Goal: Task Accomplishment & Management: Manage account settings

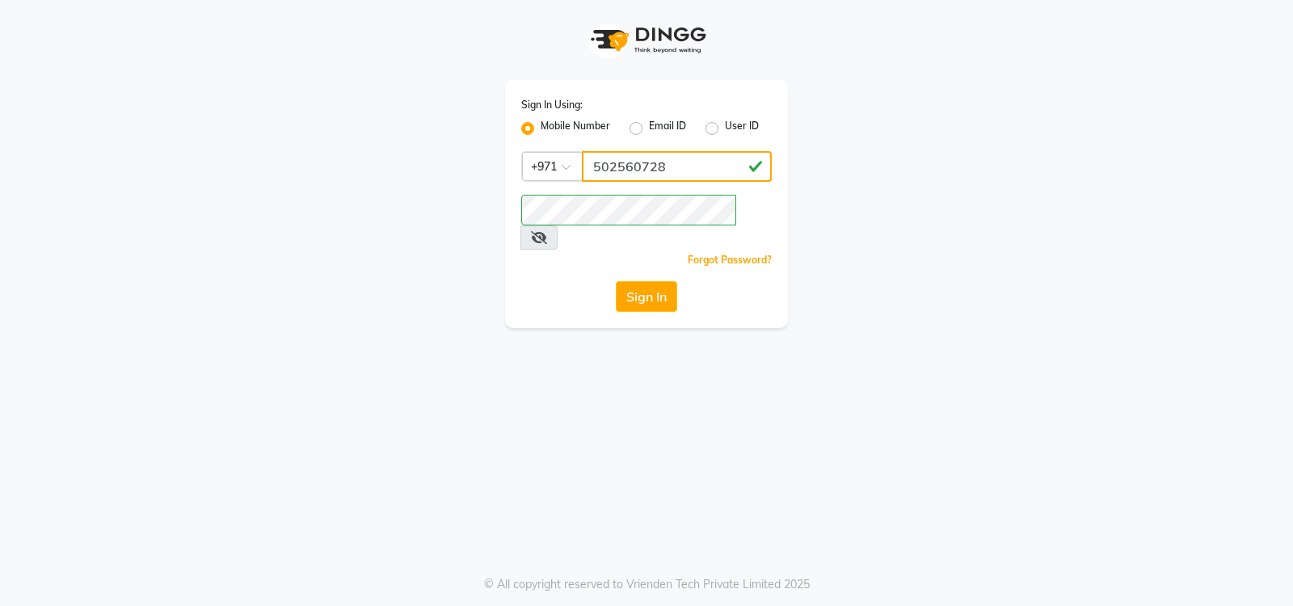
drag, startPoint x: 653, startPoint y: 171, endPoint x: 482, endPoint y: 166, distance: 171.4
click at [482, 166] on div "Sign In Using: Mobile Number Email ID User ID Country Code × [PHONE_NUMBER] Rem…" at bounding box center [646, 164] width 921 height 328
click at [677, 177] on input "5448402558" at bounding box center [677, 166] width 190 height 31
type input "544840255"
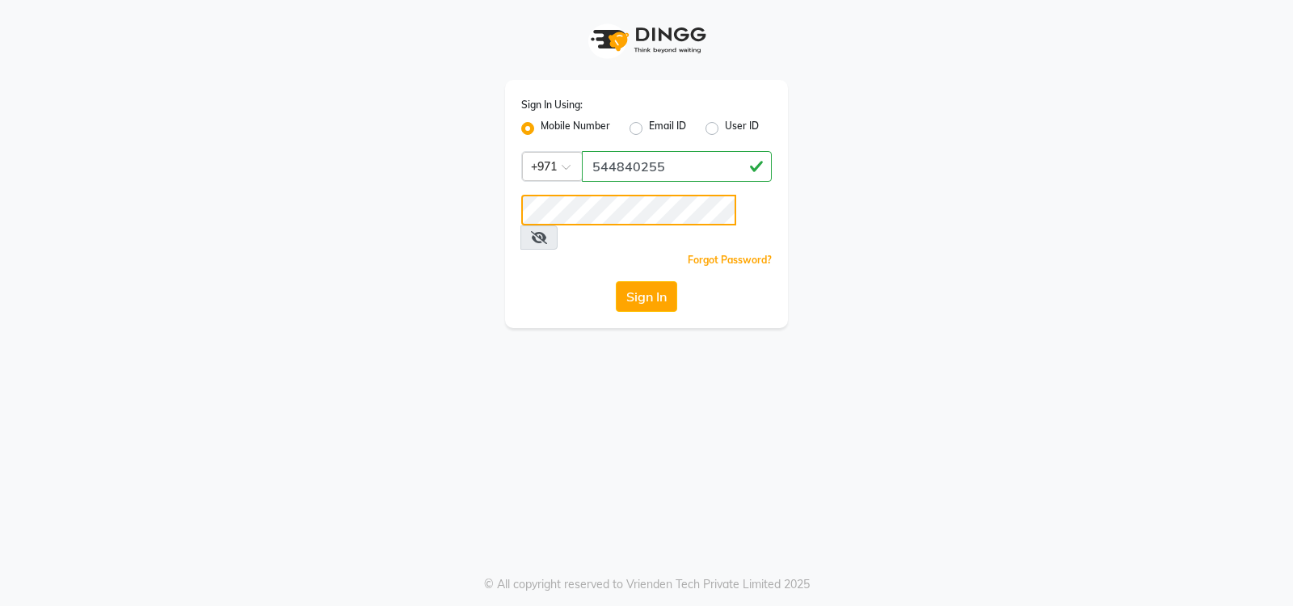
click at [361, 204] on div "Sign In Using: Mobile Number Email ID User ID Country Code × +971 544840255 Rem…" at bounding box center [646, 164] width 921 height 328
click at [658, 281] on button "Sign In" at bounding box center [646, 296] width 61 height 31
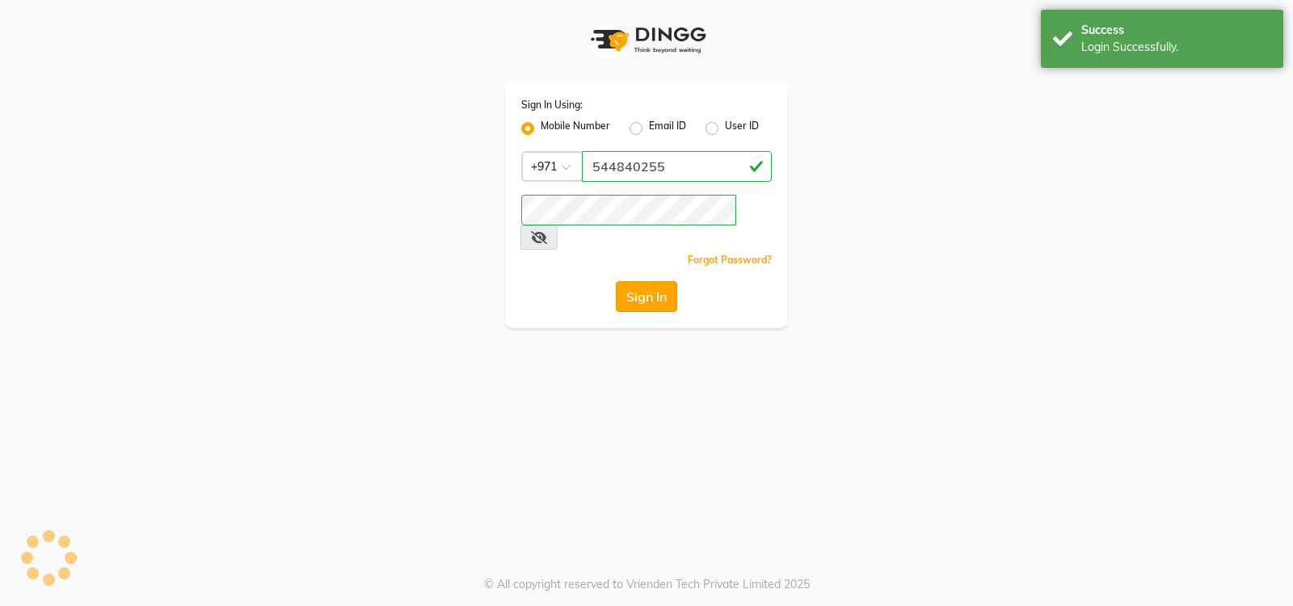
click at [657, 281] on button "Sign In" at bounding box center [646, 296] width 61 height 31
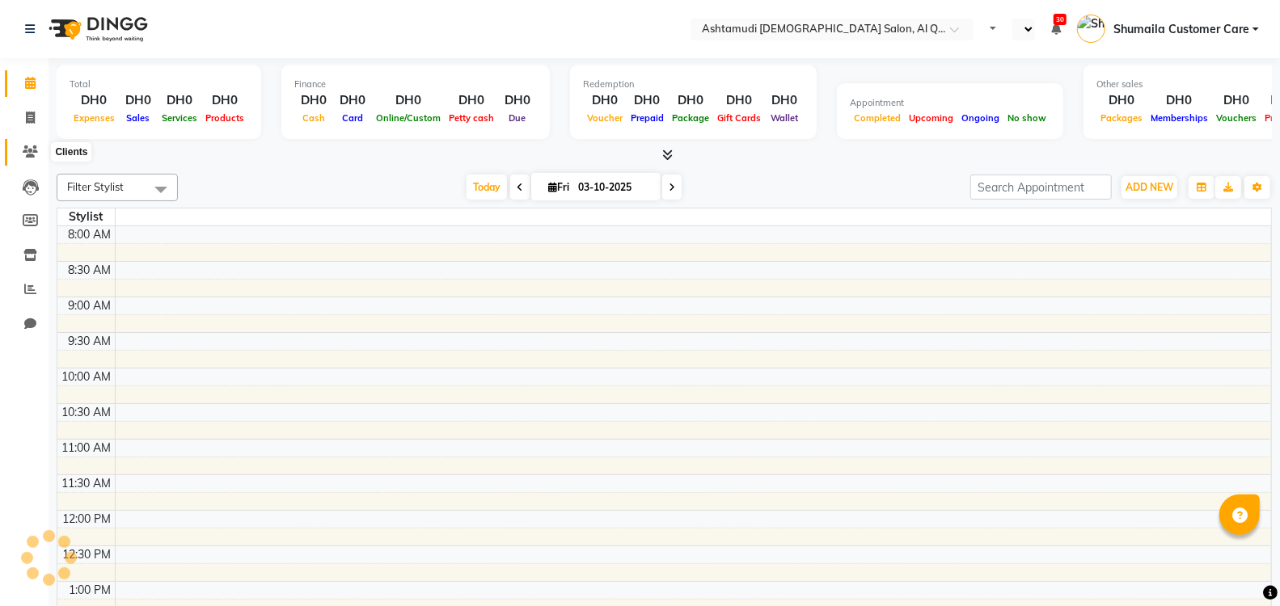
click at [29, 158] on span at bounding box center [30, 152] width 28 height 19
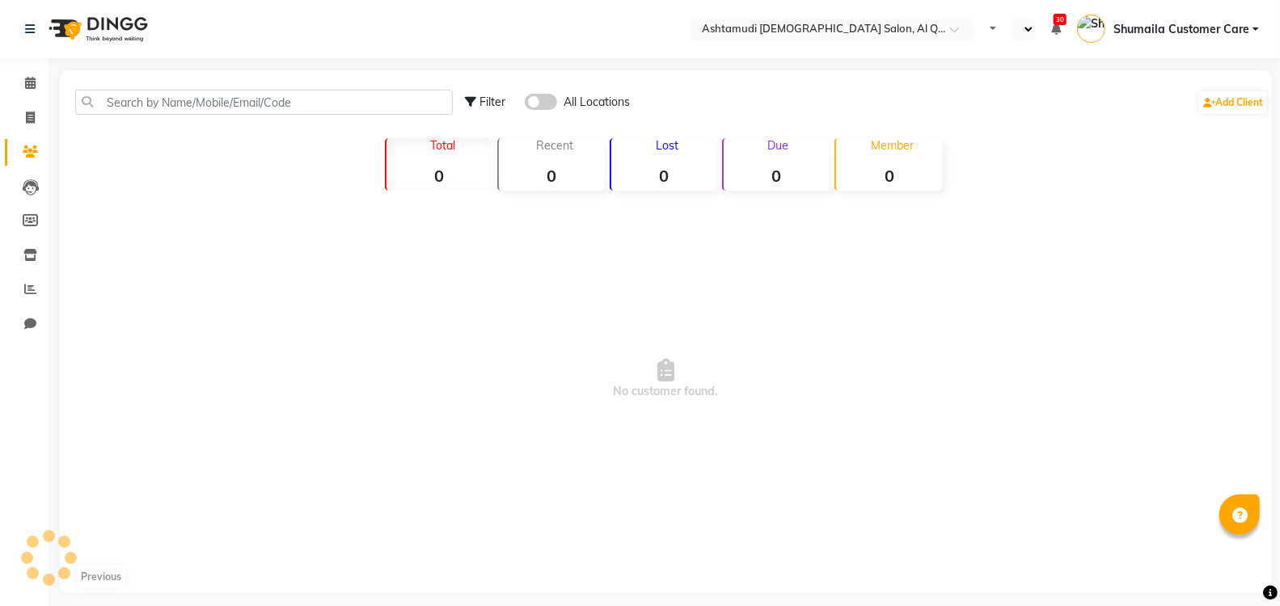
select select "en"
click at [190, 86] on div "Filter All Locations Add Client" at bounding box center [665, 102] width 1205 height 51
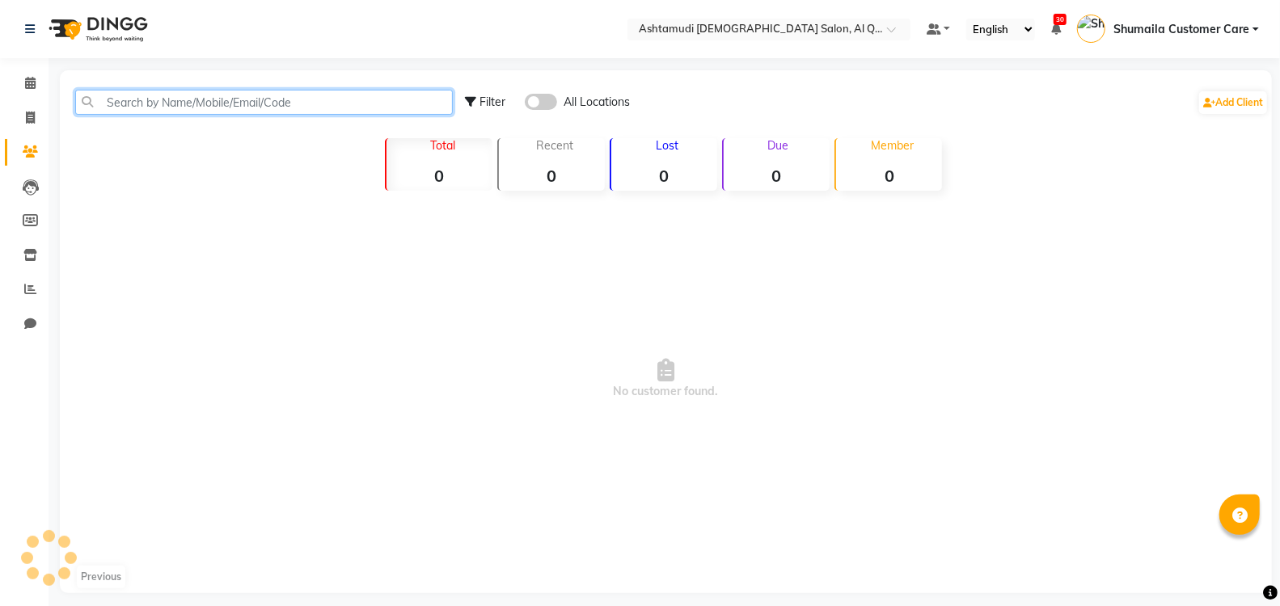
click at [191, 99] on input "text" at bounding box center [263, 102] width 377 height 25
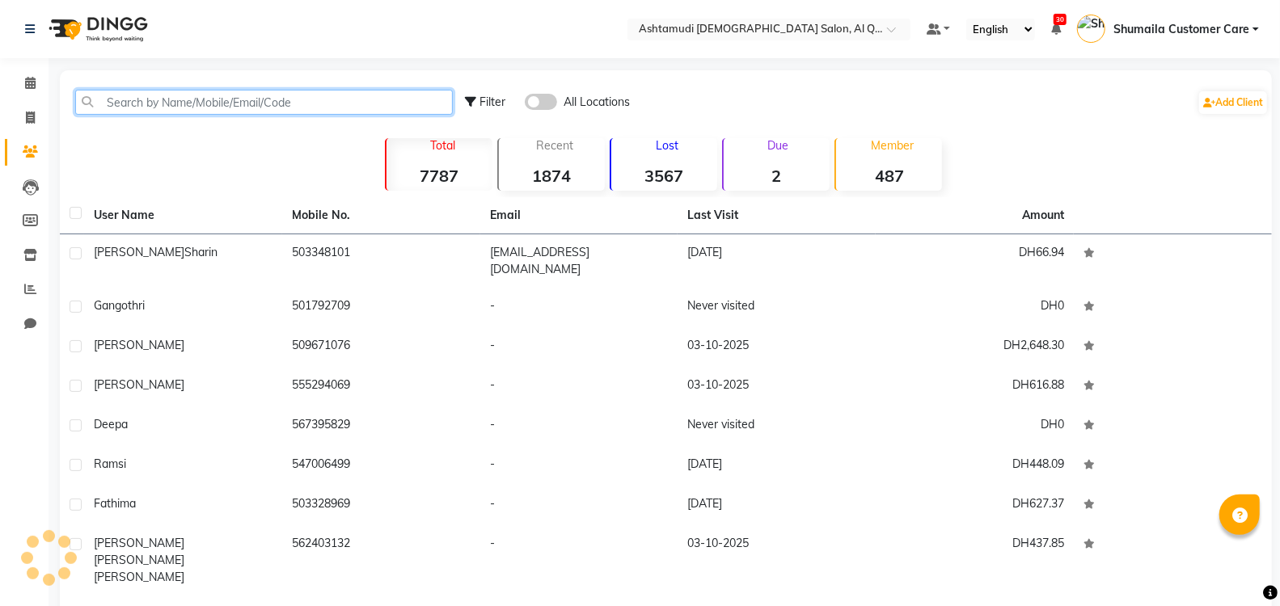
paste input "971506544597"
click at [127, 104] on input "971506544597" at bounding box center [263, 102] width 377 height 25
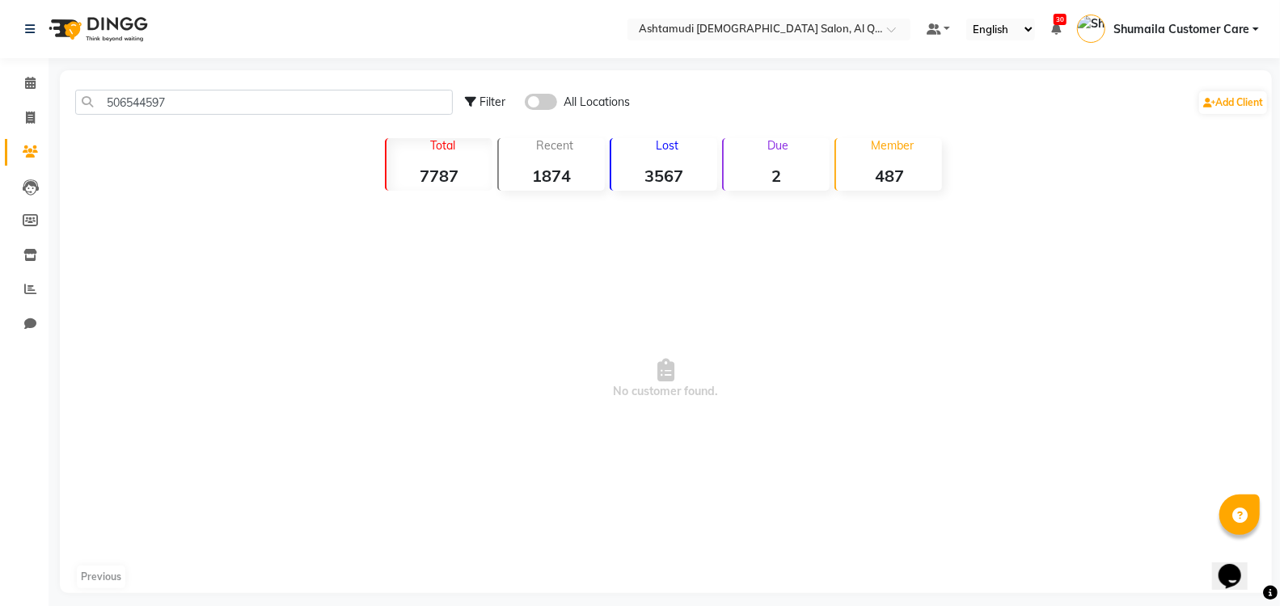
click at [546, 97] on span at bounding box center [541, 102] width 32 height 16
click at [525, 104] on input "checkbox" at bounding box center [525, 104] width 0 height 0
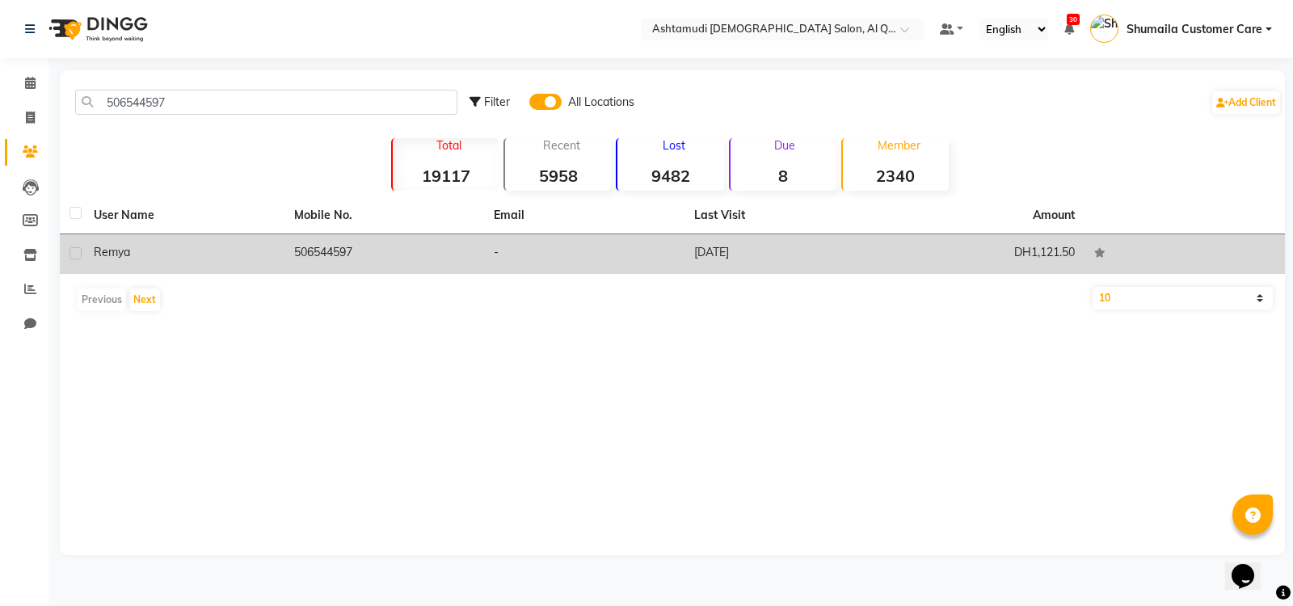
click at [398, 256] on td "506544597" at bounding box center [385, 254] width 200 height 40
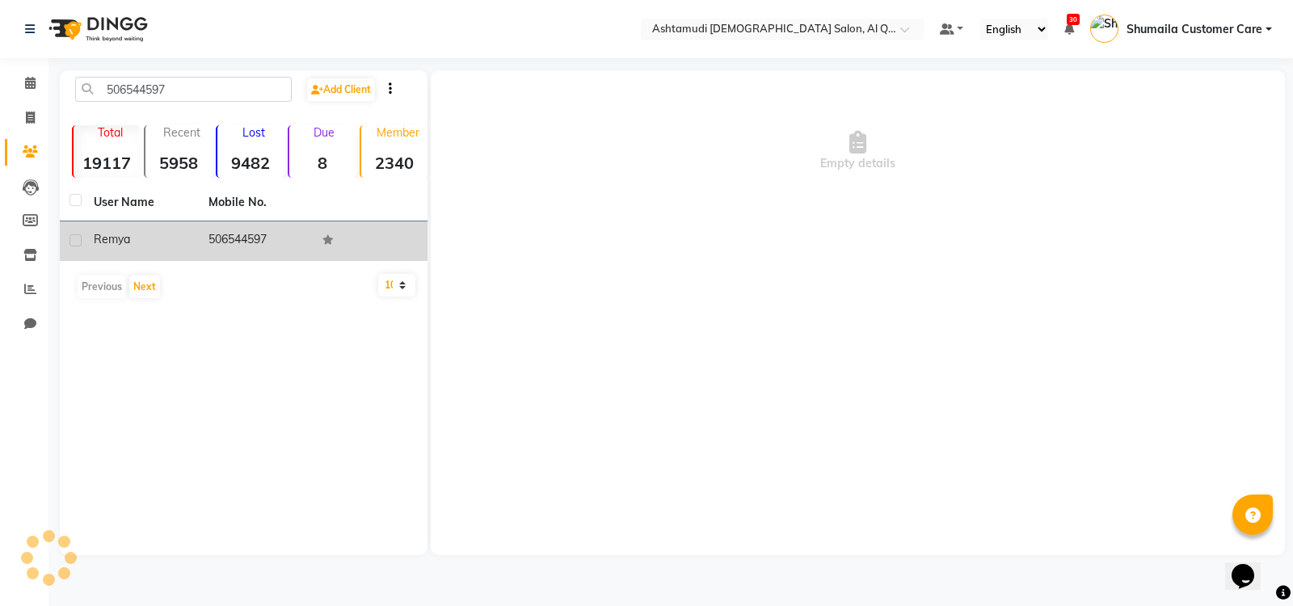
click at [398, 256] on td at bounding box center [370, 241] width 115 height 40
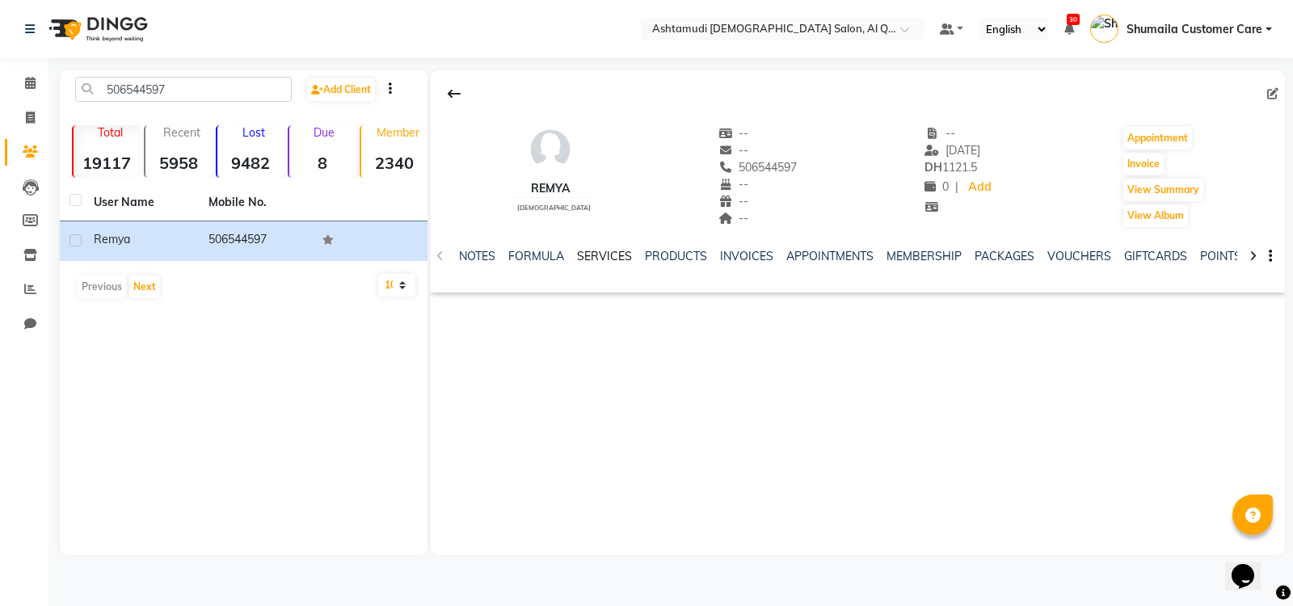
click at [580, 255] on link "SERVICES" at bounding box center [604, 256] width 55 height 15
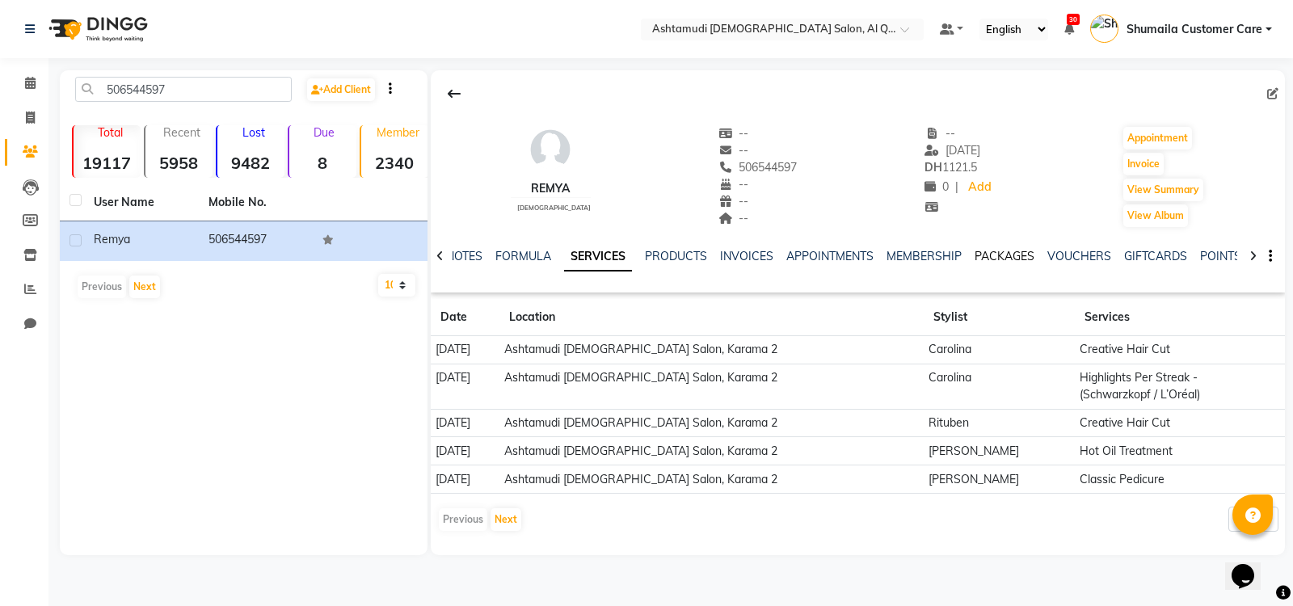
click at [997, 252] on link "PACKAGES" at bounding box center [1005, 256] width 60 height 15
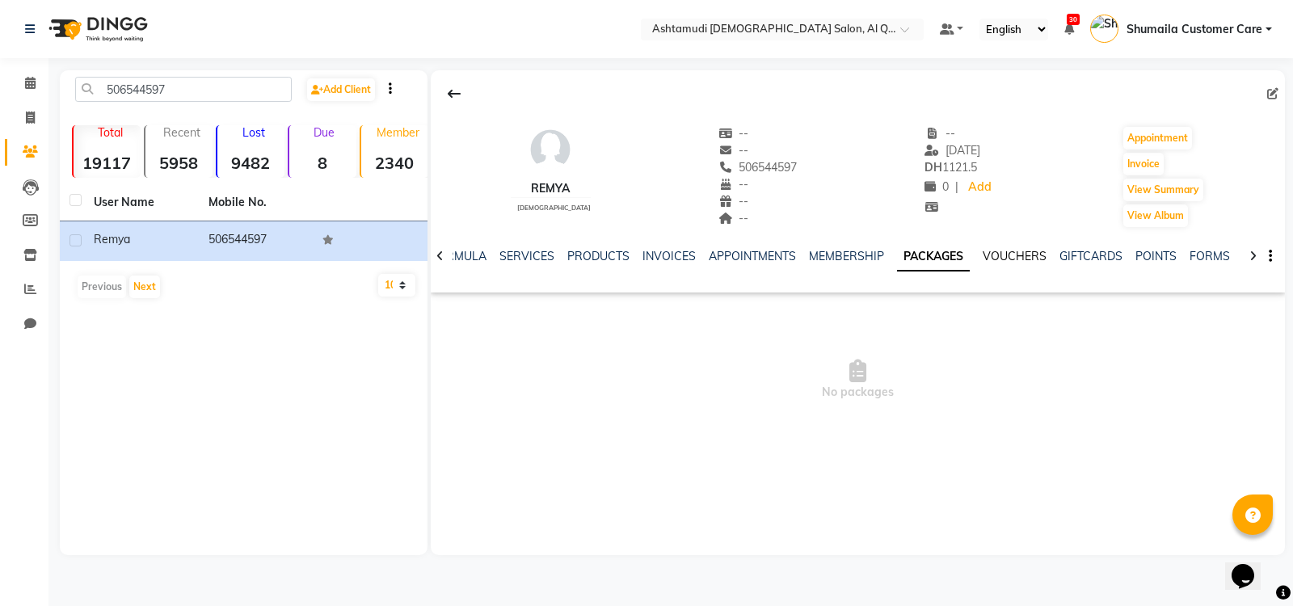
click at [1003, 260] on link "VOUCHERS" at bounding box center [1015, 256] width 64 height 15
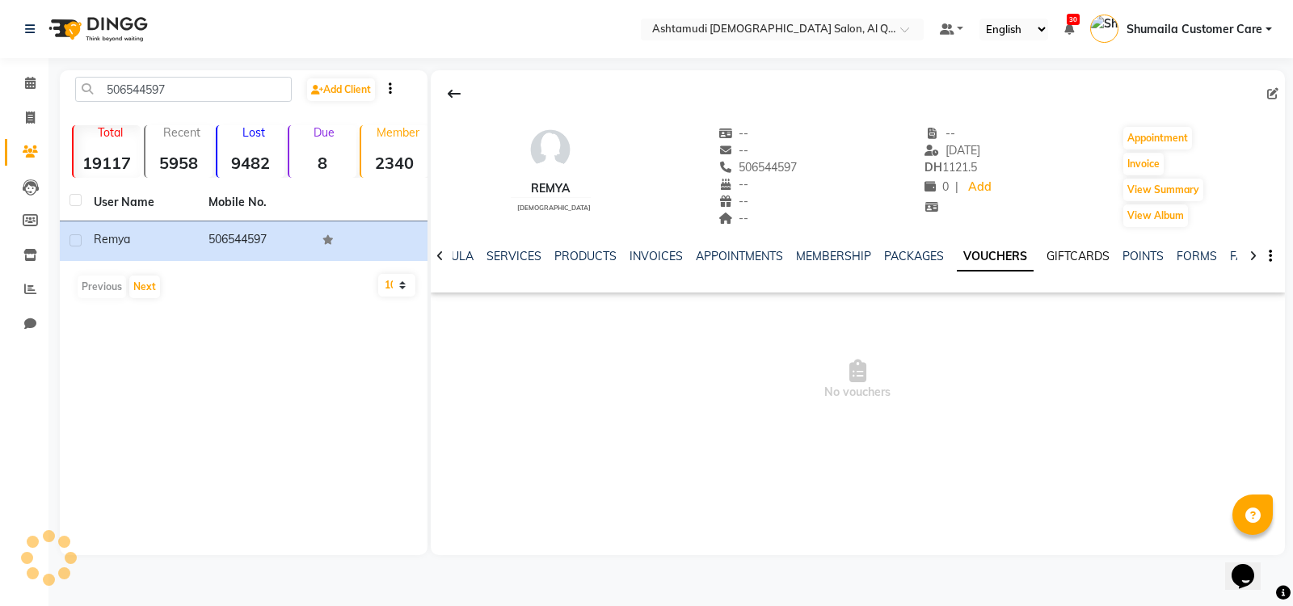
click at [1059, 255] on link "GIFTCARDS" at bounding box center [1078, 256] width 63 height 15
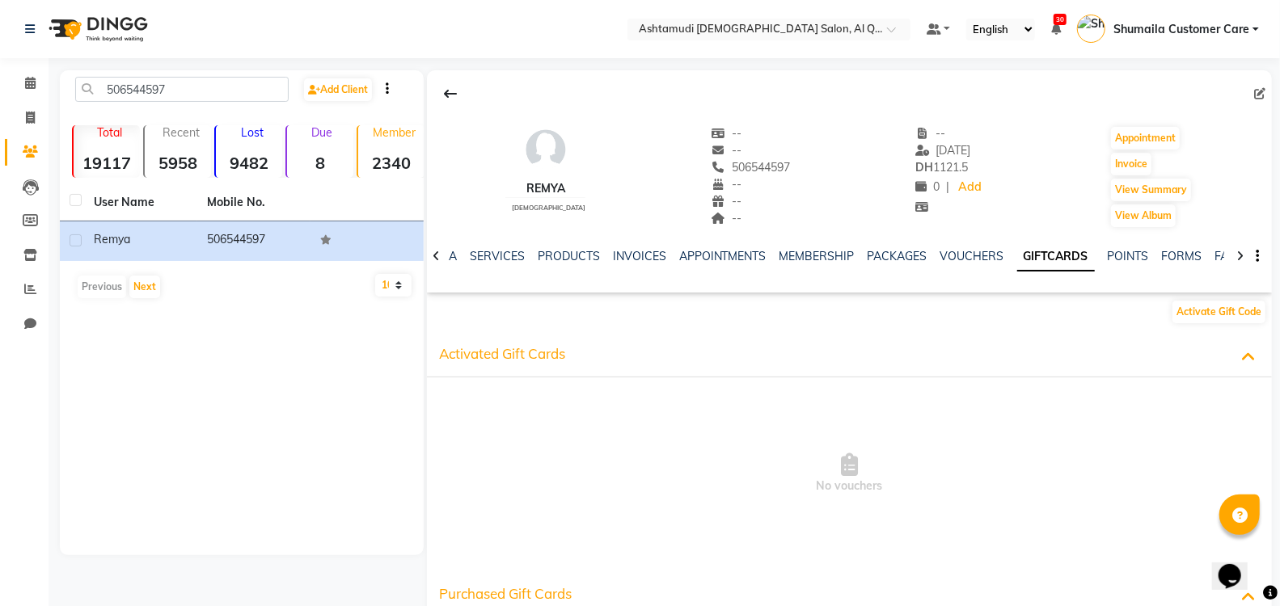
click at [874, 248] on div "PACKAGES" at bounding box center [897, 256] width 60 height 17
click at [878, 252] on link "PACKAGES" at bounding box center [897, 256] width 60 height 15
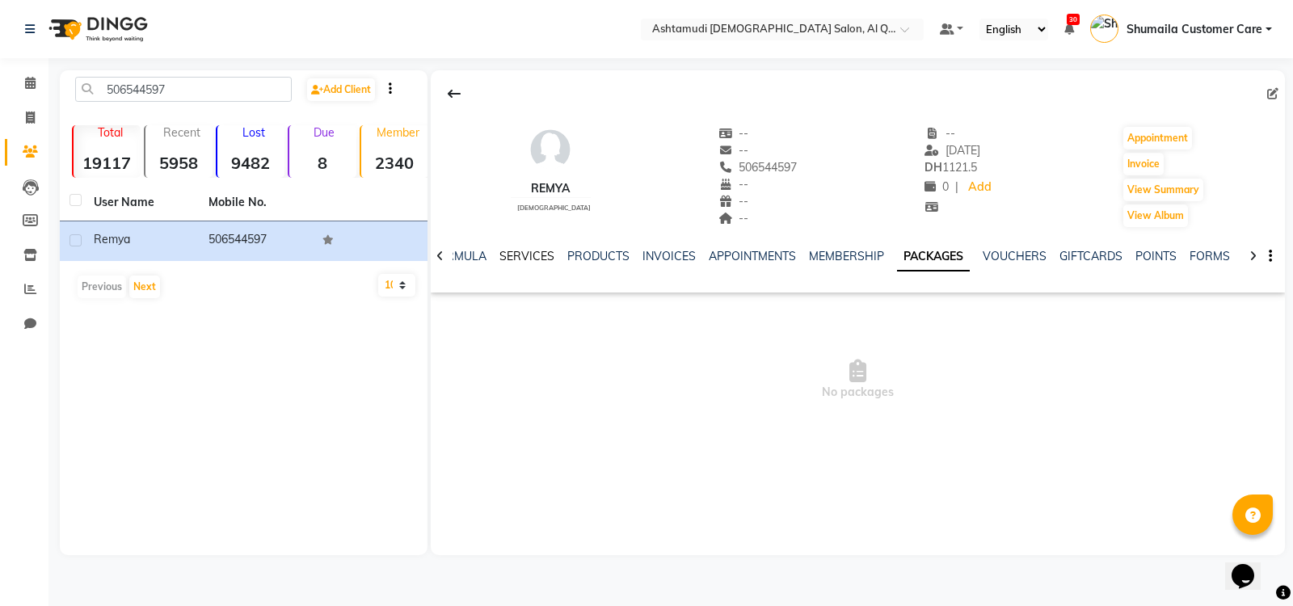
click at [513, 256] on link "SERVICES" at bounding box center [527, 256] width 55 height 15
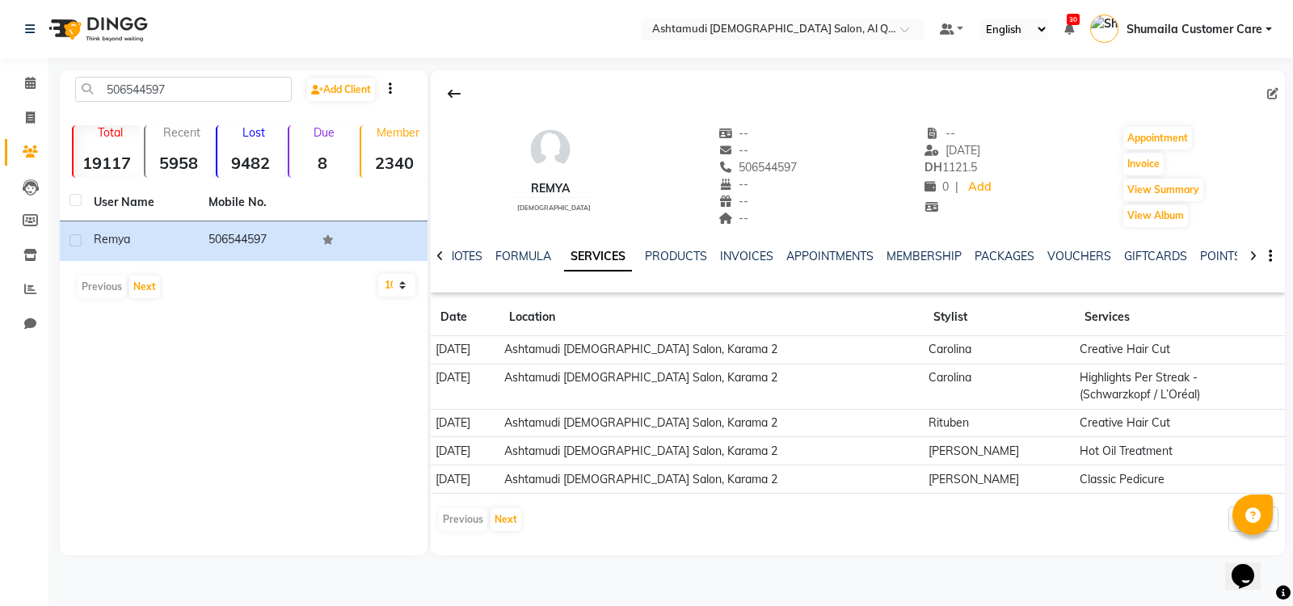
drag, startPoint x: 799, startPoint y: 154, endPoint x: 791, endPoint y: 167, distance: 16.4
click at [791, 167] on div "remya female -- -- 506544597 -- -- -- -- 19-06-2025 DH 1121.5 0 | Add Appointme…" at bounding box center [858, 169] width 854 height 120
copy div "506544597"
click at [1007, 441] on td "[PERSON_NAME]" at bounding box center [999, 451] width 151 height 28
drag, startPoint x: 793, startPoint y: 165, endPoint x: 716, endPoint y: 167, distance: 76.8
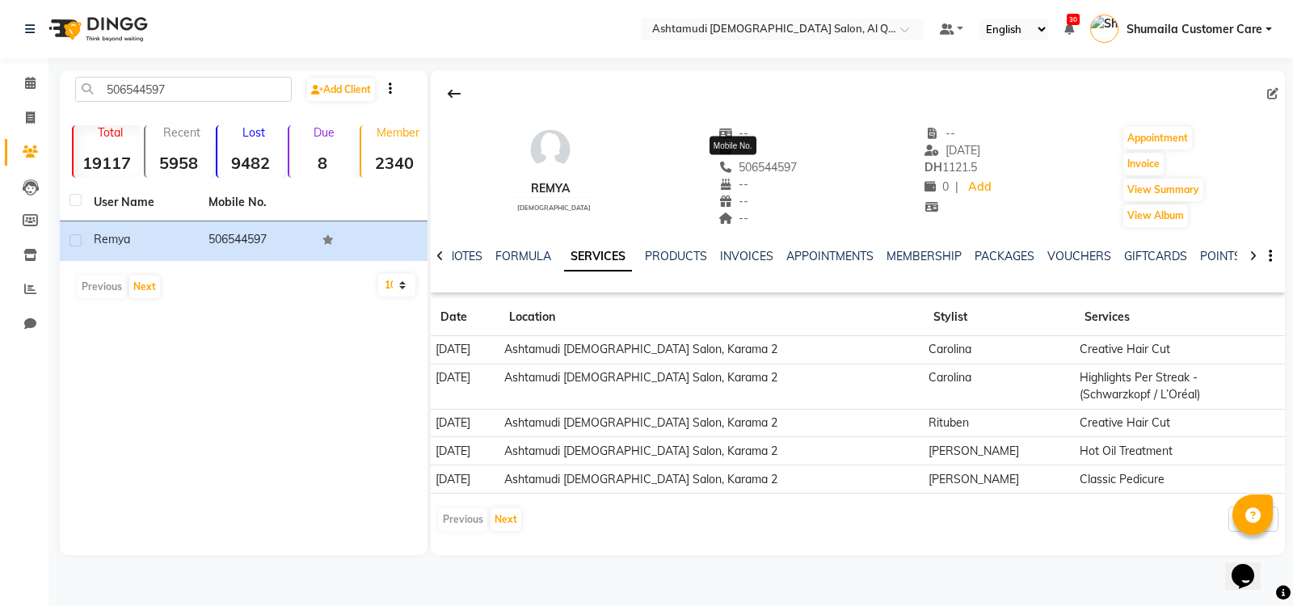
click at [716, 167] on div "remya female -- -- 506544597 Mobile No. -- -- -- -- 19-06-2025 DH 1121.5 0 | Ad…" at bounding box center [858, 169] width 854 height 120
copy span "506544597"
drag, startPoint x: 193, startPoint y: 87, endPoint x: 6, endPoint y: 93, distance: 186.8
click at [6, 93] on app-home "Select Location × Ashtamudi Ladies Salon, Al Qusais 1 Default Panel My Panel En…" at bounding box center [646, 290] width 1293 height 580
paste input "971558439468"
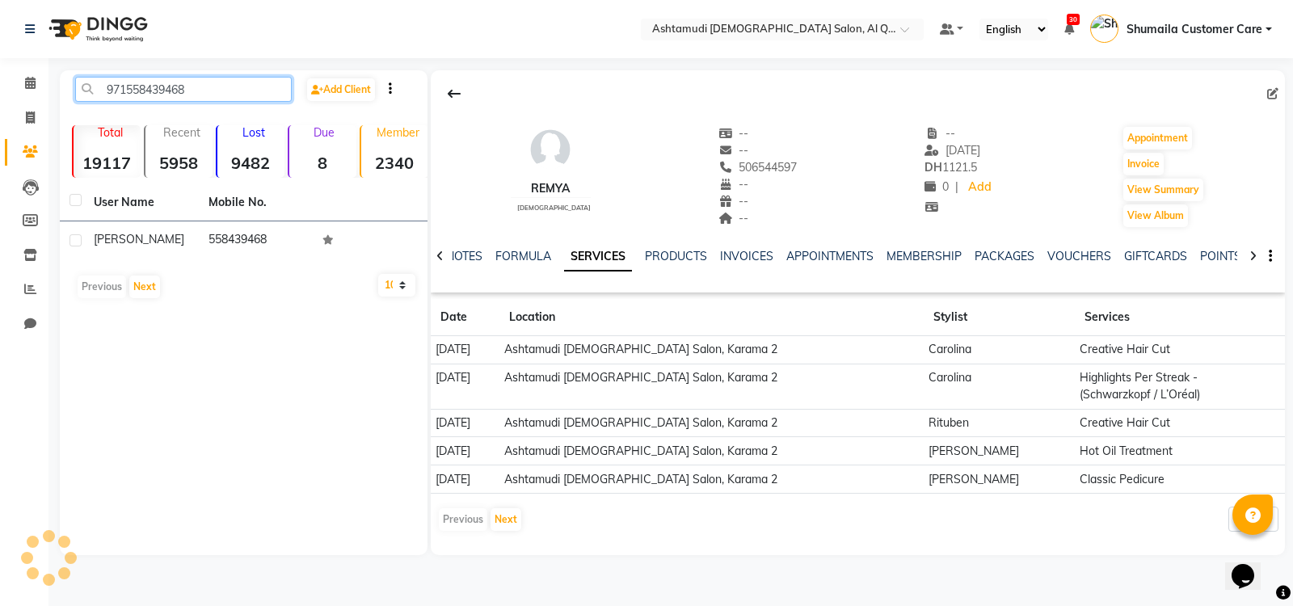
click at [129, 82] on input "971558439468" at bounding box center [183, 89] width 217 height 25
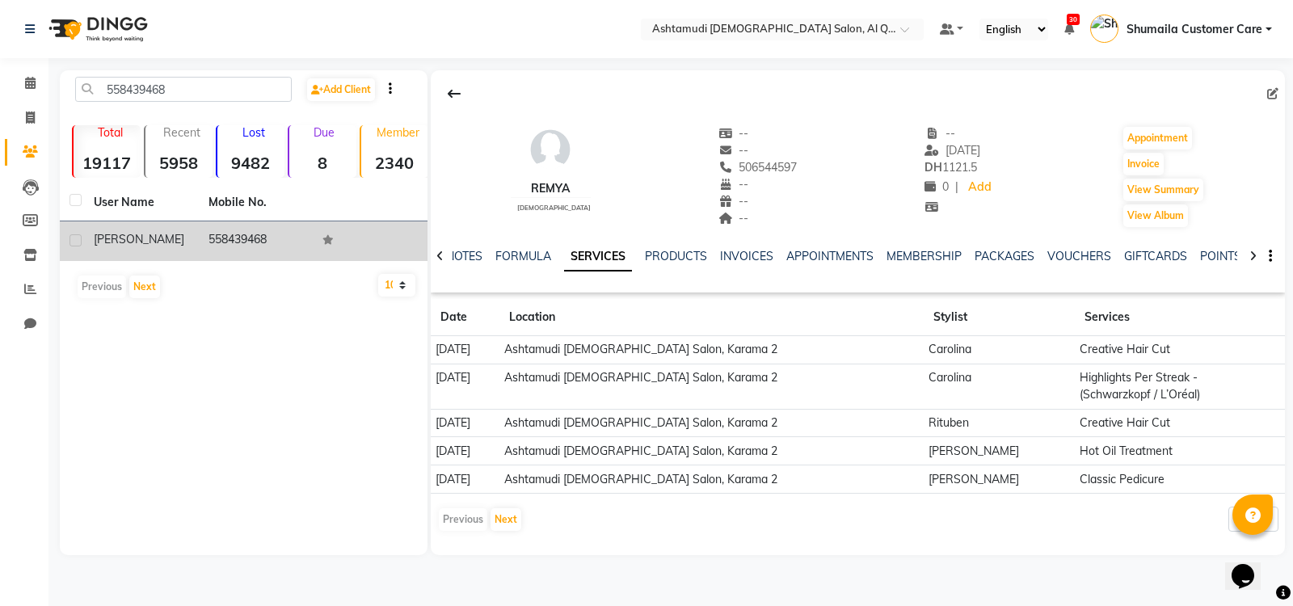
click at [162, 247] on div "saleha" at bounding box center [141, 239] width 95 height 17
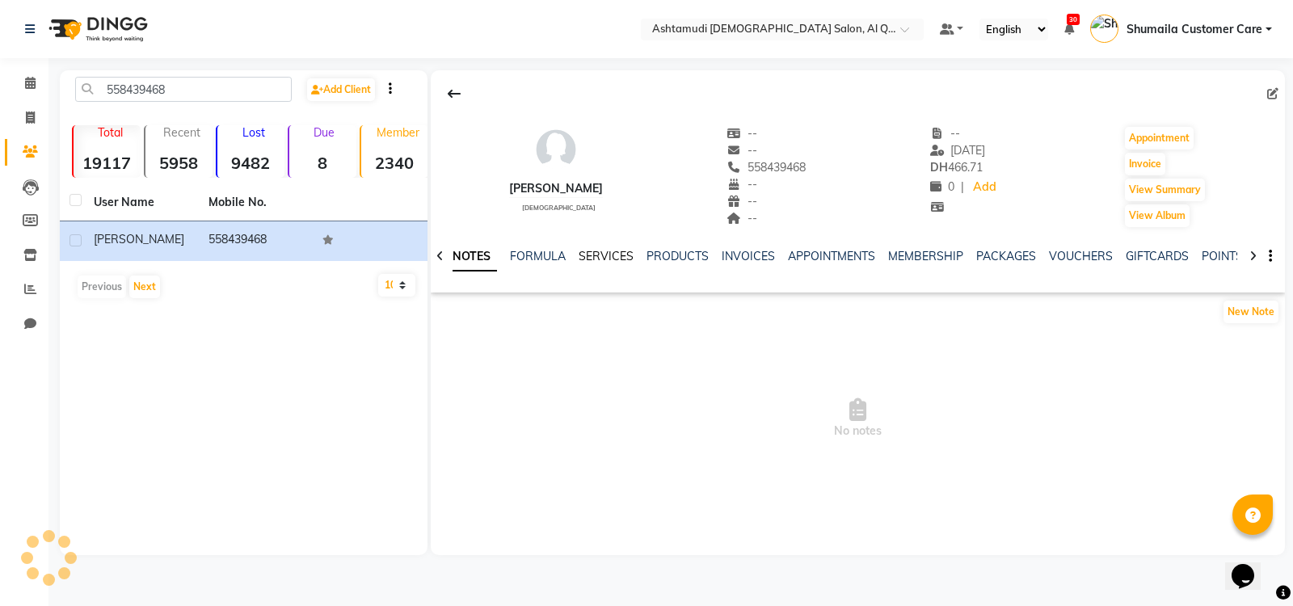
click at [604, 254] on link "SERVICES" at bounding box center [606, 256] width 55 height 15
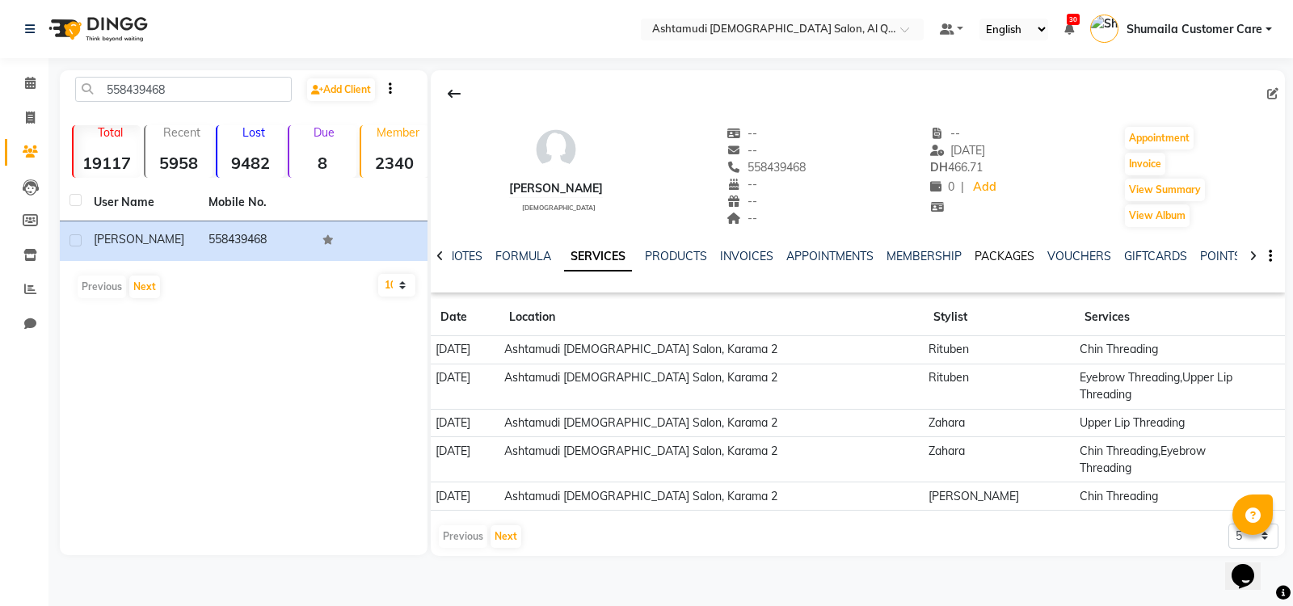
click at [1002, 256] on link "PACKAGES" at bounding box center [1005, 256] width 60 height 15
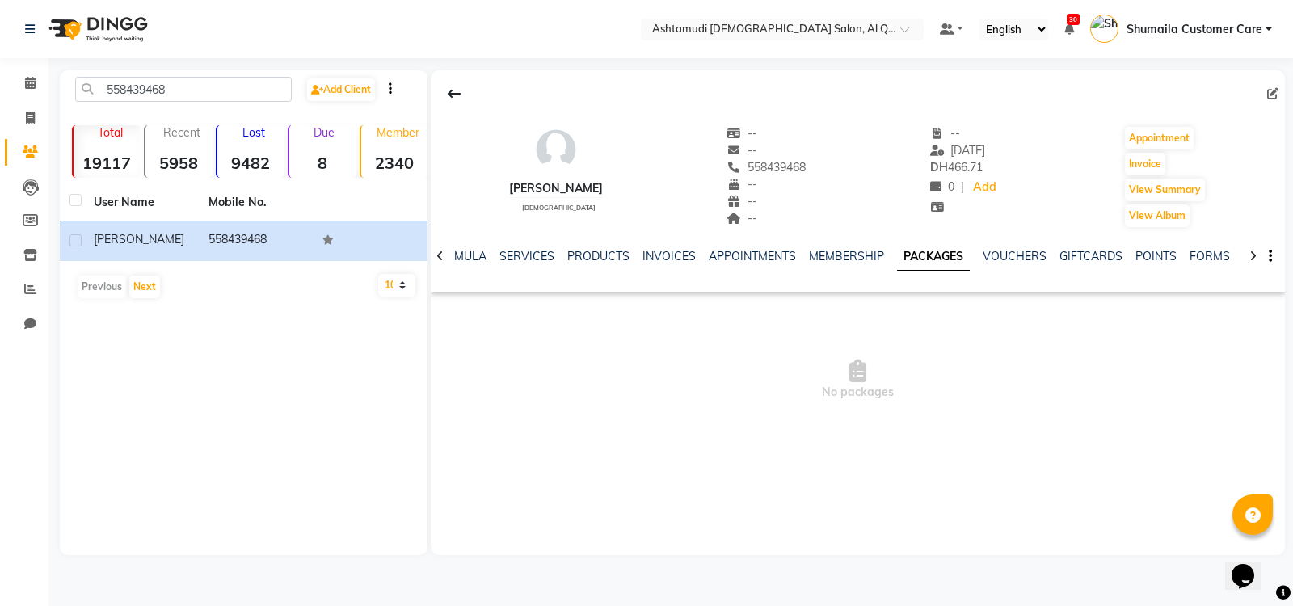
drag, startPoint x: 780, startPoint y: 171, endPoint x: 711, endPoint y: 174, distance: 68.8
click at [711, 174] on div "saleha female -- -- 558439468 -- -- -- -- 18-06-2025 DH 466.71 0 | Add Appointm…" at bounding box center [858, 169] width 854 height 120
copy span "558439468"
drag, startPoint x: 564, startPoint y: 192, endPoint x: 505, endPoint y: 188, distance: 59.1
click at [505, 188] on div "saleha female -- -- 558439468 -- -- -- -- 18-06-2025 DH 466.71 0 | Add Appointm…" at bounding box center [858, 169] width 854 height 120
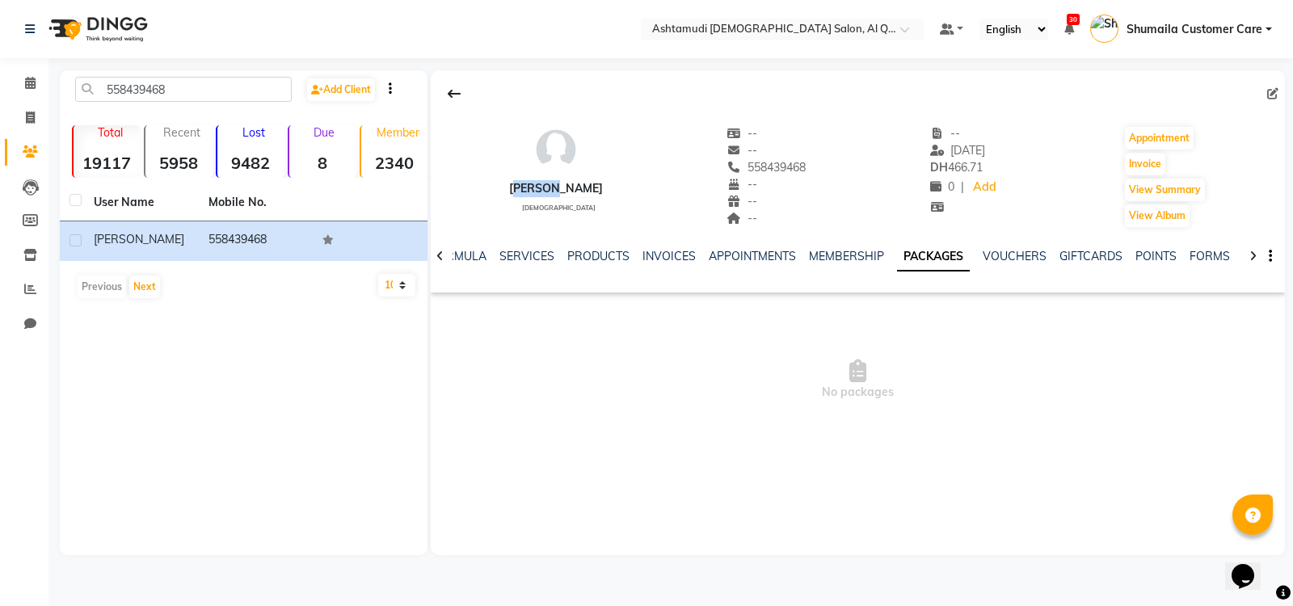
copy div "saleha"
drag, startPoint x: 177, startPoint y: 100, endPoint x: 0, endPoint y: 80, distance: 178.2
click at [0, 80] on app-home "Select Location × Ashtamudi Ladies Salon, Al Qusais 1 Default Panel My Panel En…" at bounding box center [646, 290] width 1293 height 580
drag, startPoint x: 200, startPoint y: 93, endPoint x: 0, endPoint y: 102, distance: 199.8
click at [0, 99] on app-home "Select Location × Ashtamudi Ladies Salon, Al Qusais 1 Default Panel My Panel En…" at bounding box center [646, 290] width 1293 height 580
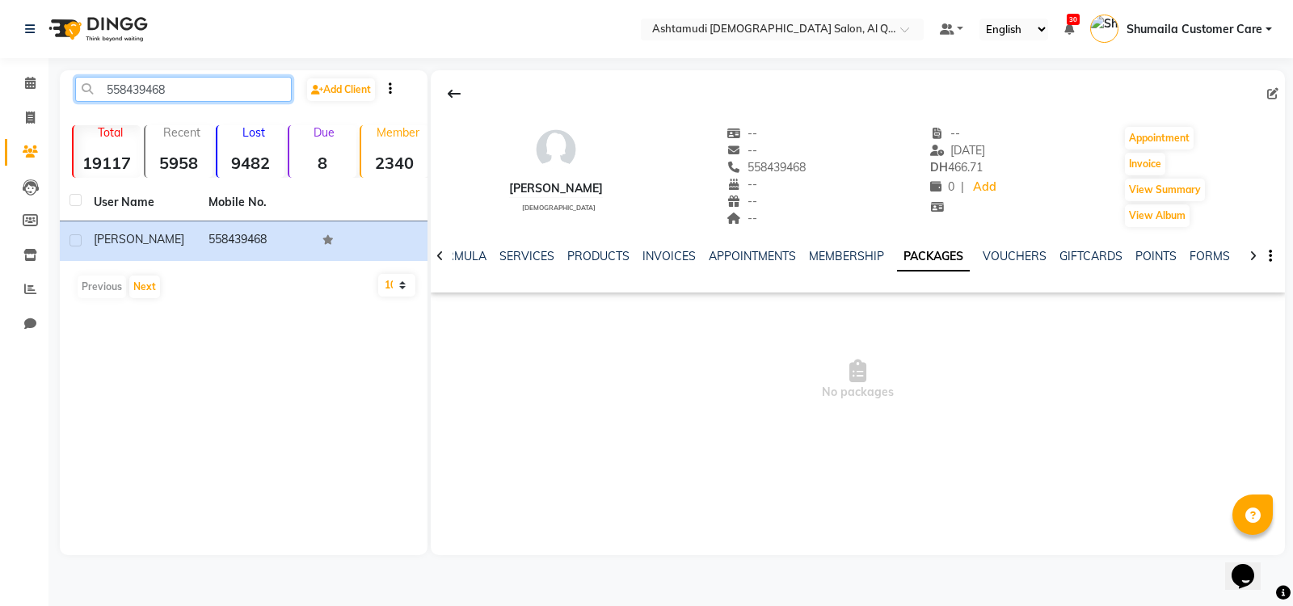
paste input "971561451067"
click at [122, 90] on input "971561451067" at bounding box center [183, 89] width 217 height 25
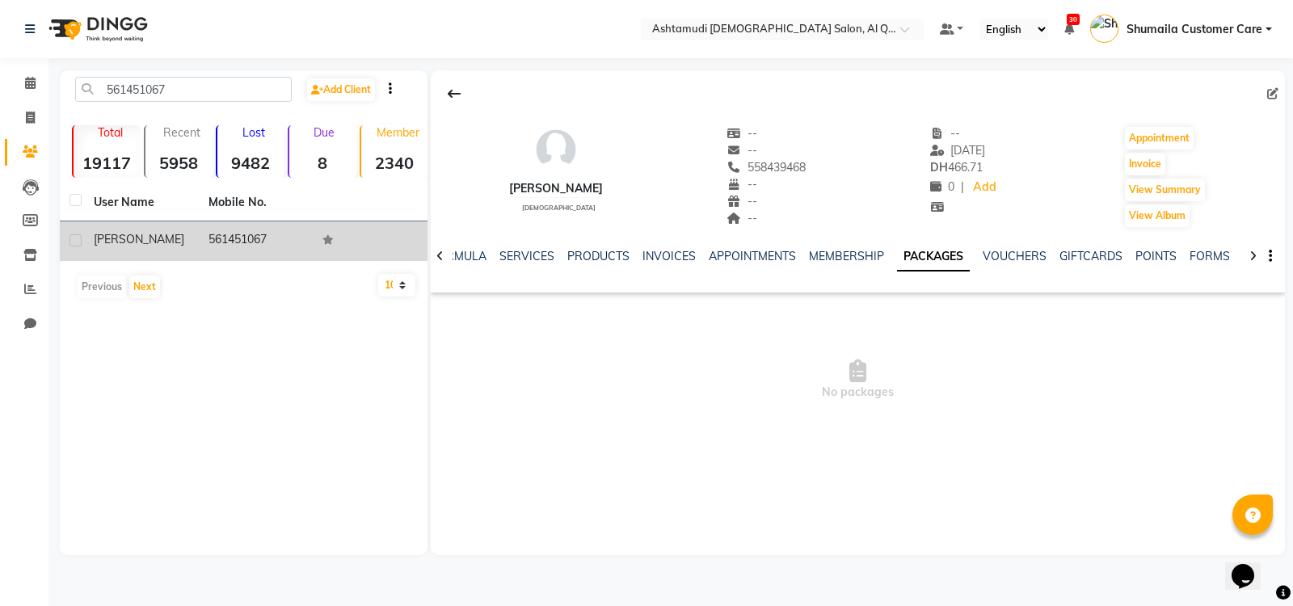
click at [270, 231] on td "561451067" at bounding box center [256, 241] width 115 height 40
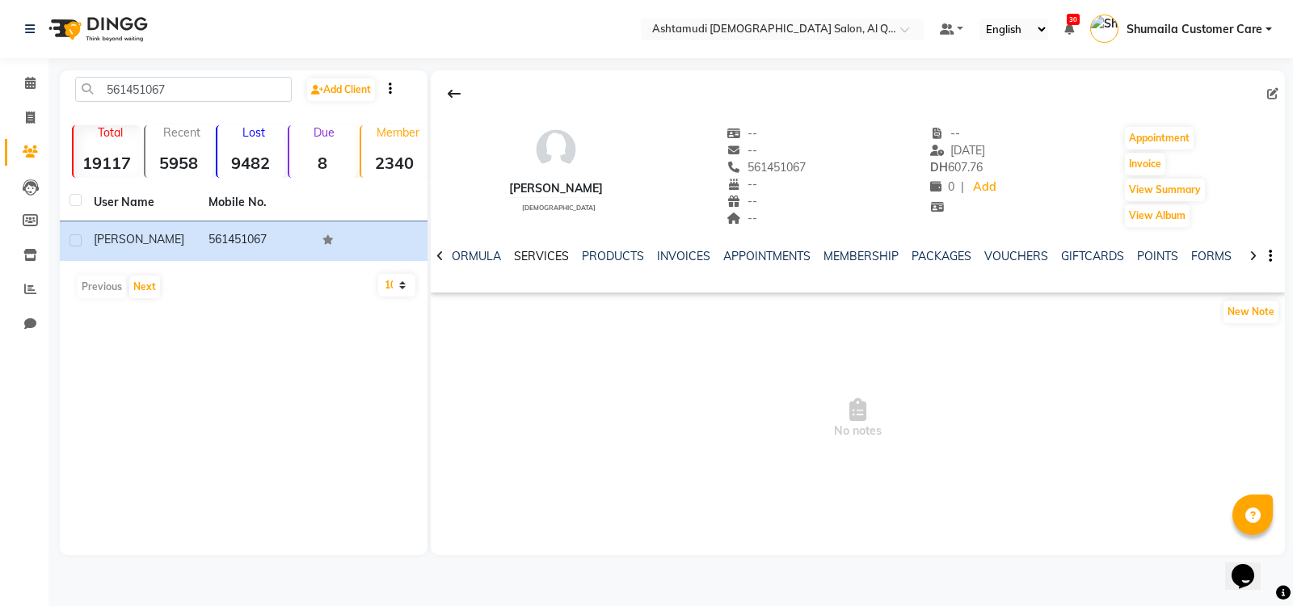
click at [535, 249] on link "SERVICES" at bounding box center [541, 256] width 55 height 15
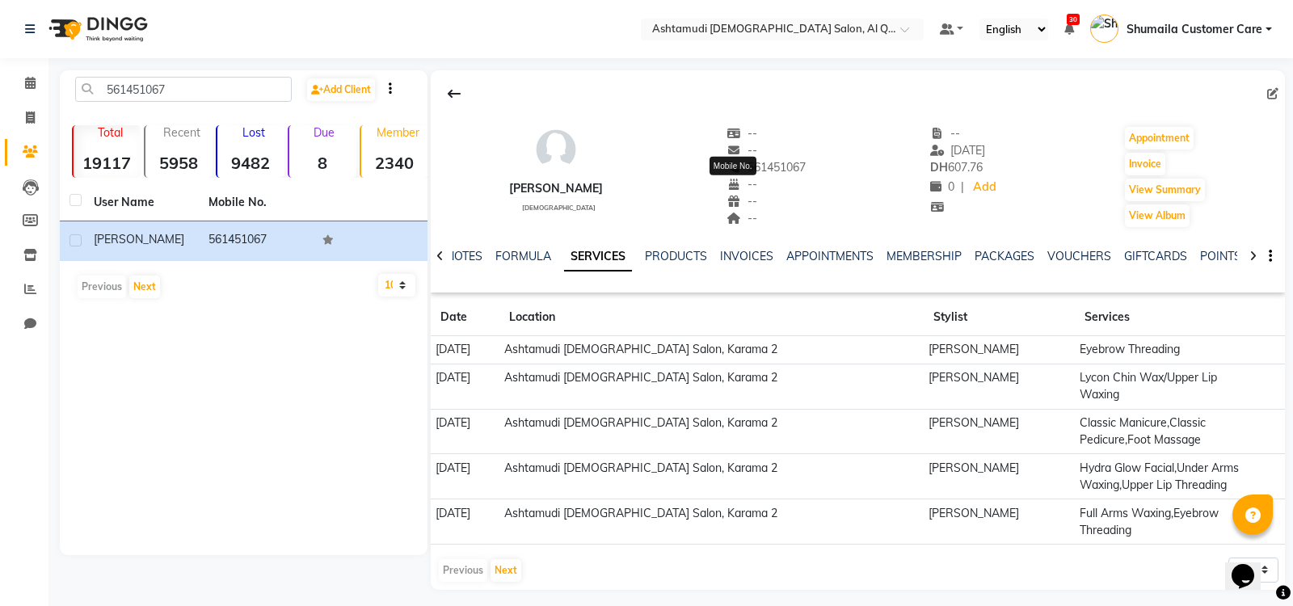
drag, startPoint x: 790, startPoint y: 170, endPoint x: 713, endPoint y: 170, distance: 76.8
click at [713, 170] on div "SAPNA female -- -- 561451067 Mobile No. -- -- -- -- 01-07-2025 DH 607.76 0 | Ad…" at bounding box center [858, 169] width 854 height 120
copy span "561451067"
drag, startPoint x: 200, startPoint y: 86, endPoint x: 8, endPoint y: 79, distance: 191.7
click at [10, 79] on app-home "Select Location × Ashtamudi Ladies Salon, Al Qusais 1 Default Panel My Panel En…" at bounding box center [646, 307] width 1293 height 614
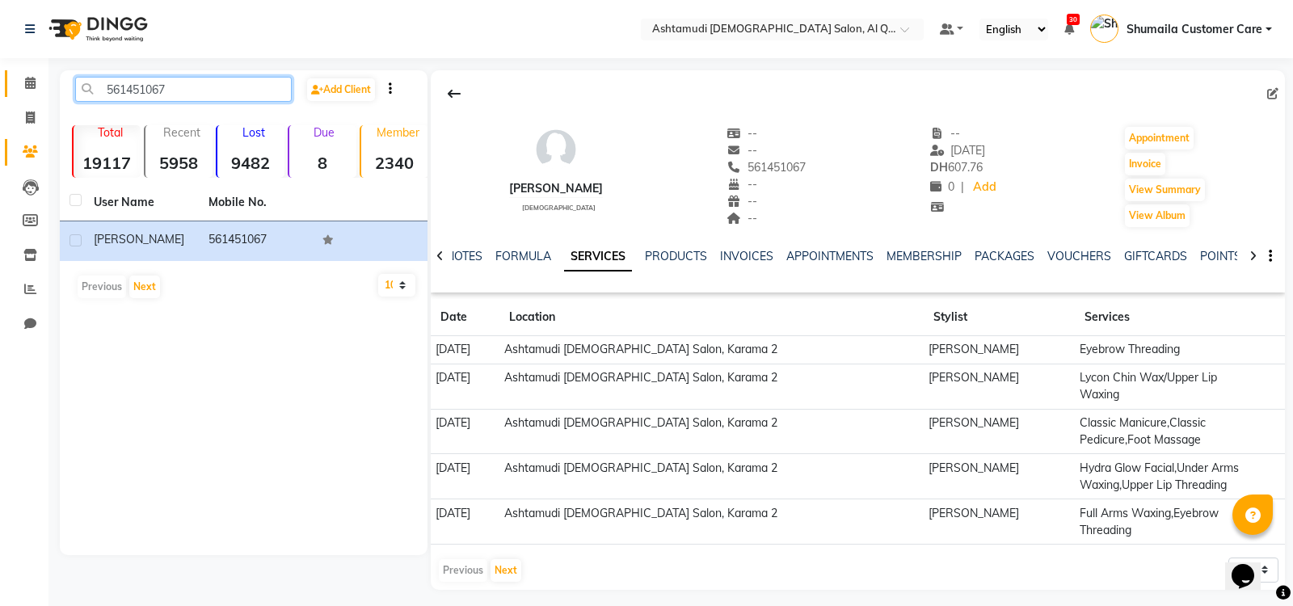
paste input "971542523611"
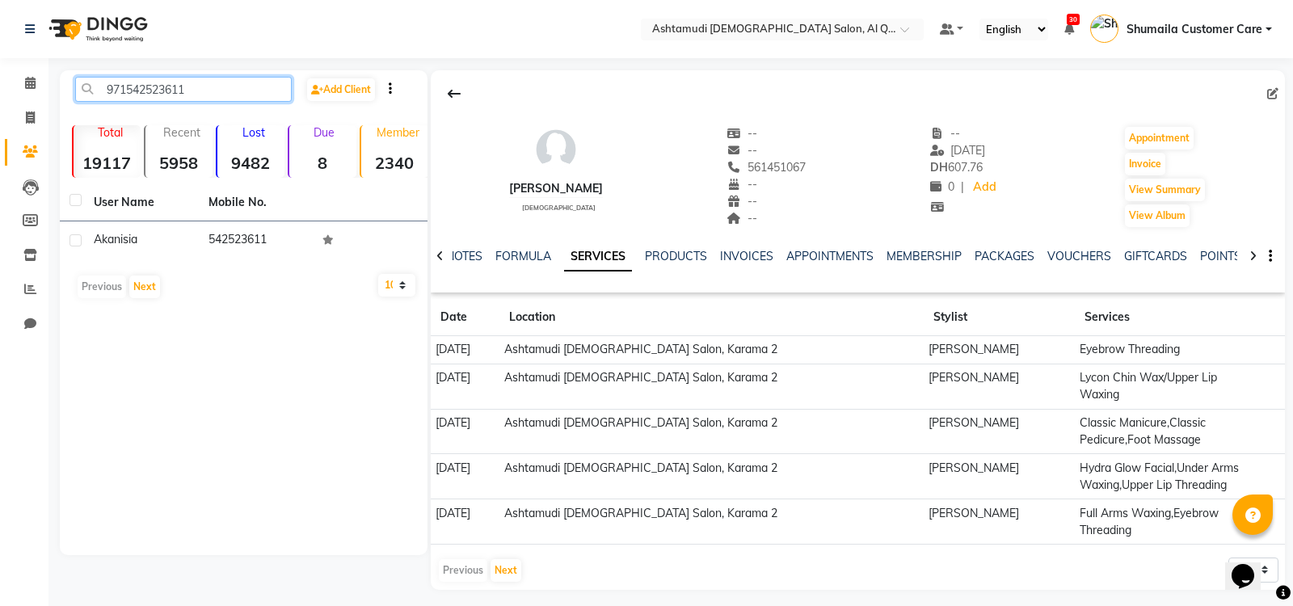
click at [124, 86] on input "971542523611" at bounding box center [183, 89] width 217 height 25
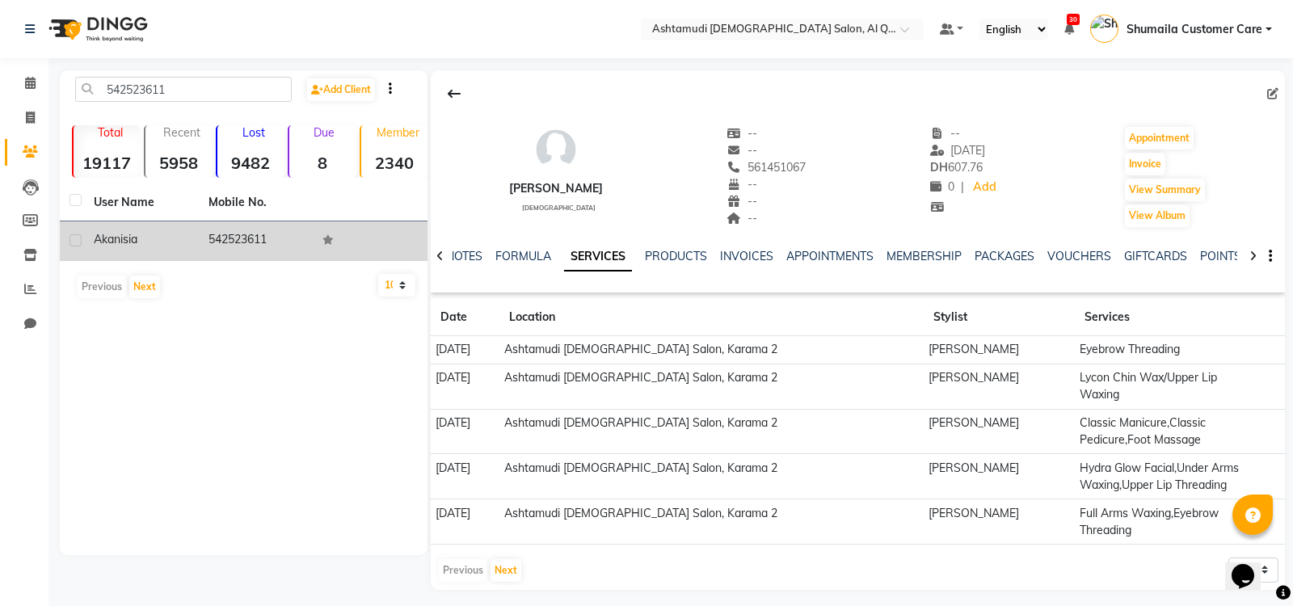
click at [190, 246] on td "akanisia" at bounding box center [141, 241] width 115 height 40
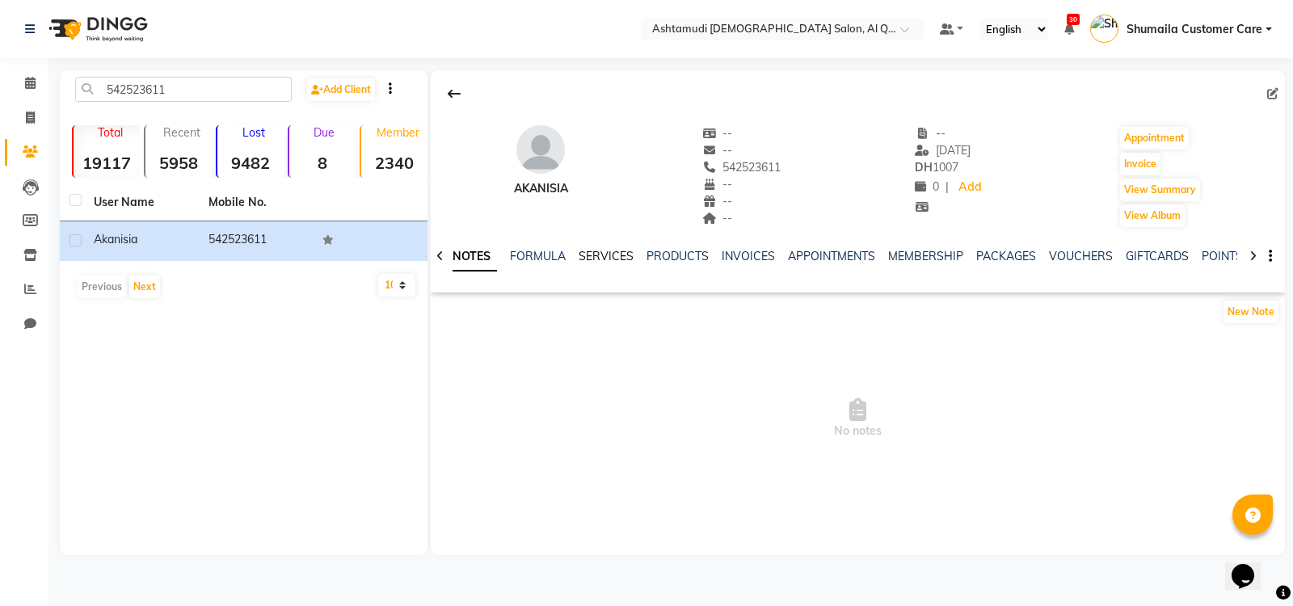
click at [598, 258] on link "SERVICES" at bounding box center [606, 256] width 55 height 15
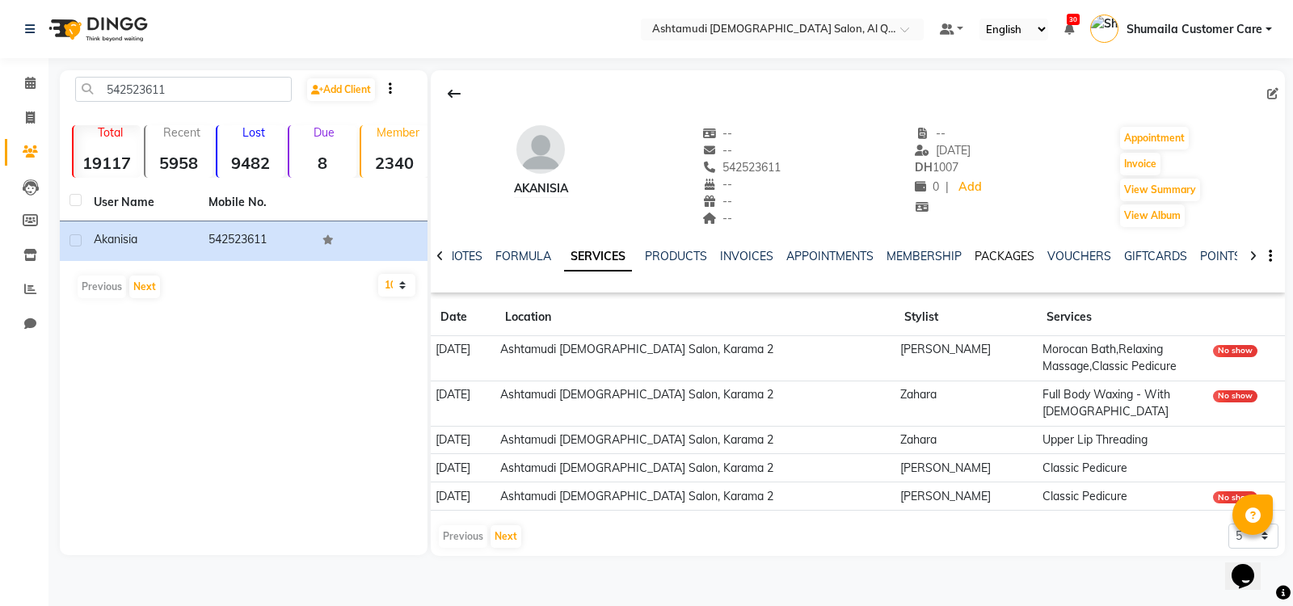
click at [1018, 249] on link "PACKAGES" at bounding box center [1005, 256] width 60 height 15
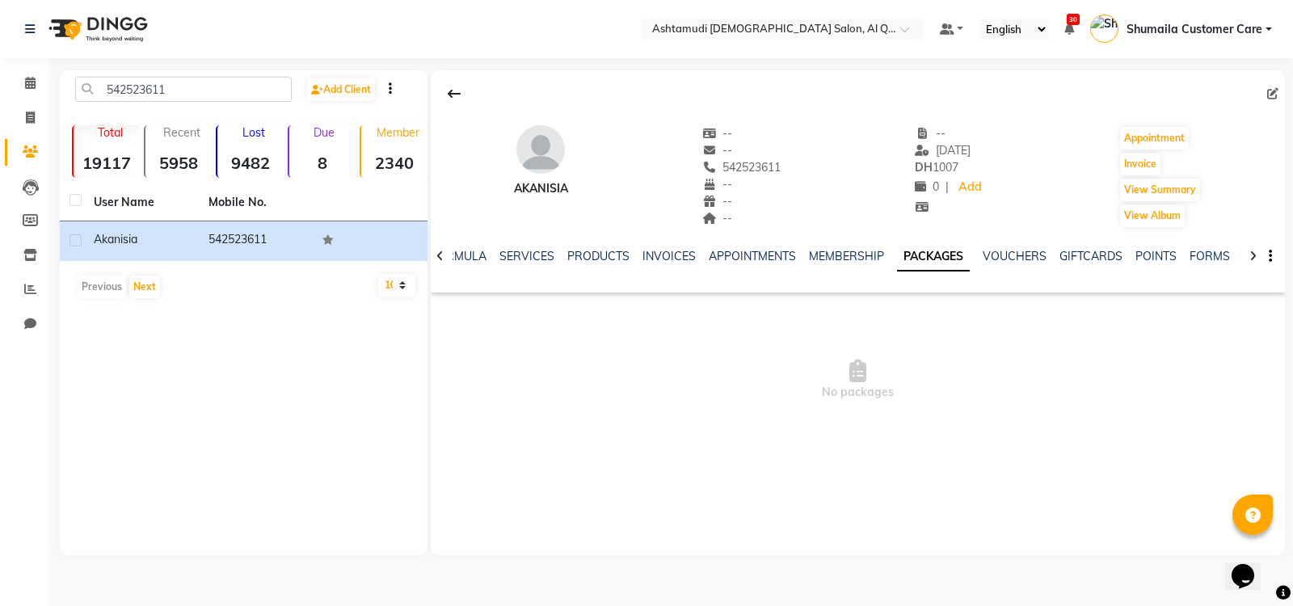
click at [438, 251] on icon at bounding box center [439, 256] width 7 height 11
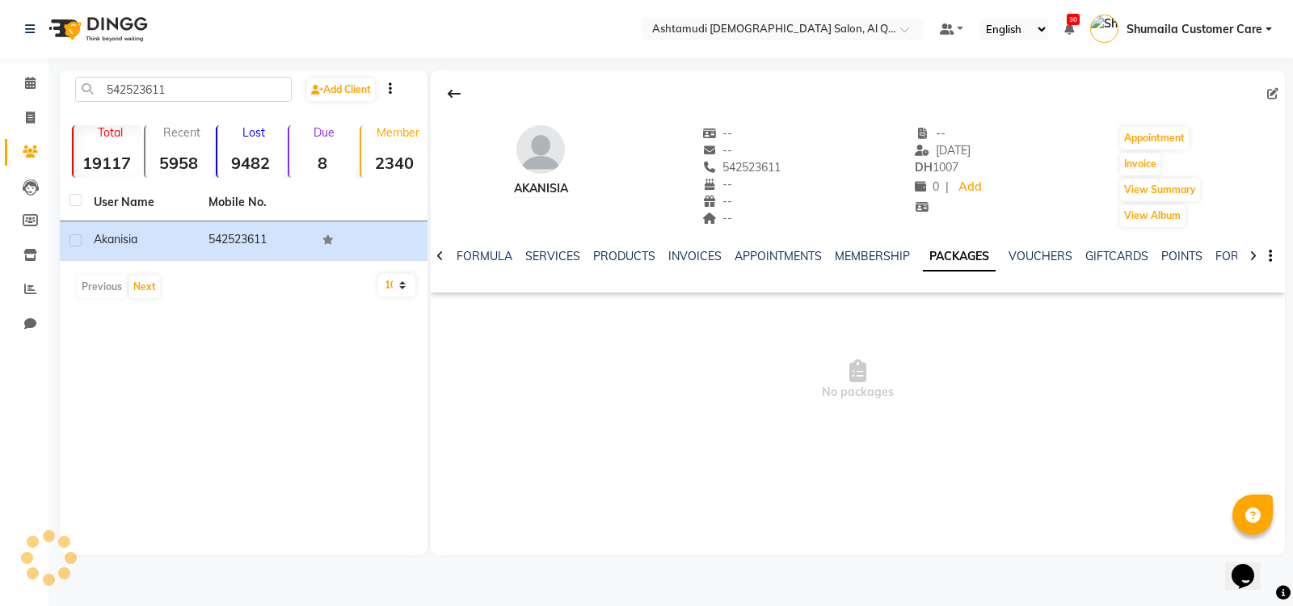
click at [438, 251] on icon at bounding box center [439, 256] width 7 height 11
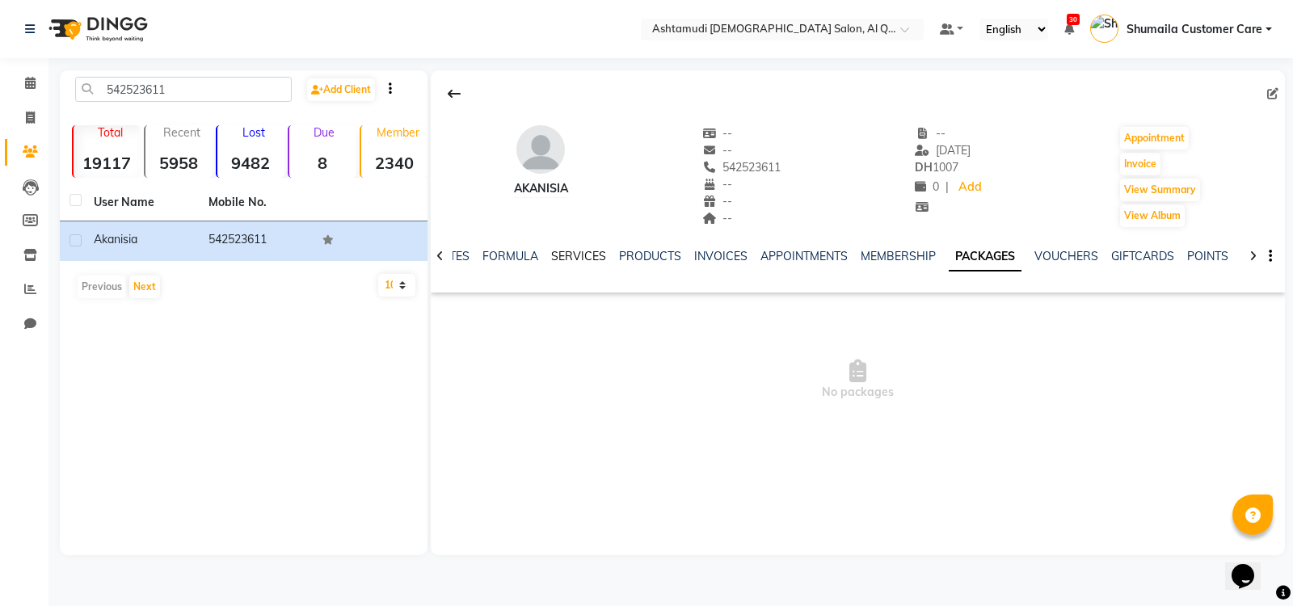
click at [574, 260] on link "SERVICES" at bounding box center [578, 256] width 55 height 15
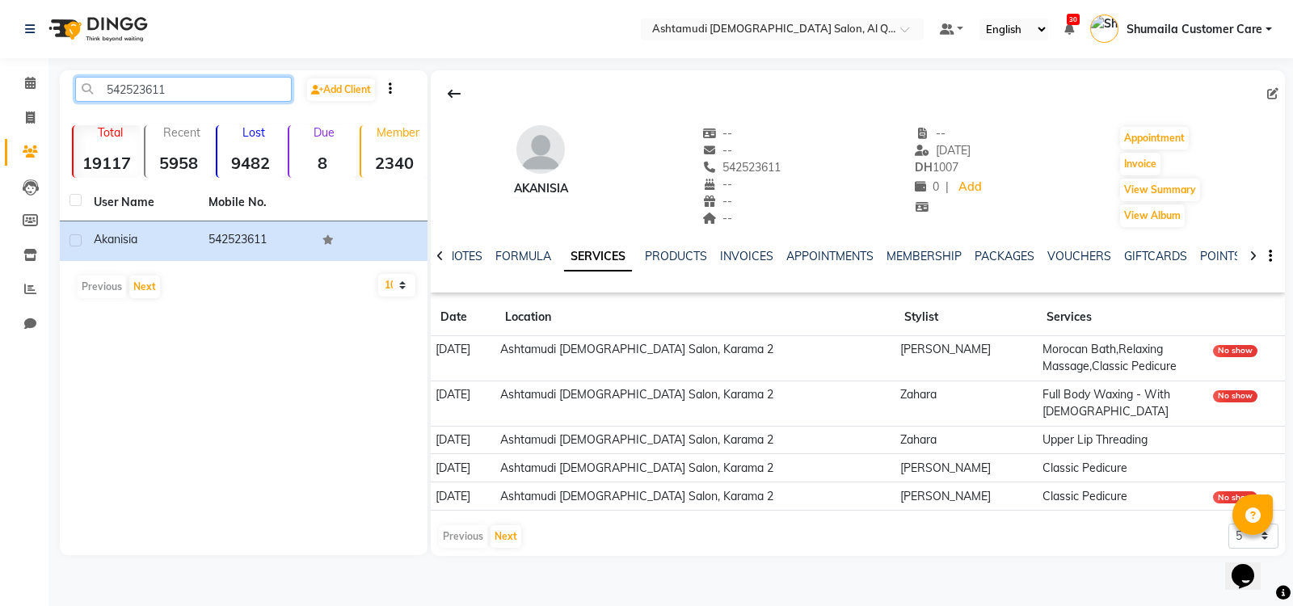
drag, startPoint x: 171, startPoint y: 90, endPoint x: 0, endPoint y: 69, distance: 171.8
click at [0, 69] on app-home "Select Location × Ashtamudi Ladies Salon, Al Qusais 1 Default Panel My Panel En…" at bounding box center [646, 290] width 1293 height 580
paste input "971506235545"
click at [127, 80] on input "971506235545" at bounding box center [183, 89] width 217 height 25
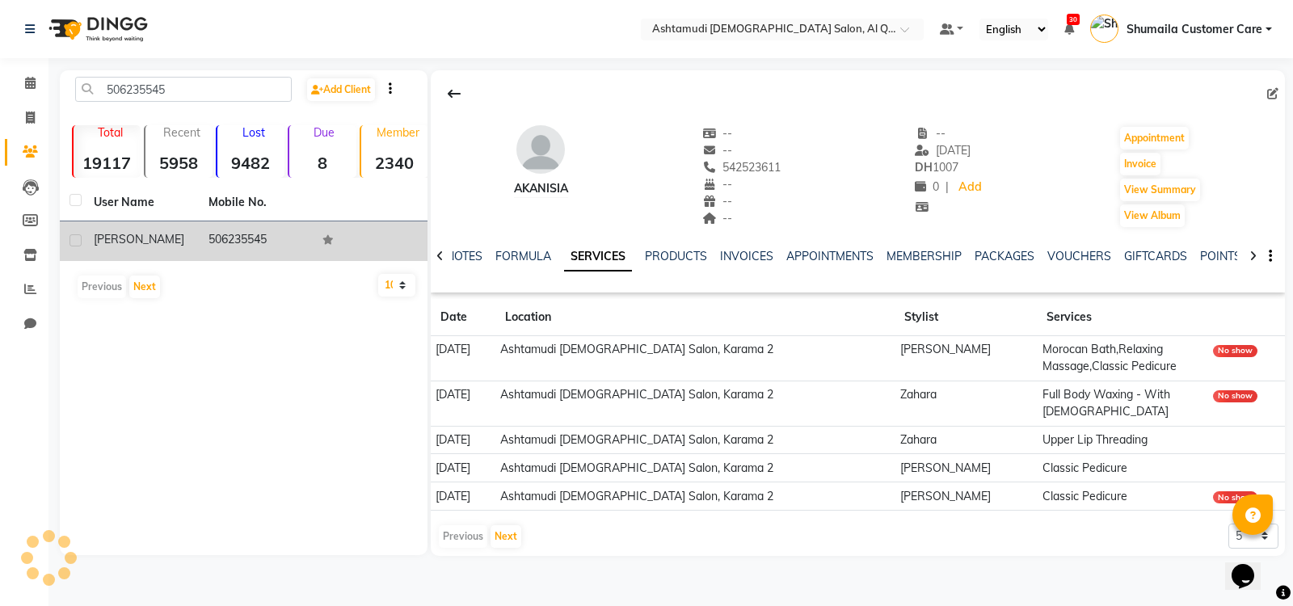
click at [205, 240] on td "506235545" at bounding box center [256, 241] width 115 height 40
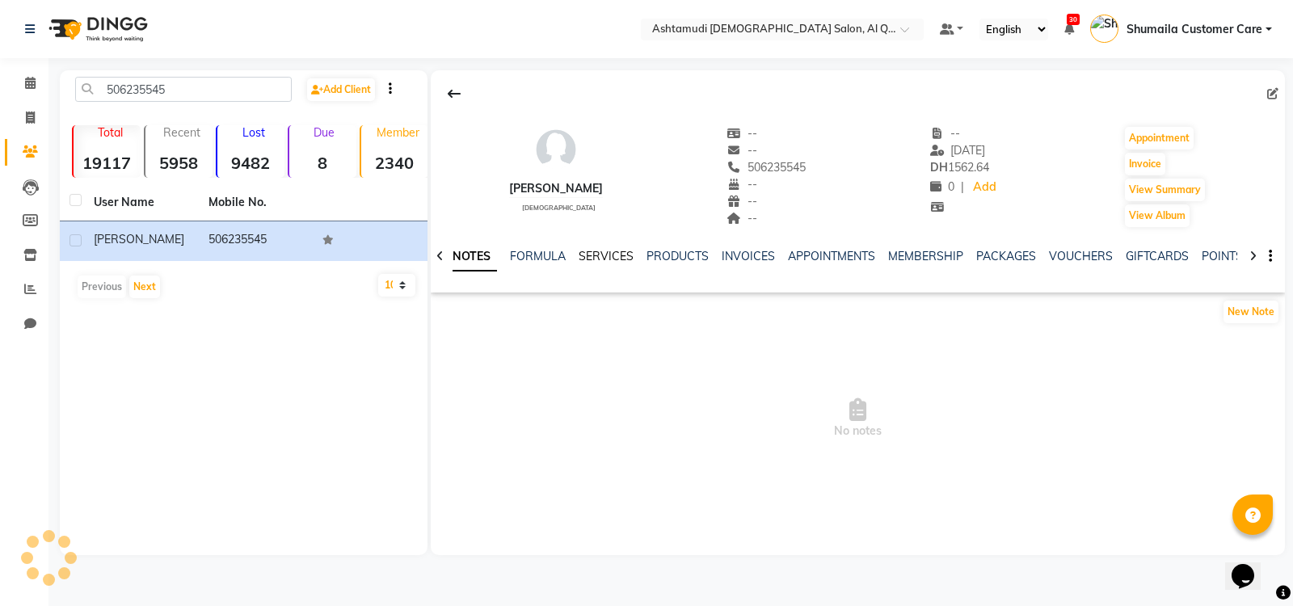
click at [608, 251] on link "SERVICES" at bounding box center [606, 256] width 55 height 15
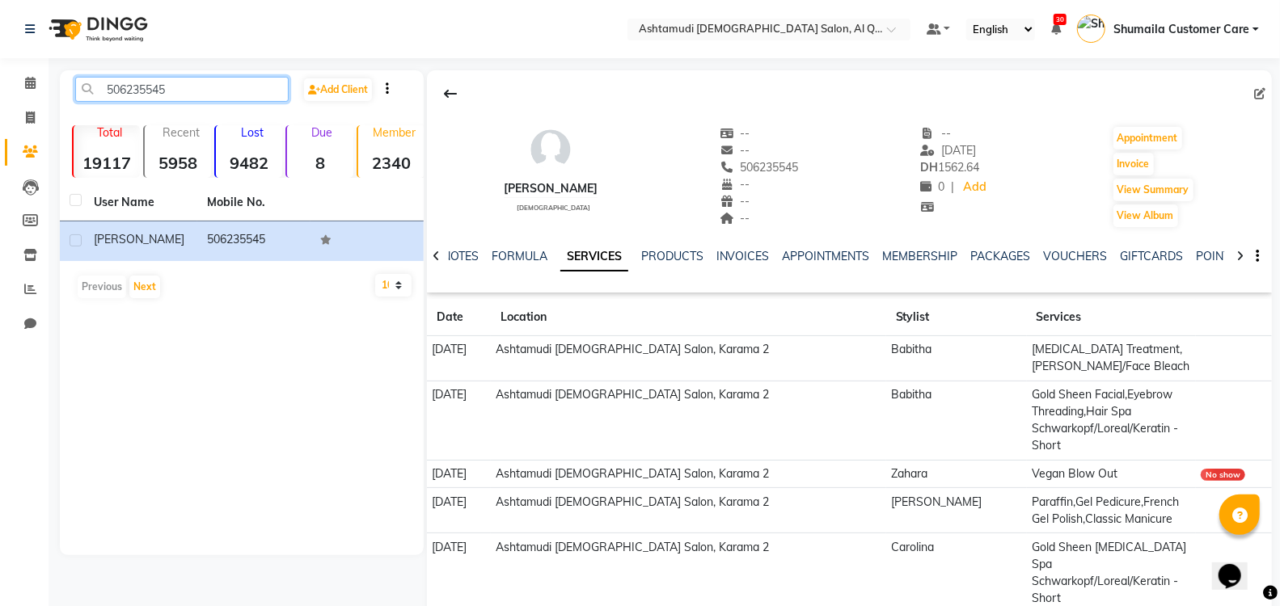
drag, startPoint x: 213, startPoint y: 82, endPoint x: 0, endPoint y: 69, distance: 213.0
click at [0, 69] on app-home "Select Location × Ashtamudi Ladies Salon, Al Qusais 1 Default Panel My Panel En…" at bounding box center [640, 341] width 1280 height 682
paste input "9715555555"
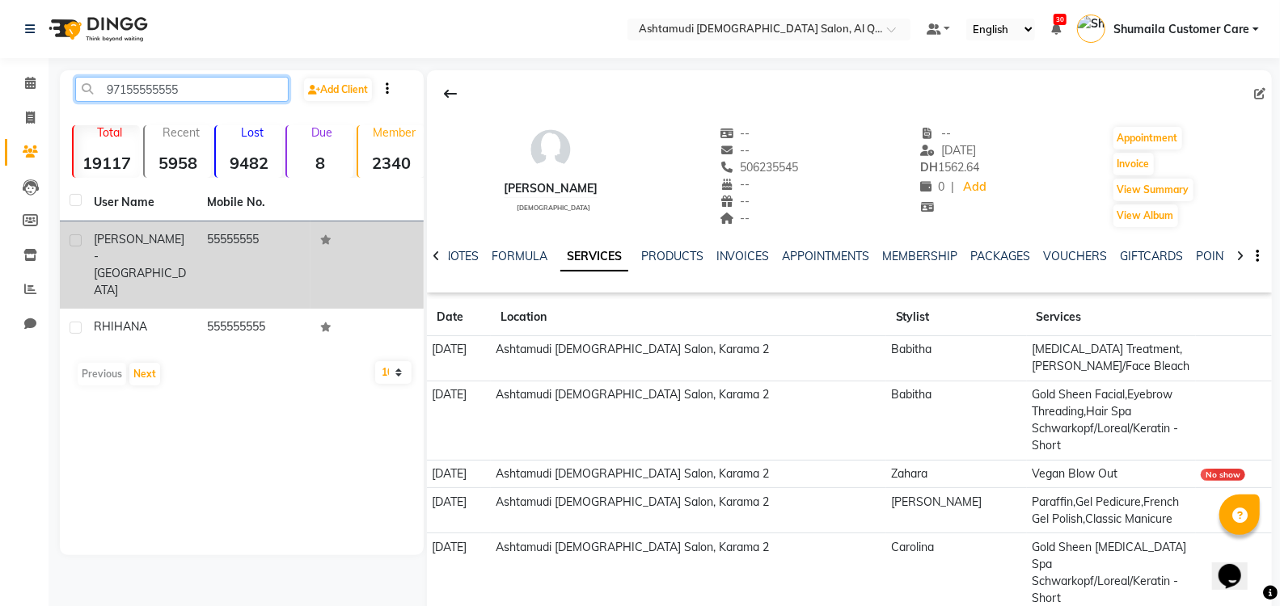
type input "97155555555"
click at [74, 238] on label at bounding box center [76, 240] width 12 height 12
click at [74, 238] on input "checkbox" at bounding box center [75, 241] width 11 height 11
checkbox input "true"
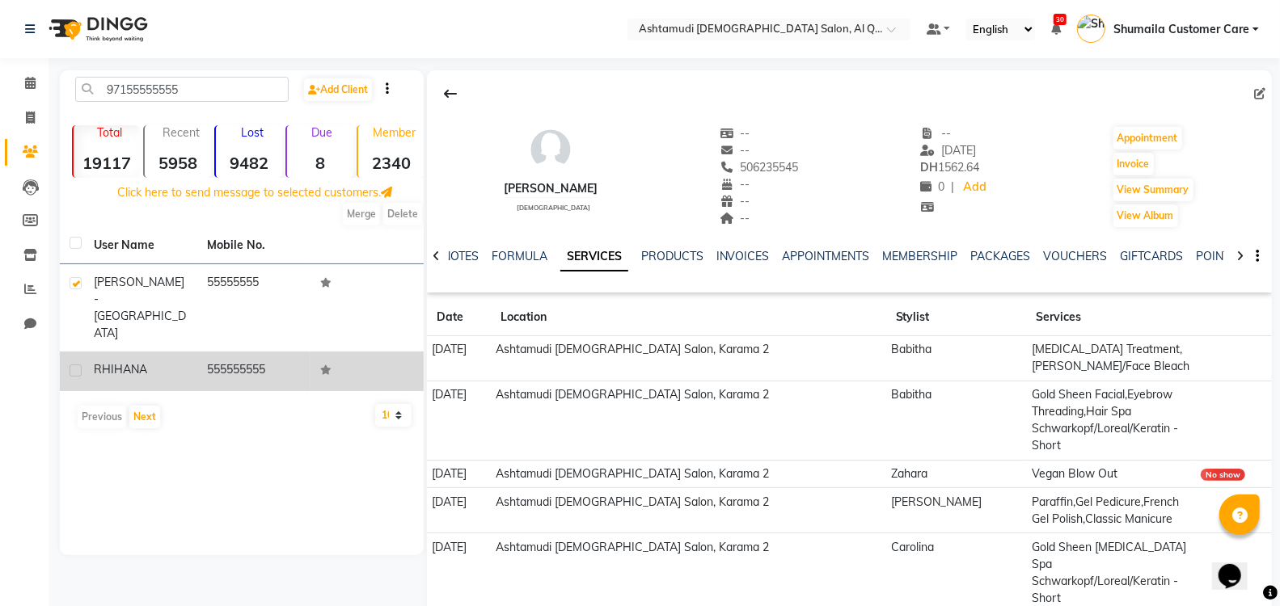
click at [78, 365] on label at bounding box center [76, 371] width 12 height 12
click at [78, 366] on input "checkbox" at bounding box center [75, 371] width 11 height 11
checkbox input "true"
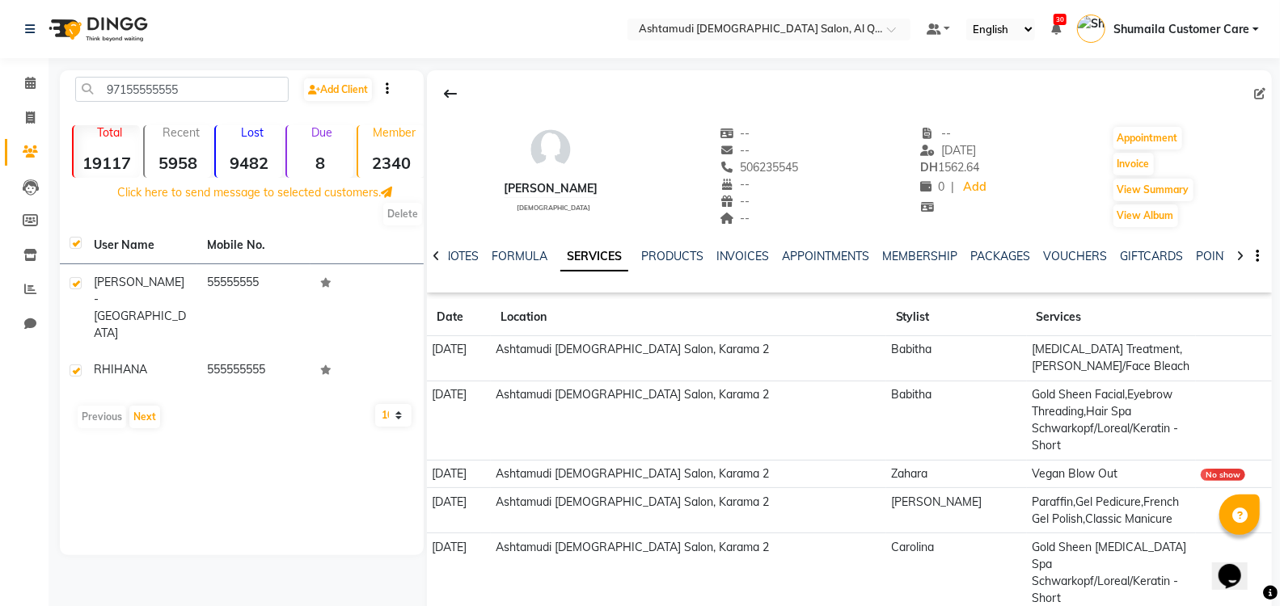
click at [31, 397] on div "Calendar Invoice Clients Leads Members Inventory Reports Chat Completed InProgr…" at bounding box center [109, 352] width 218 height 612
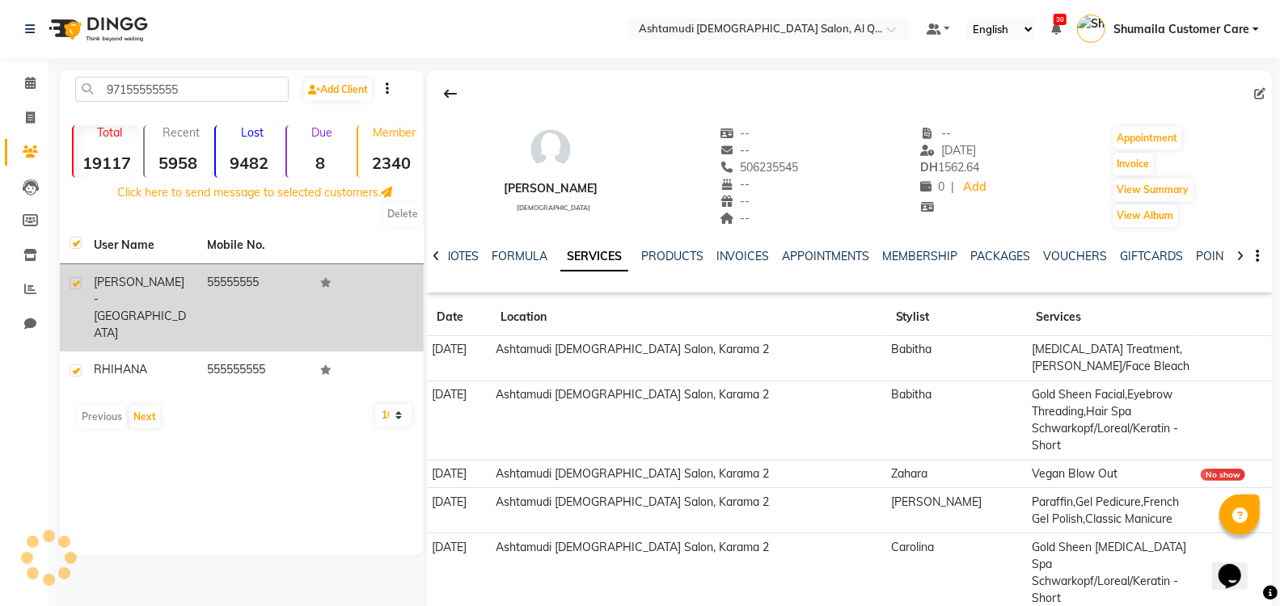
drag, startPoint x: 289, startPoint y: 277, endPoint x: 209, endPoint y: 279, distance: 80.0
click at [209, 279] on td "55555555" at bounding box center [253, 307] width 113 height 87
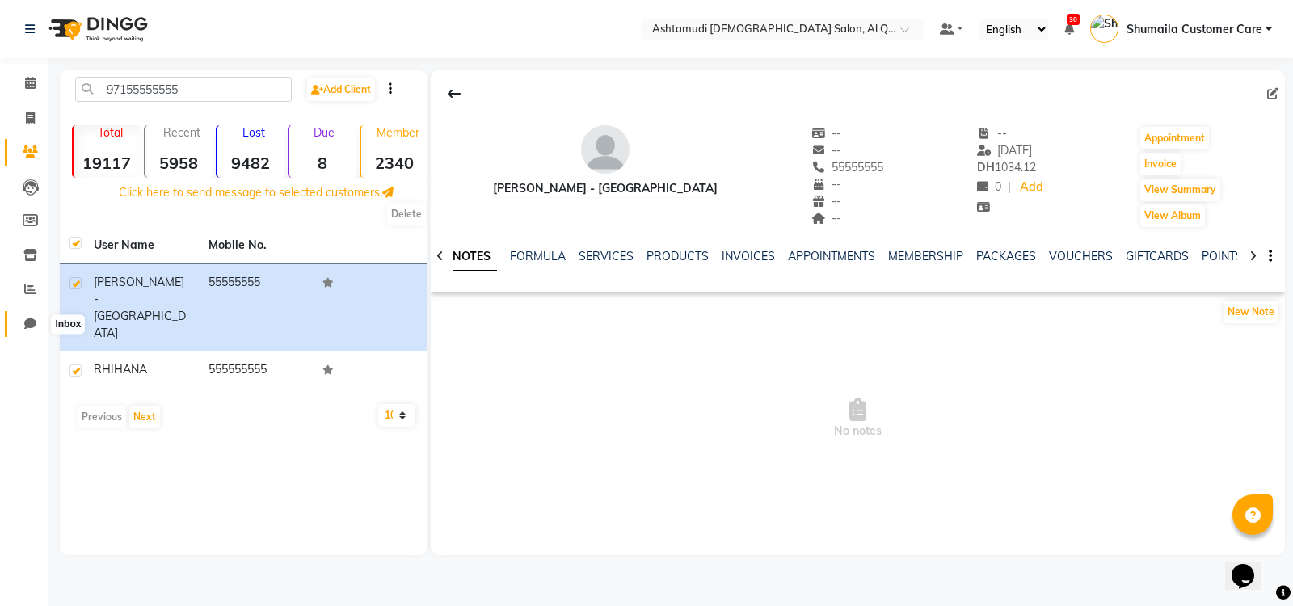
click at [31, 323] on icon at bounding box center [30, 324] width 12 height 12
select select "100"
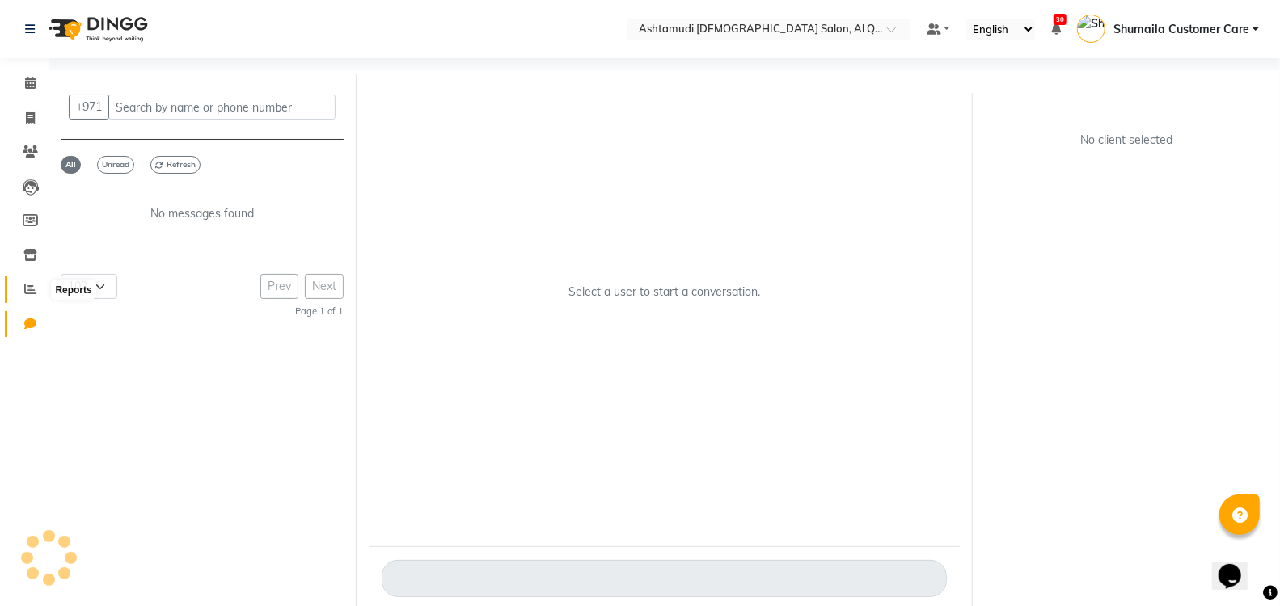
click at [28, 297] on span at bounding box center [30, 289] width 28 height 19
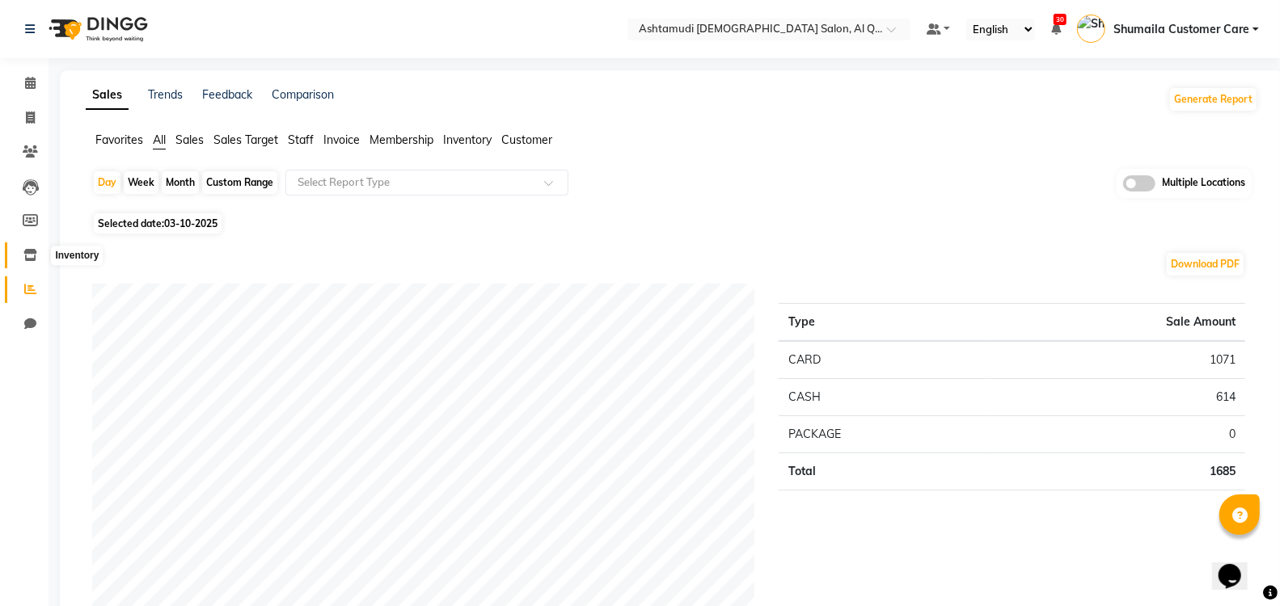
click at [27, 257] on icon at bounding box center [30, 255] width 14 height 12
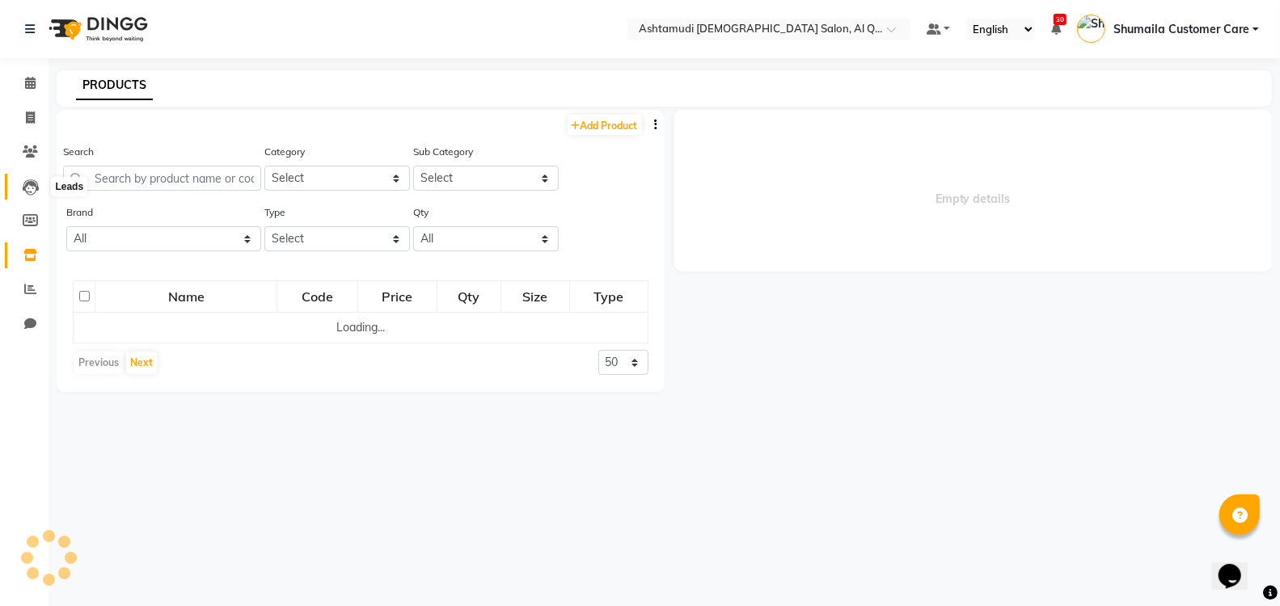
click at [23, 189] on icon at bounding box center [31, 187] width 16 height 16
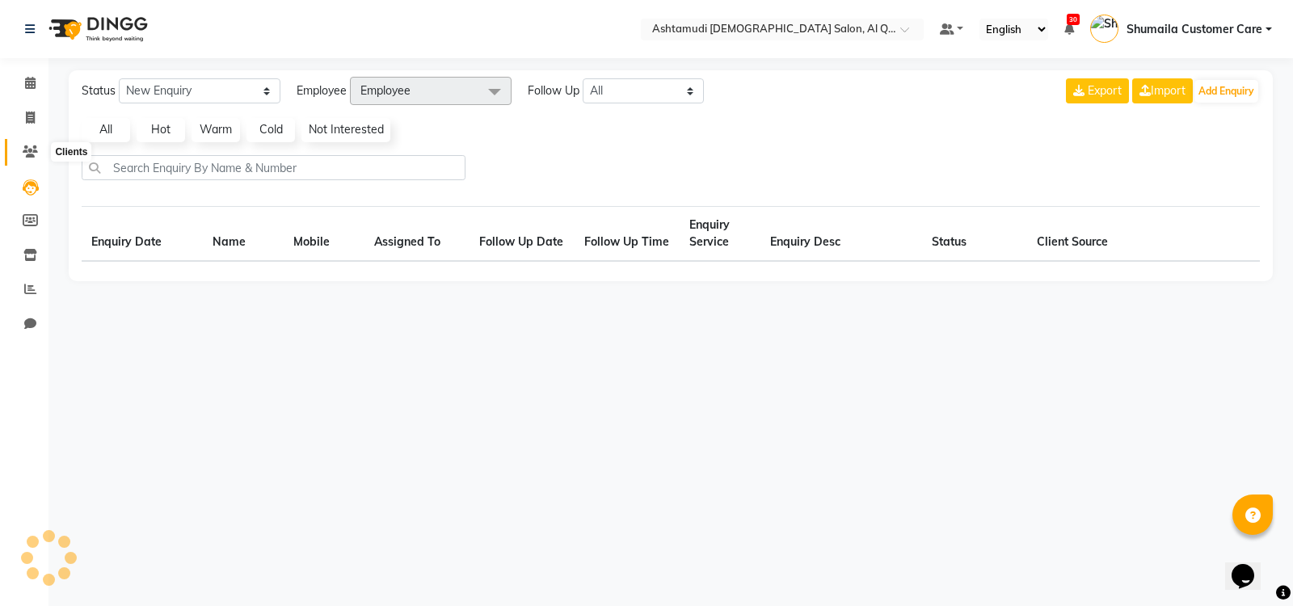
click at [30, 150] on icon at bounding box center [30, 151] width 15 height 12
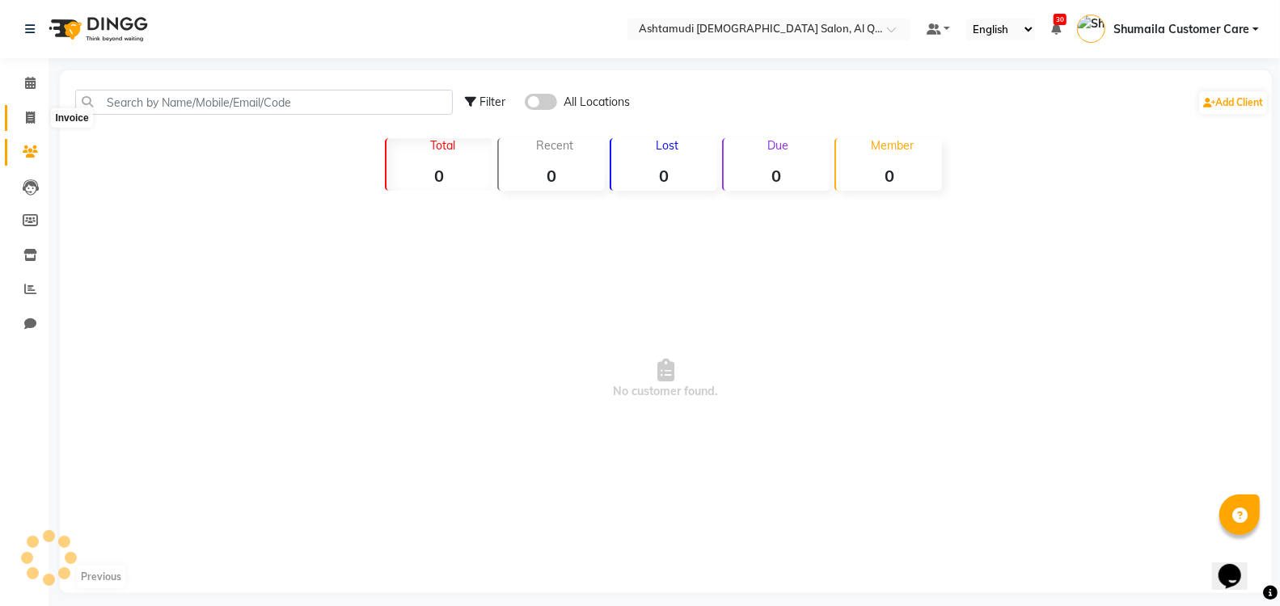
click at [23, 109] on span at bounding box center [30, 118] width 28 height 19
select select "service"
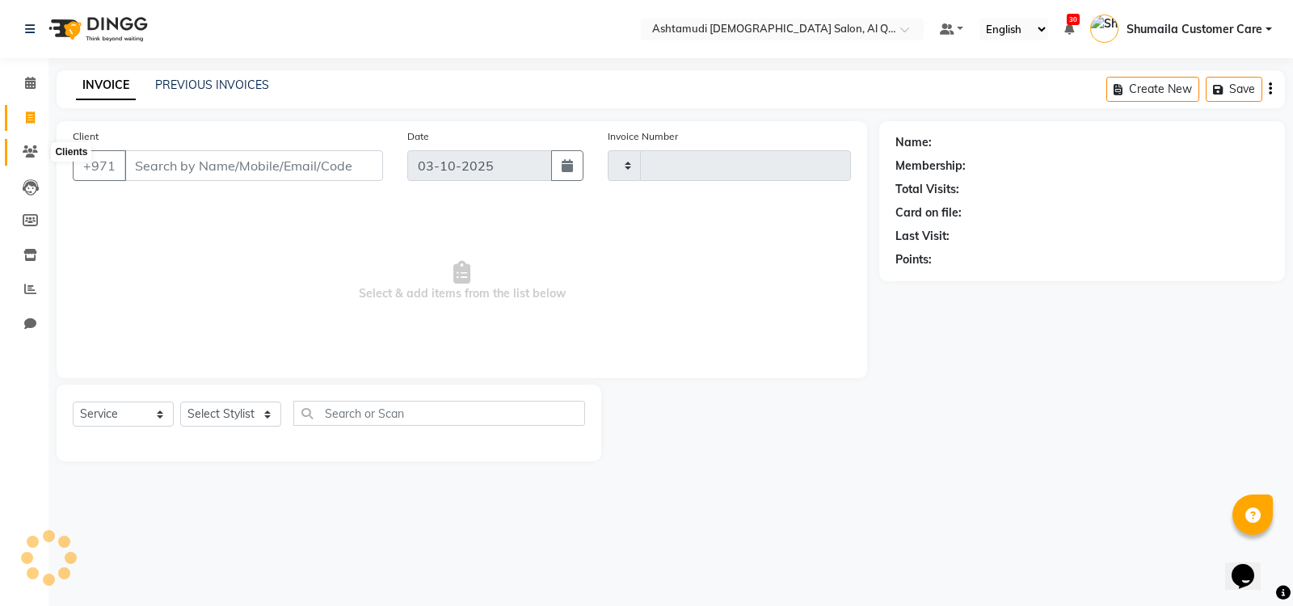
click at [23, 158] on icon at bounding box center [30, 151] width 15 height 12
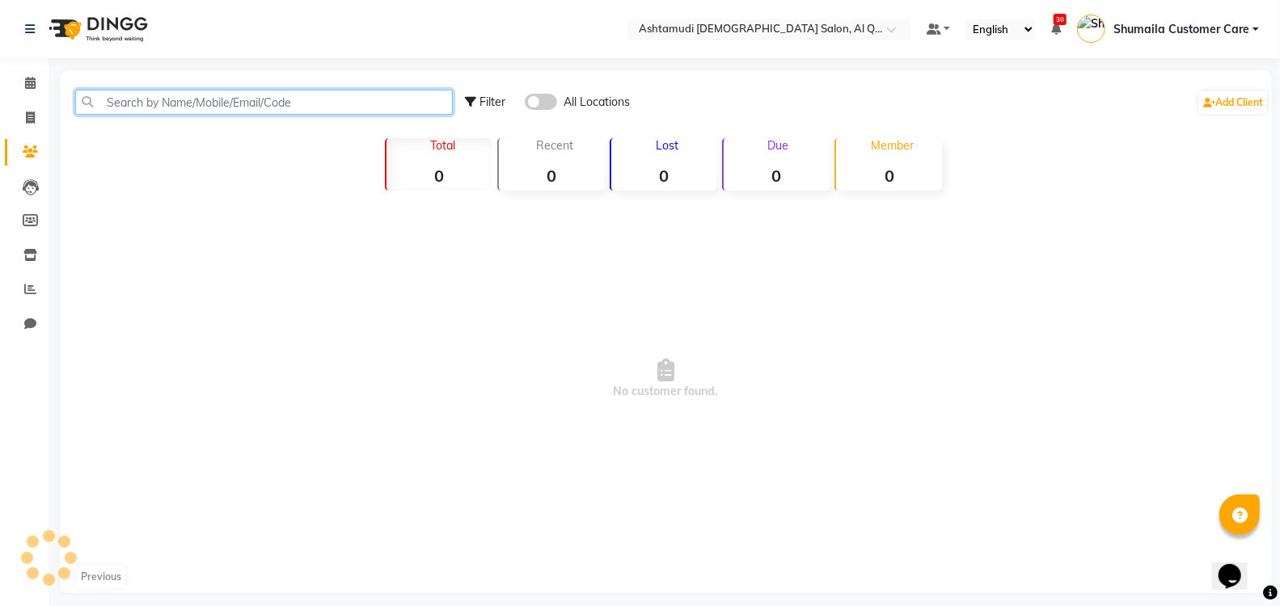
click at [167, 109] on input "text" at bounding box center [263, 102] width 377 height 25
paste input "55555555"
click at [108, 99] on input "55555555" at bounding box center [263, 102] width 377 height 25
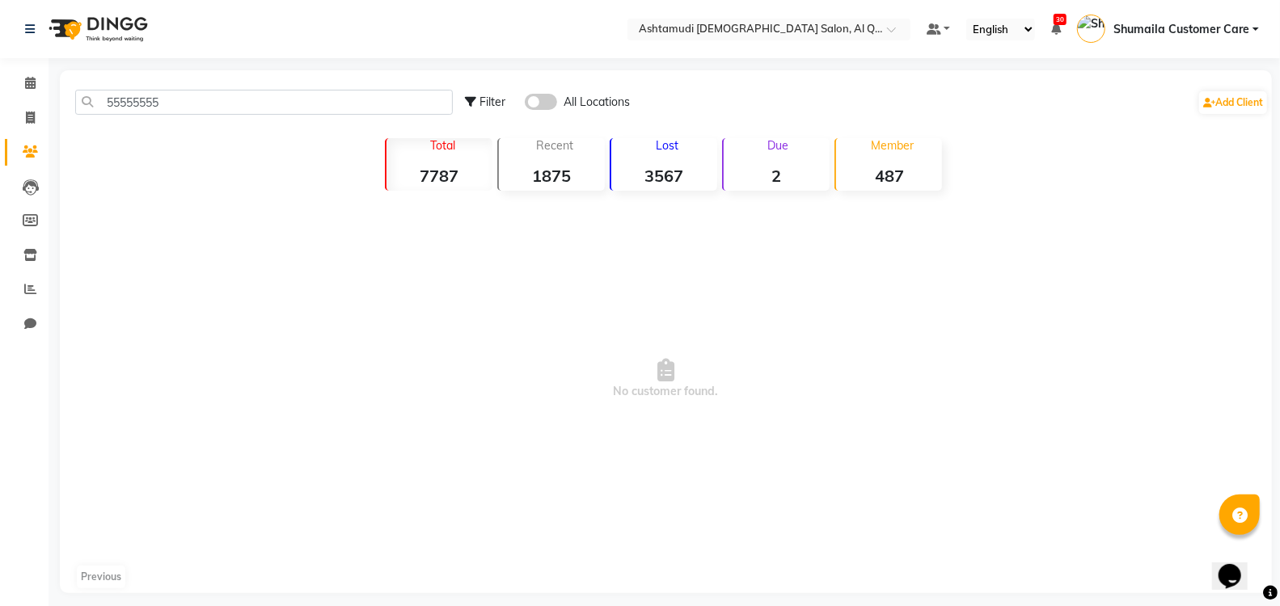
click at [542, 95] on span at bounding box center [541, 102] width 32 height 16
click at [525, 104] on input "checkbox" at bounding box center [525, 104] width 0 height 0
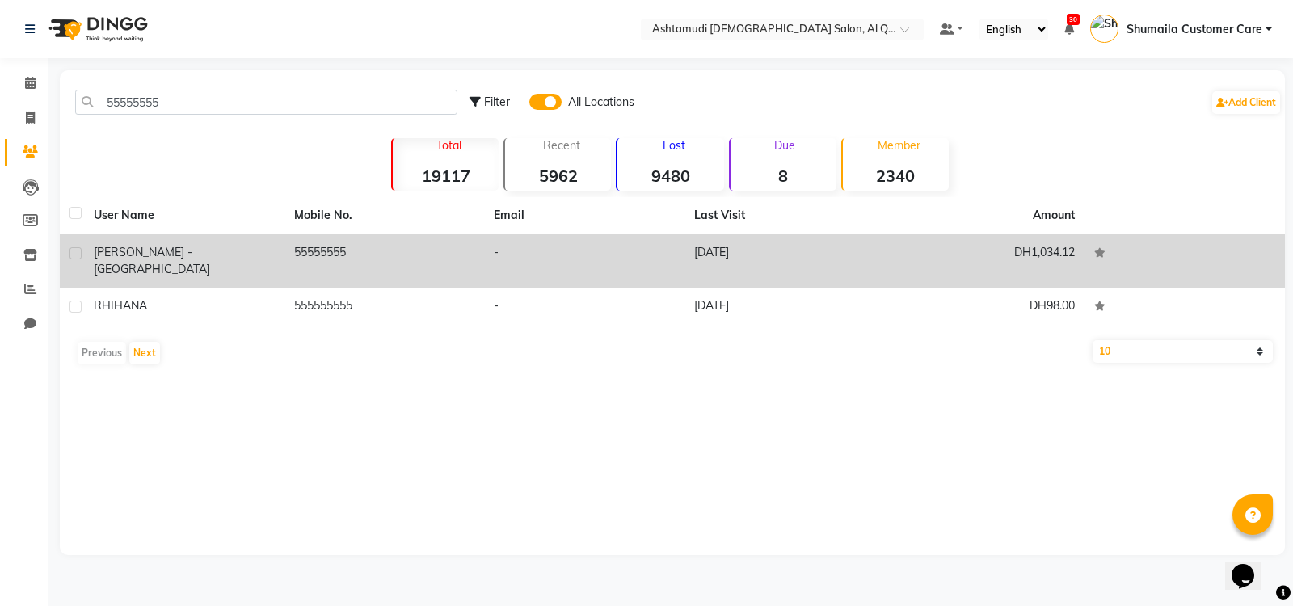
drag, startPoint x: 370, startPoint y: 249, endPoint x: 289, endPoint y: 260, distance: 82.4
click at [289, 260] on td "55555555" at bounding box center [385, 260] width 200 height 53
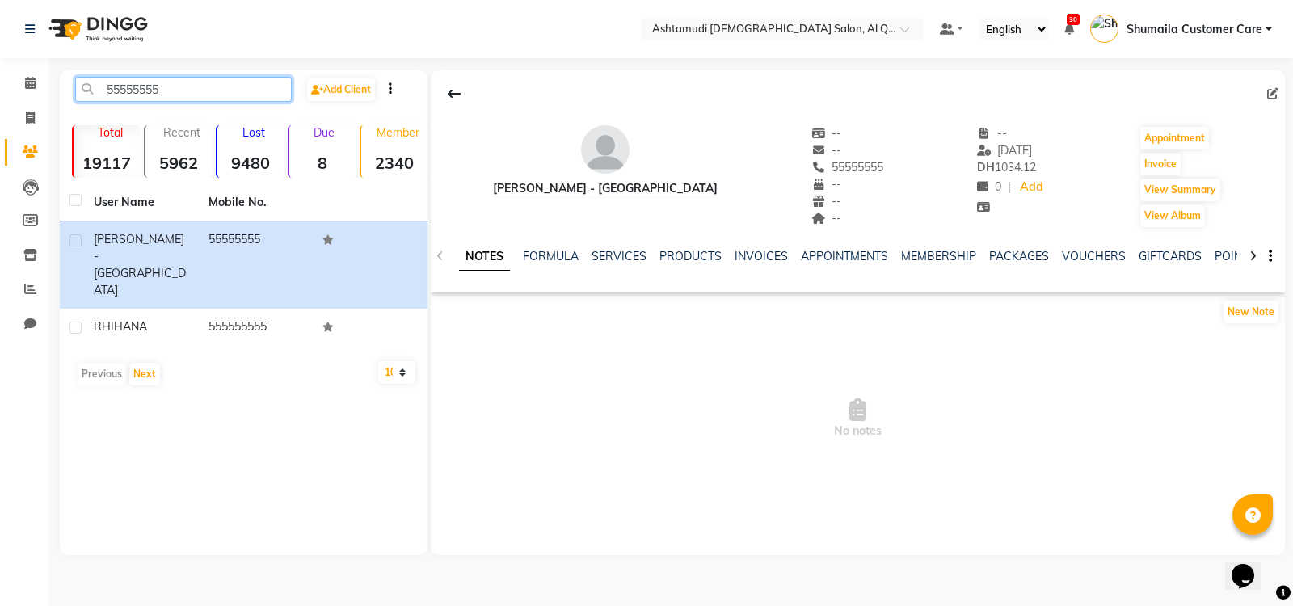
drag, startPoint x: 179, startPoint y: 93, endPoint x: 0, endPoint y: 43, distance: 185.5
click at [0, 43] on app-home "Select Location × Ashtamudi Ladies Salon, Al Qusais 1 Default Panel My Panel En…" at bounding box center [646, 290] width 1293 height 580
paste input "9715555534479"
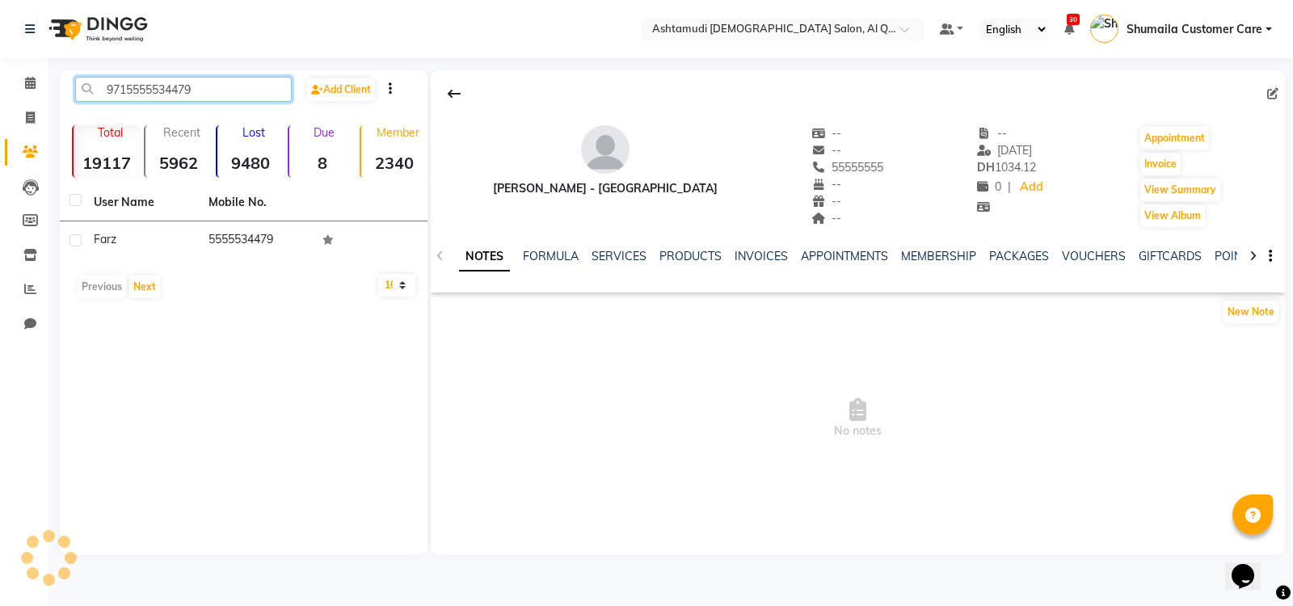
click at [124, 82] on input "9715555534479" at bounding box center [183, 89] width 217 height 25
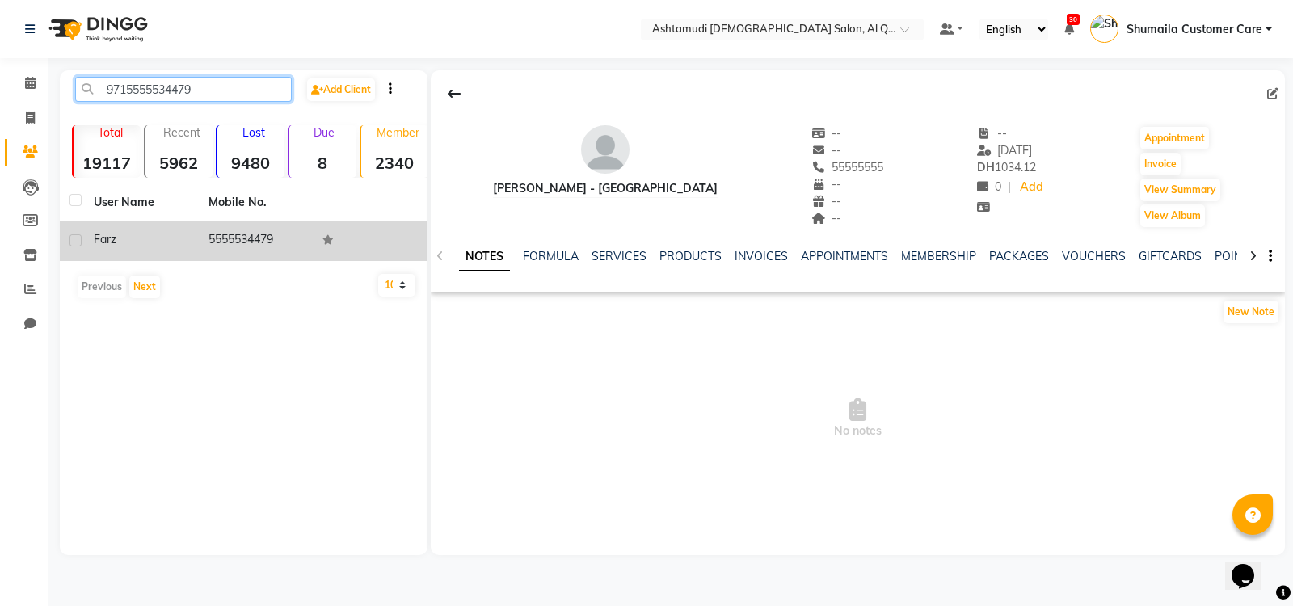
type input "9715555534479"
click at [199, 235] on td "5555534479" at bounding box center [256, 241] width 115 height 40
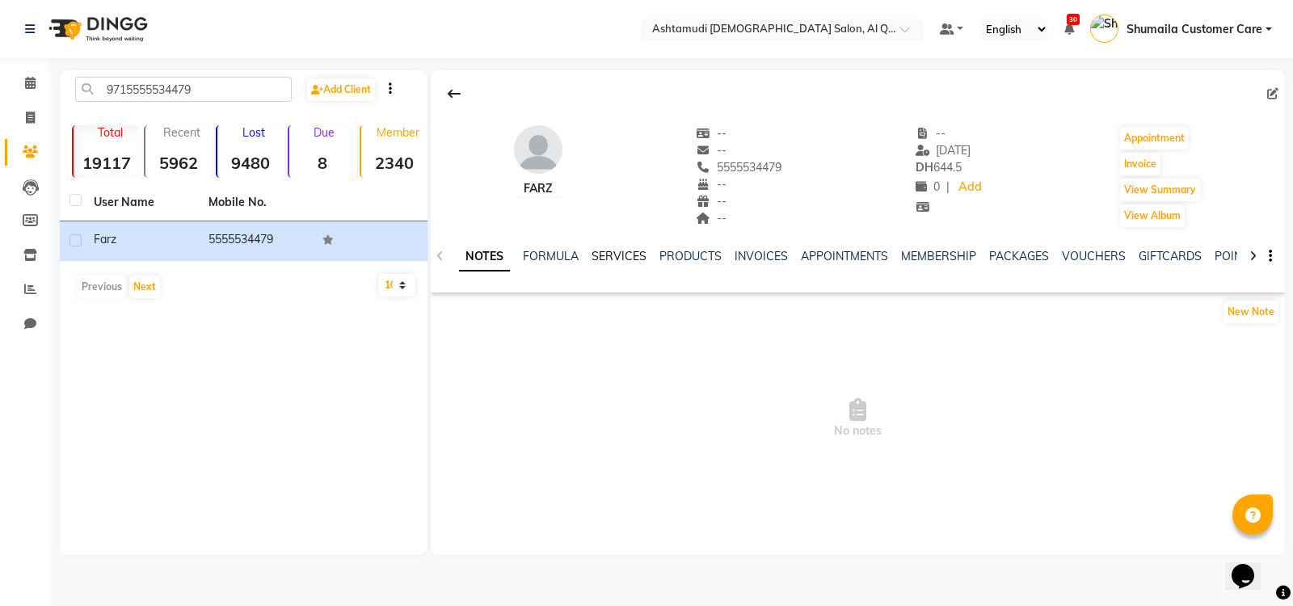
click at [611, 255] on link "SERVICES" at bounding box center [619, 256] width 55 height 15
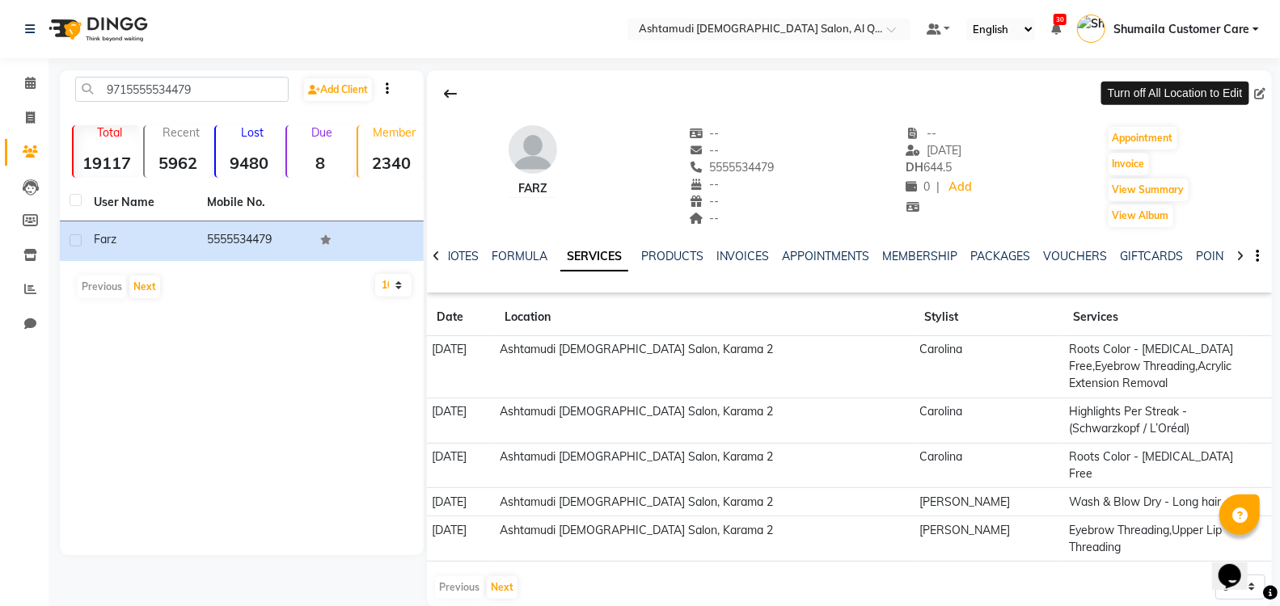
click at [1254, 95] on span at bounding box center [1263, 94] width 18 height 17
click at [1258, 89] on span at bounding box center [1263, 94] width 18 height 17
click at [34, 116] on icon at bounding box center [30, 118] width 9 height 12
select select "service"
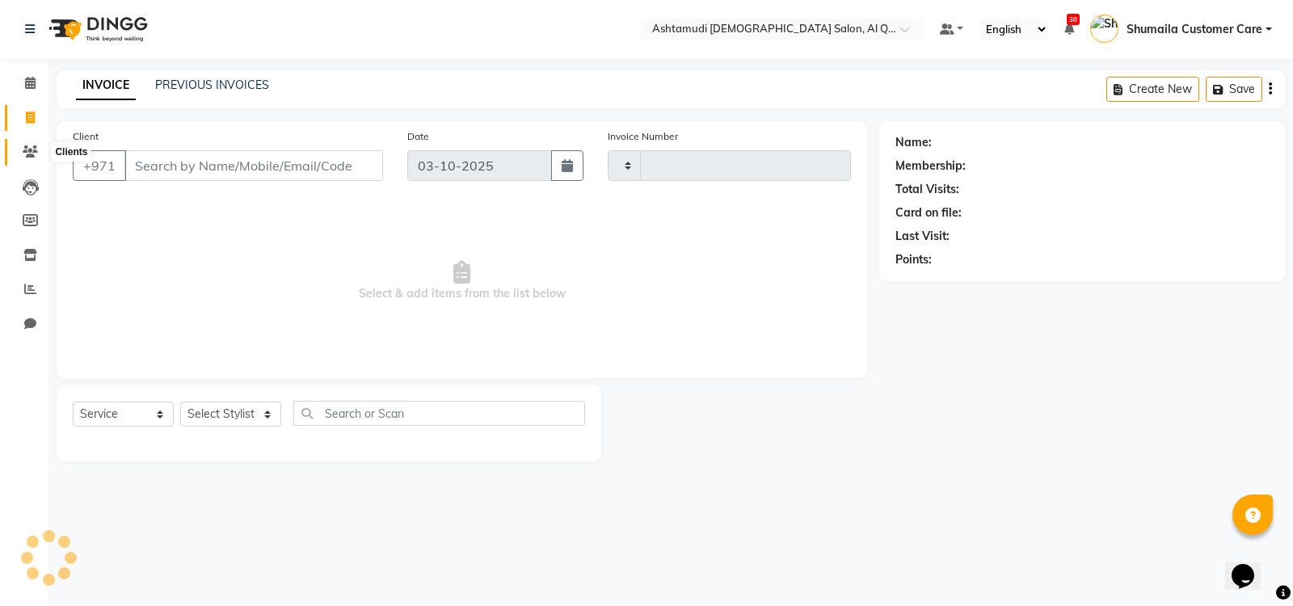
click at [24, 152] on icon at bounding box center [30, 151] width 15 height 12
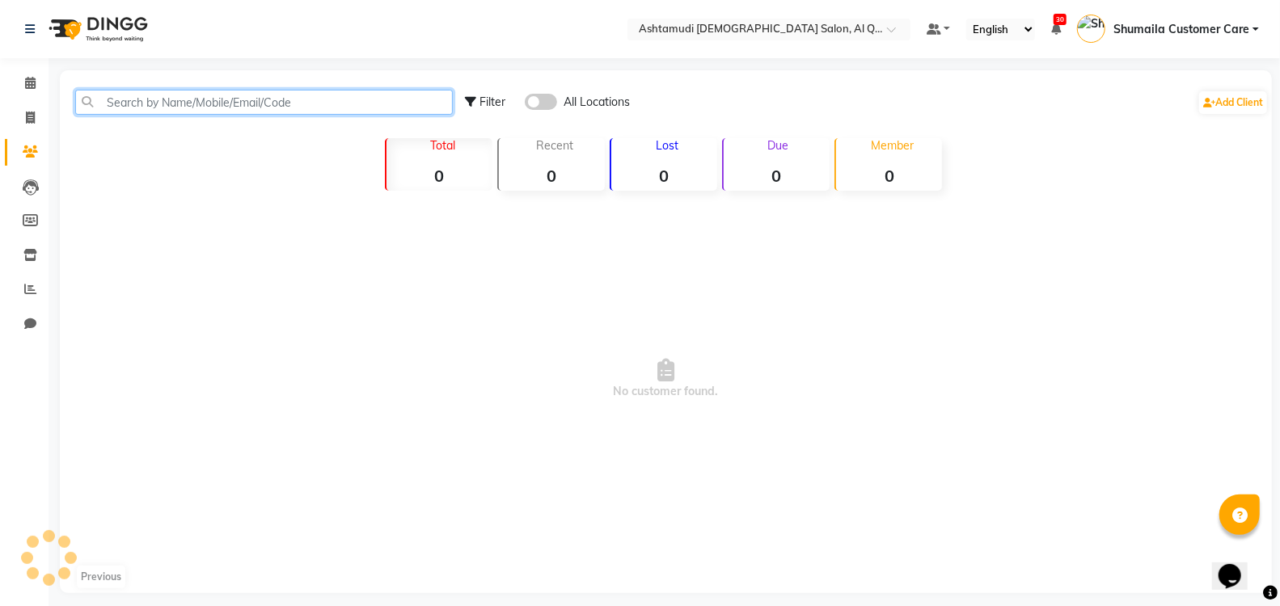
click at [225, 101] on input "text" at bounding box center [263, 102] width 377 height 25
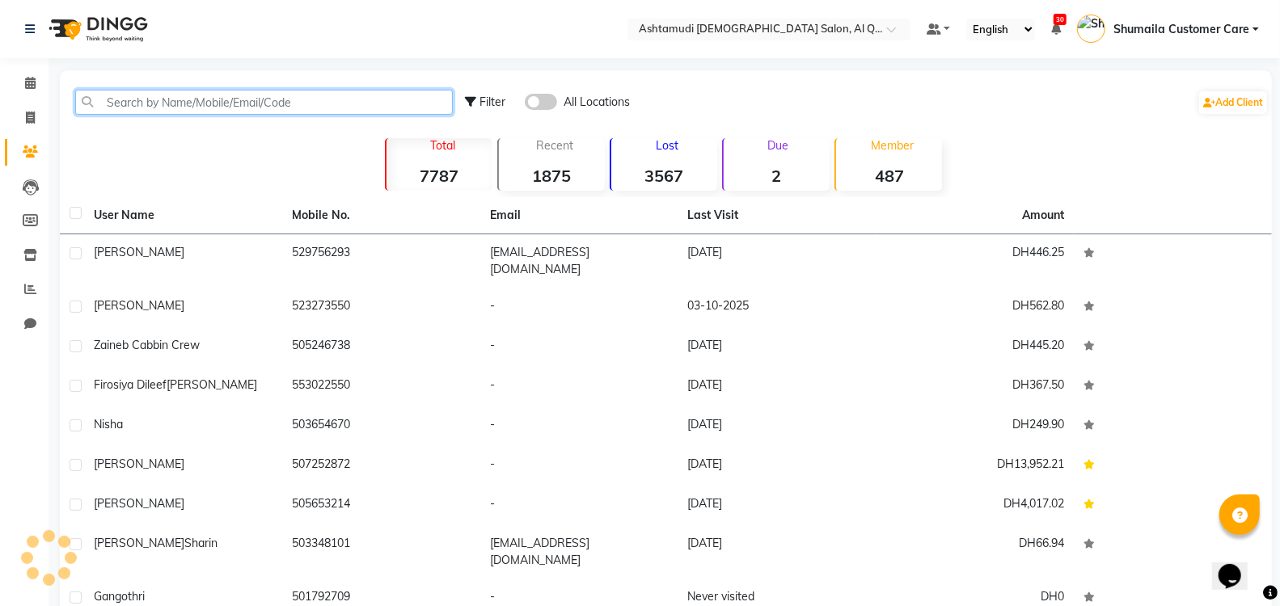
paste input "9715555534479"
type input "9715555534479"
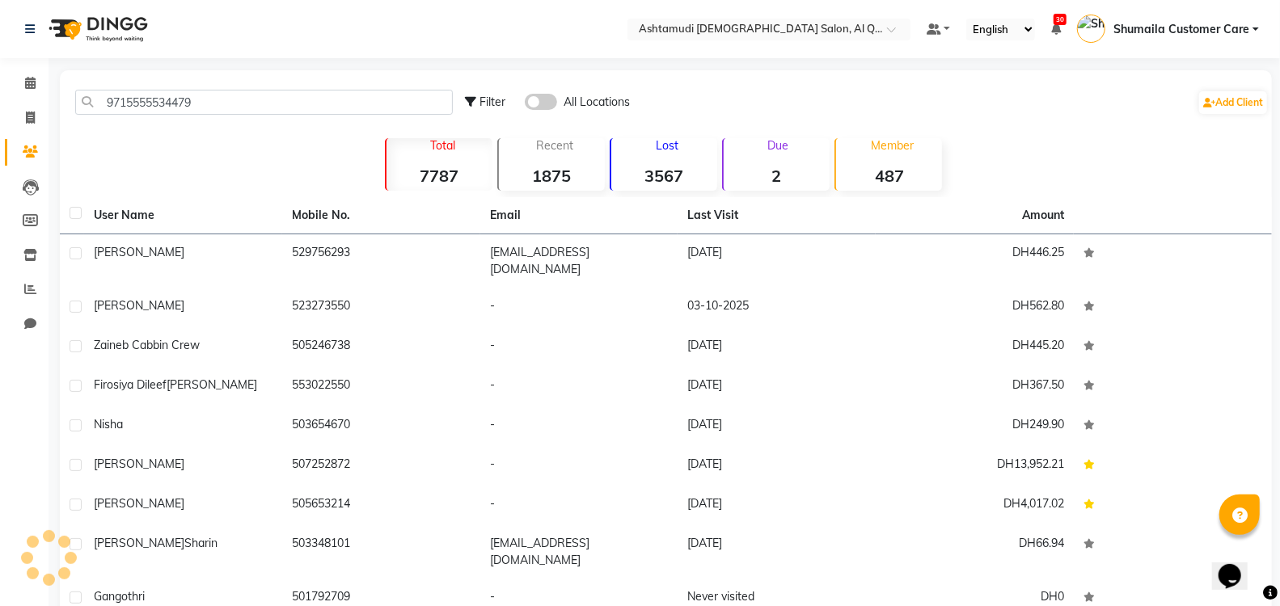
click at [548, 105] on span at bounding box center [541, 102] width 32 height 16
click at [525, 104] on input "checkbox" at bounding box center [525, 104] width 0 height 0
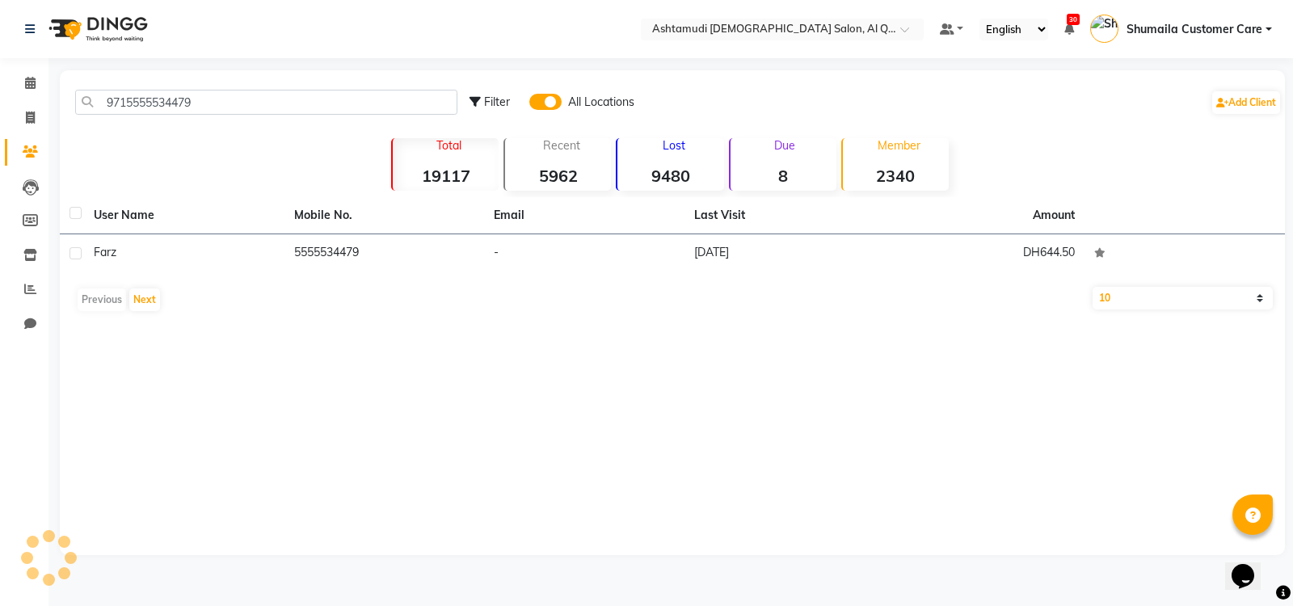
click at [532, 103] on span at bounding box center [545, 102] width 32 height 16
click at [529, 104] on input "checkbox" at bounding box center [529, 104] width 0 height 0
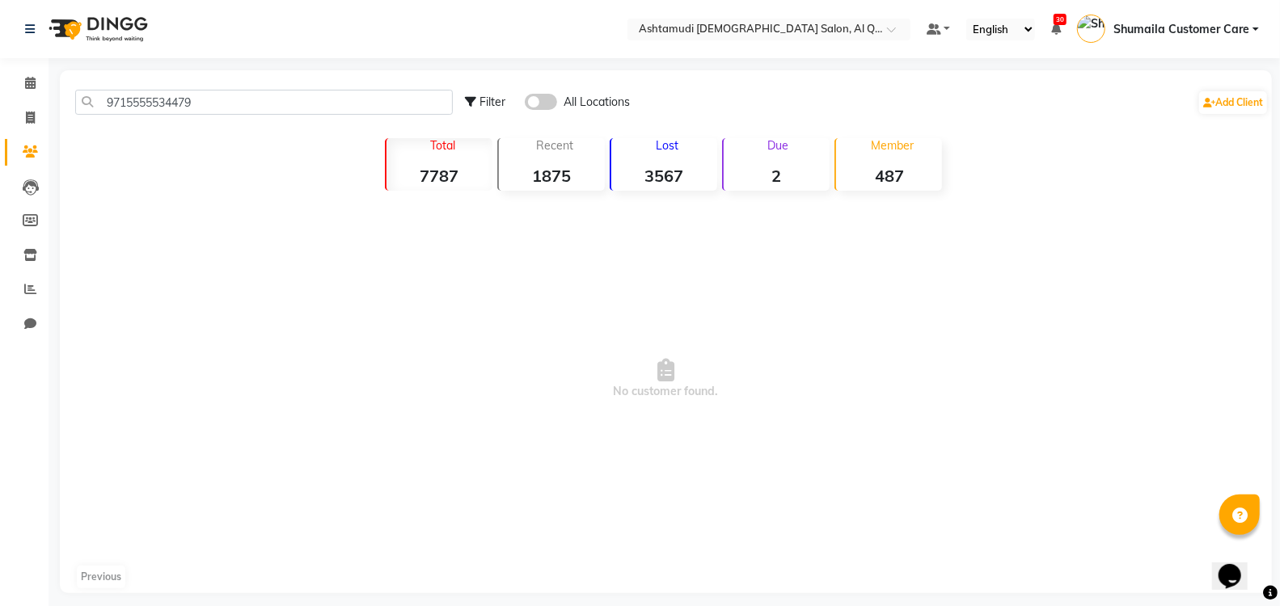
click at [339, 269] on span "No customer found." at bounding box center [666, 379] width 1212 height 364
click at [24, 120] on span at bounding box center [30, 118] width 28 height 19
select select "service"
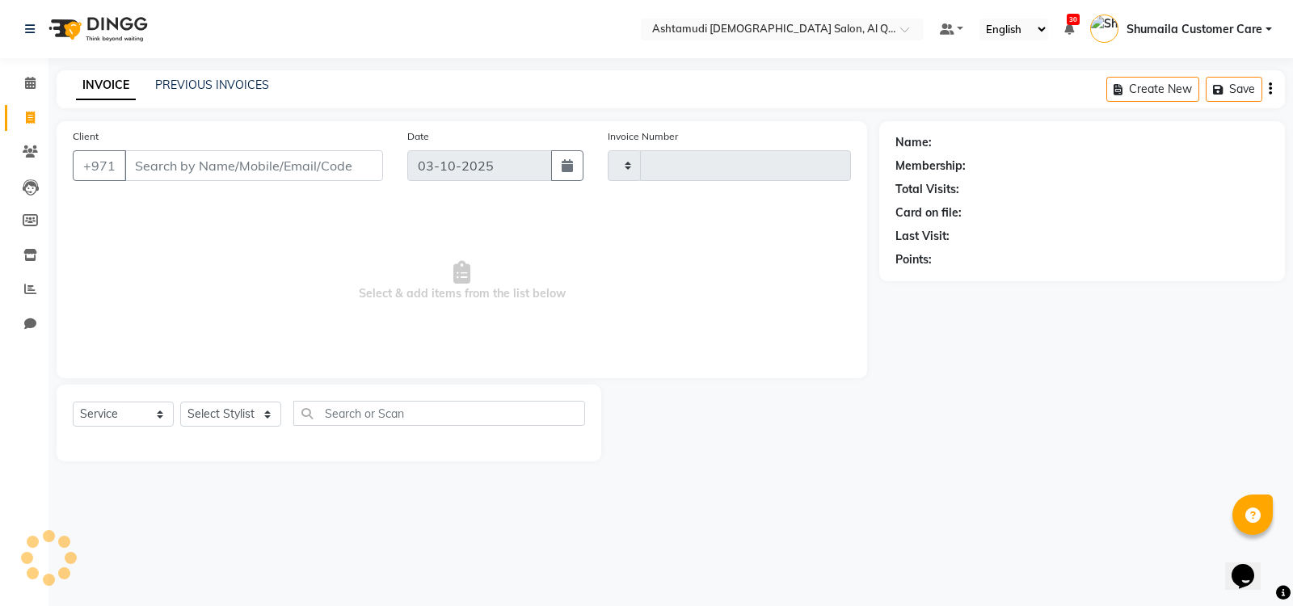
click at [211, 155] on input "Client" at bounding box center [253, 165] width 259 height 31
type input "7599"
select select "6848"
type input "9715555534479"
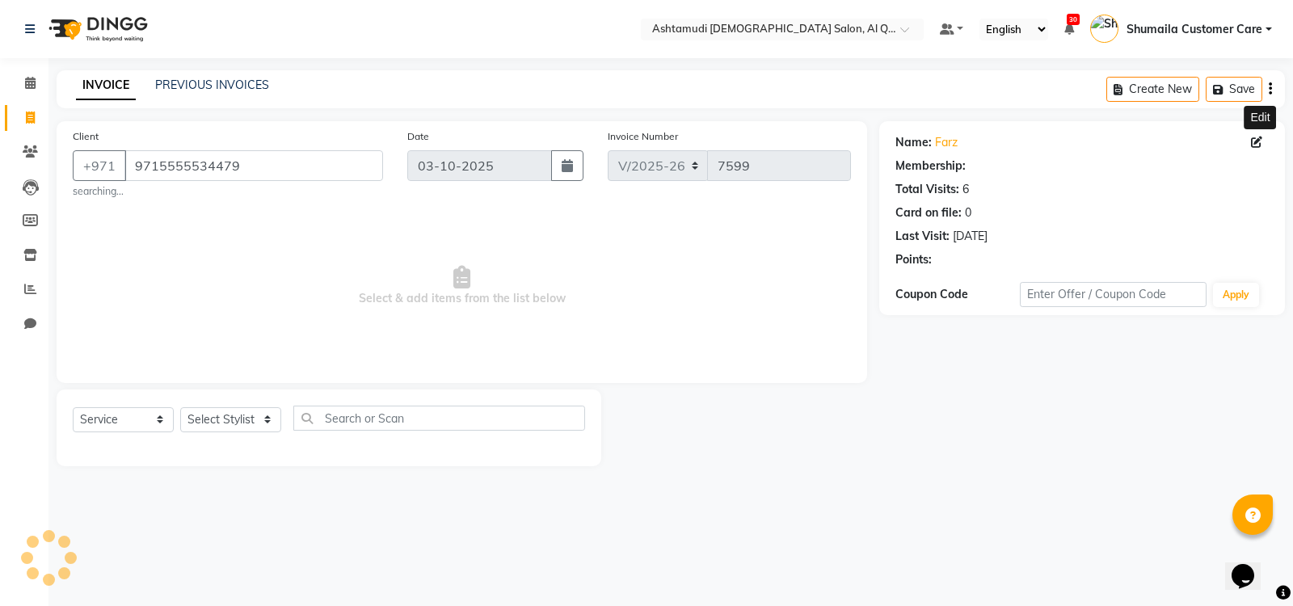
click at [1254, 145] on icon at bounding box center [1256, 142] width 11 height 11
select select "3798"
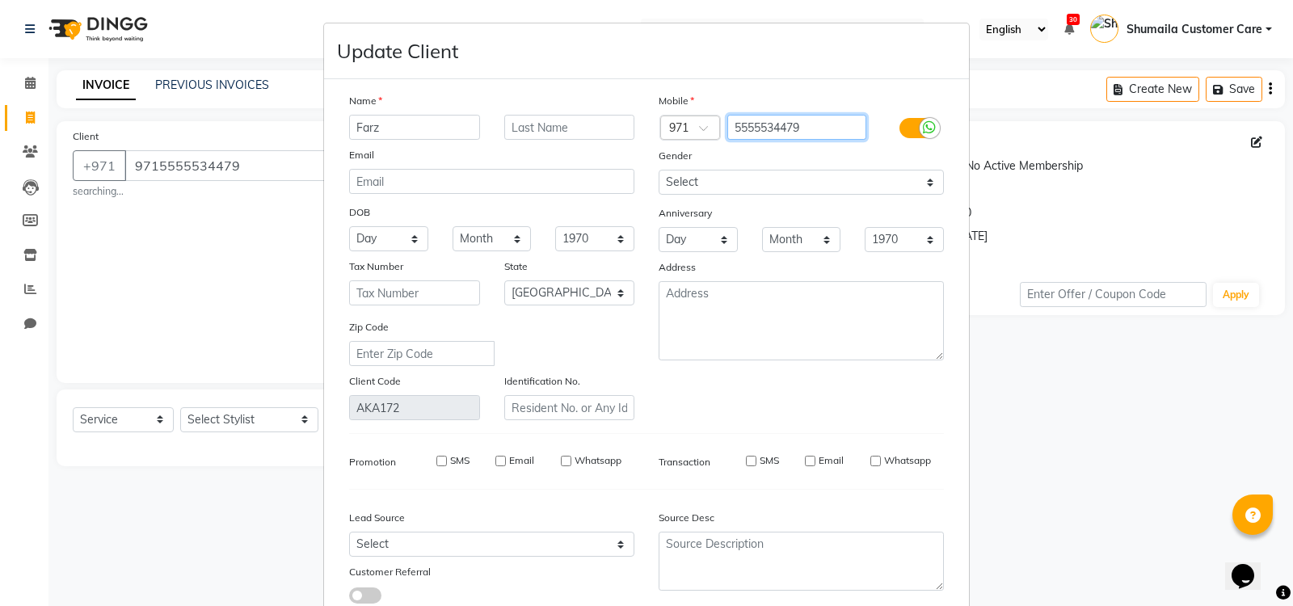
click at [741, 121] on input "5555534479" at bounding box center [797, 127] width 140 height 25
type input "555534479"
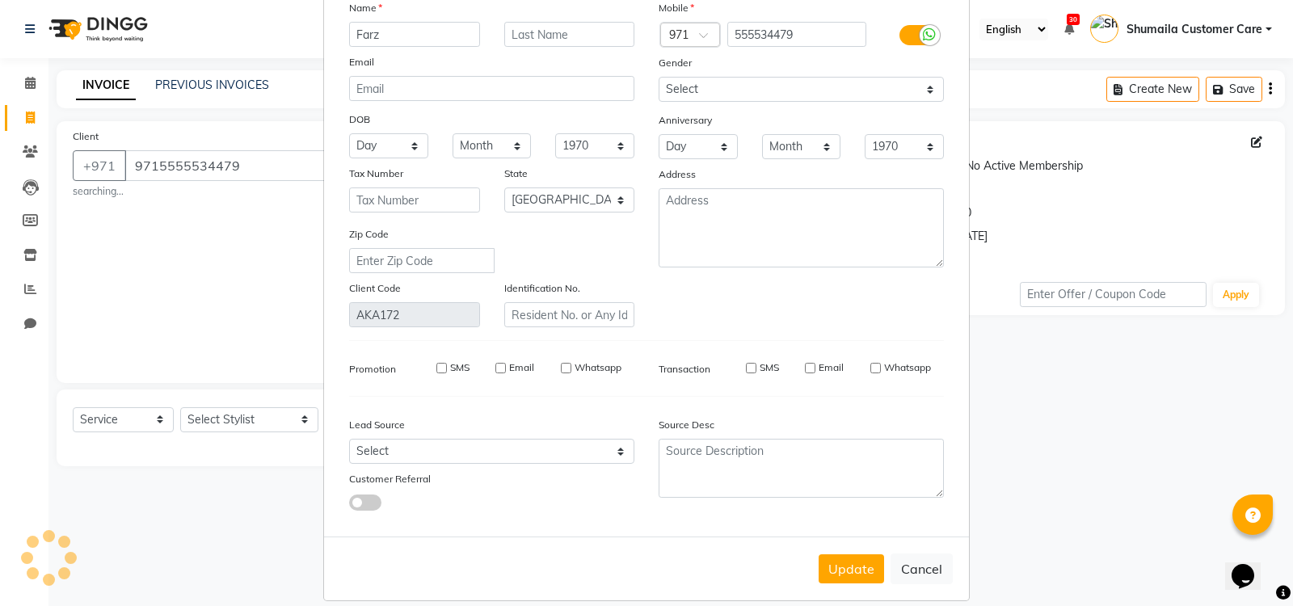
scroll to position [109, 0]
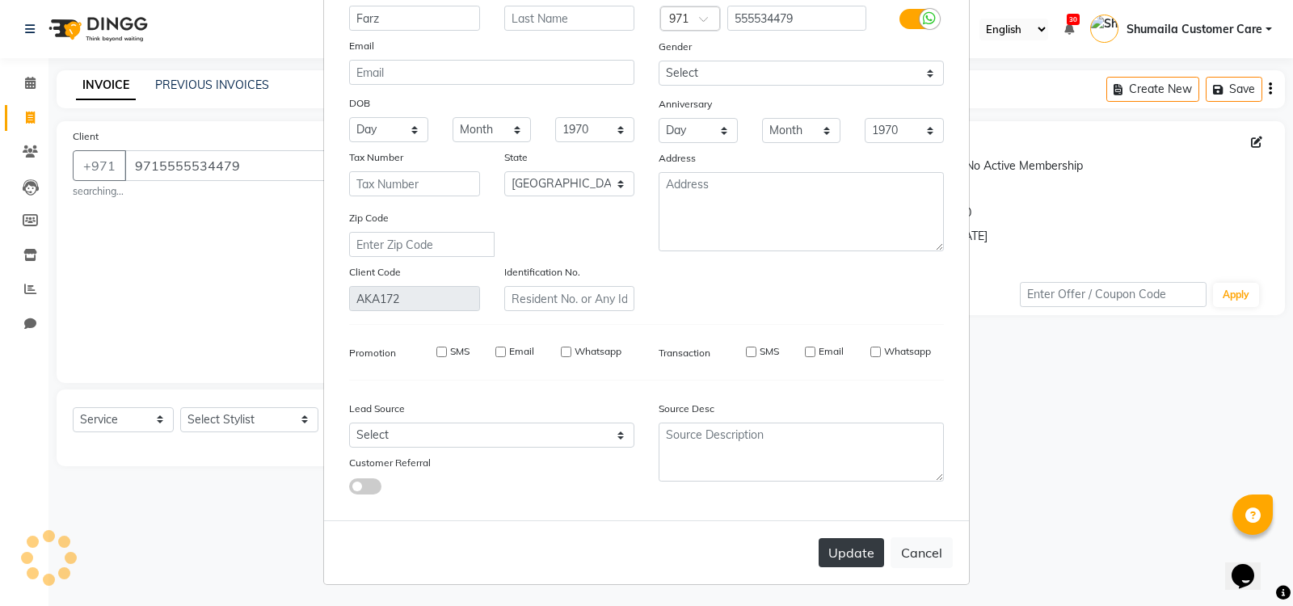
click at [833, 554] on button "Update" at bounding box center [851, 552] width 65 height 29
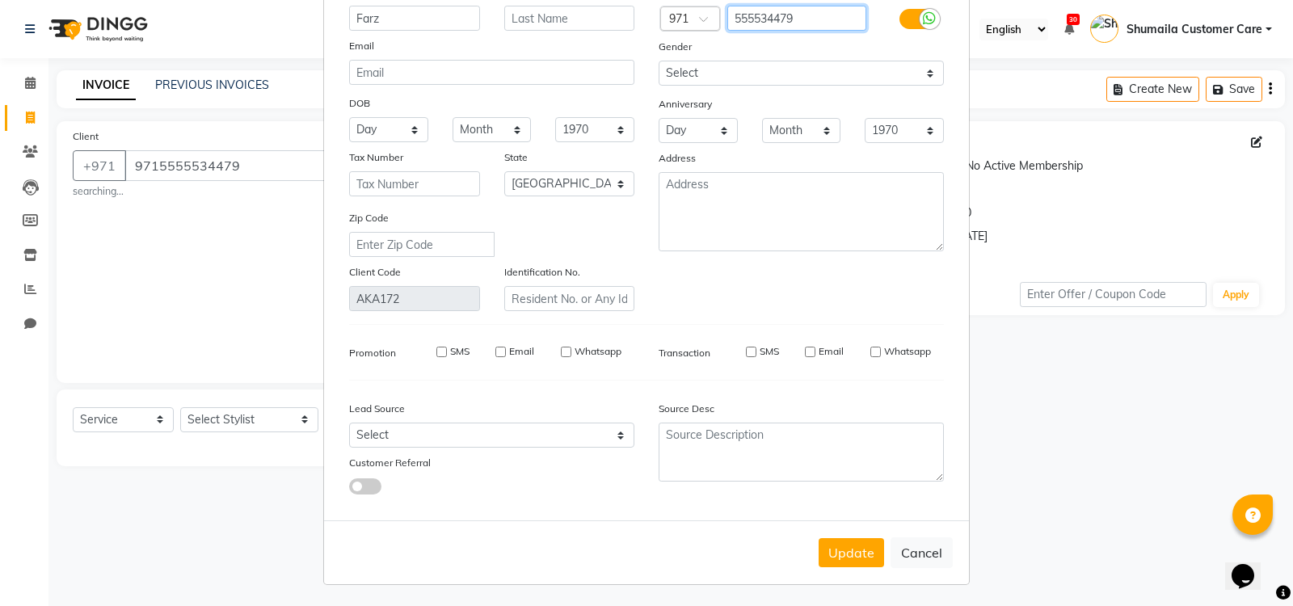
drag, startPoint x: 798, startPoint y: 19, endPoint x: 712, endPoint y: 15, distance: 85.8
click at [712, 15] on div "Country Code × 971 555534479" at bounding box center [802, 19] width 310 height 26
click at [844, 544] on button "Update" at bounding box center [851, 552] width 65 height 29
click at [1098, 497] on ngb-modal-window "Update Client Name Farz Email DOB Day 01 02 03 04 05 06 07 08 09 10 11 12 13 14…" at bounding box center [646, 303] width 1293 height 606
click at [907, 544] on button "Cancel" at bounding box center [922, 553] width 62 height 31
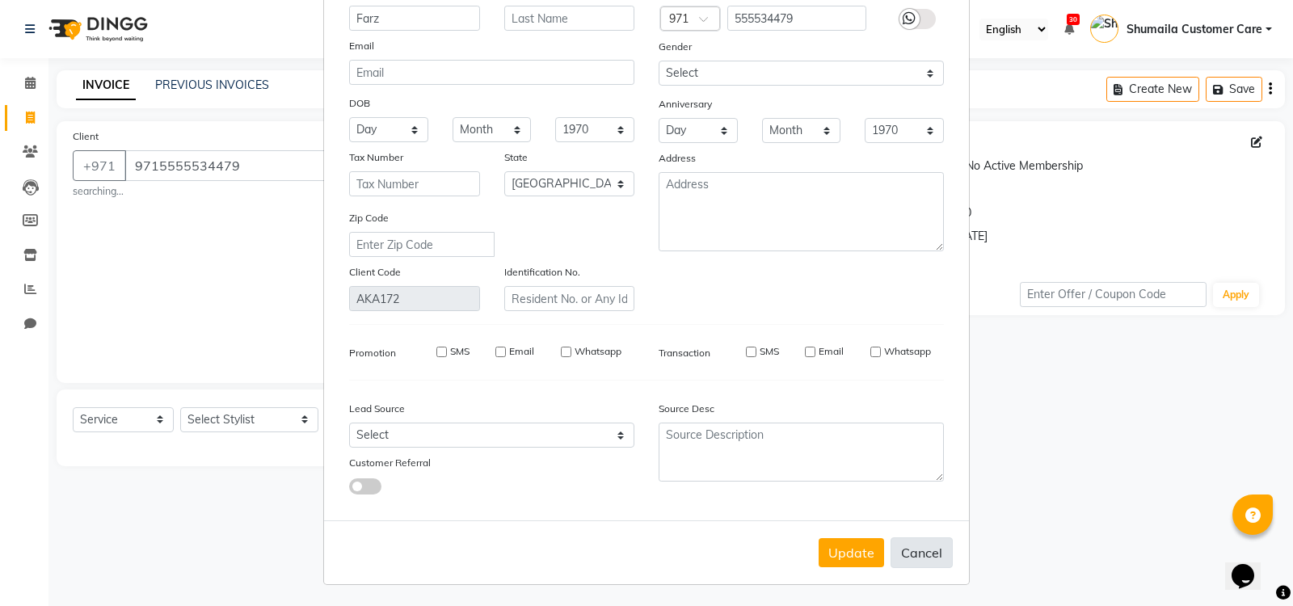
select select
select select "null"
select select
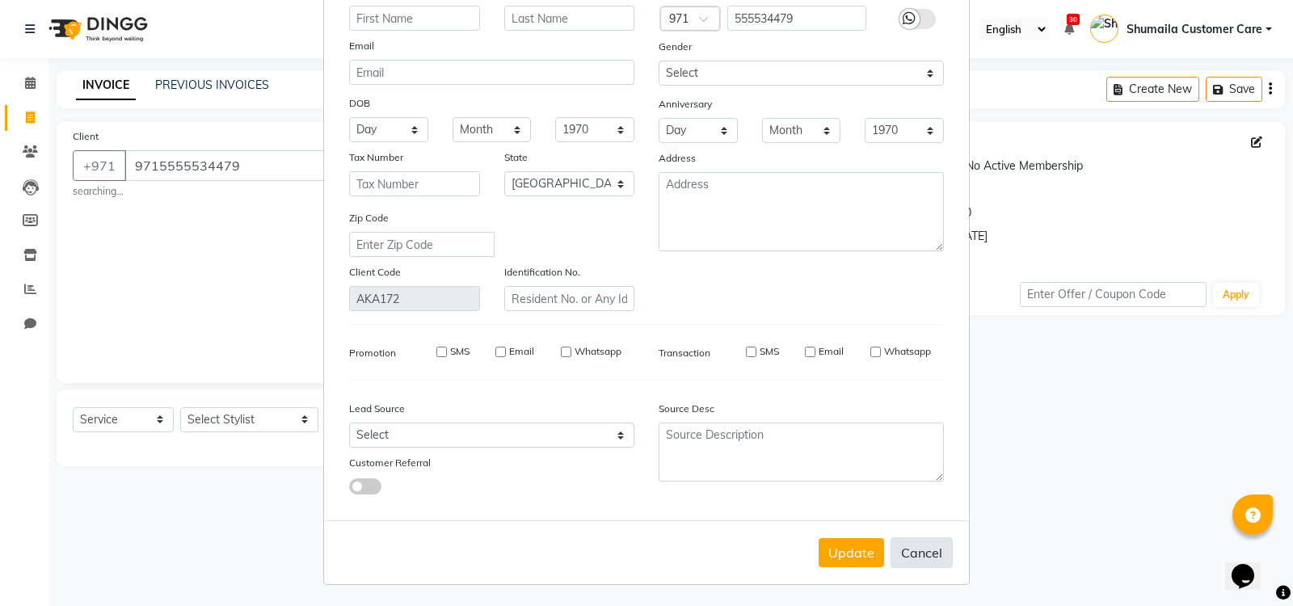
select select
checkbox input "false"
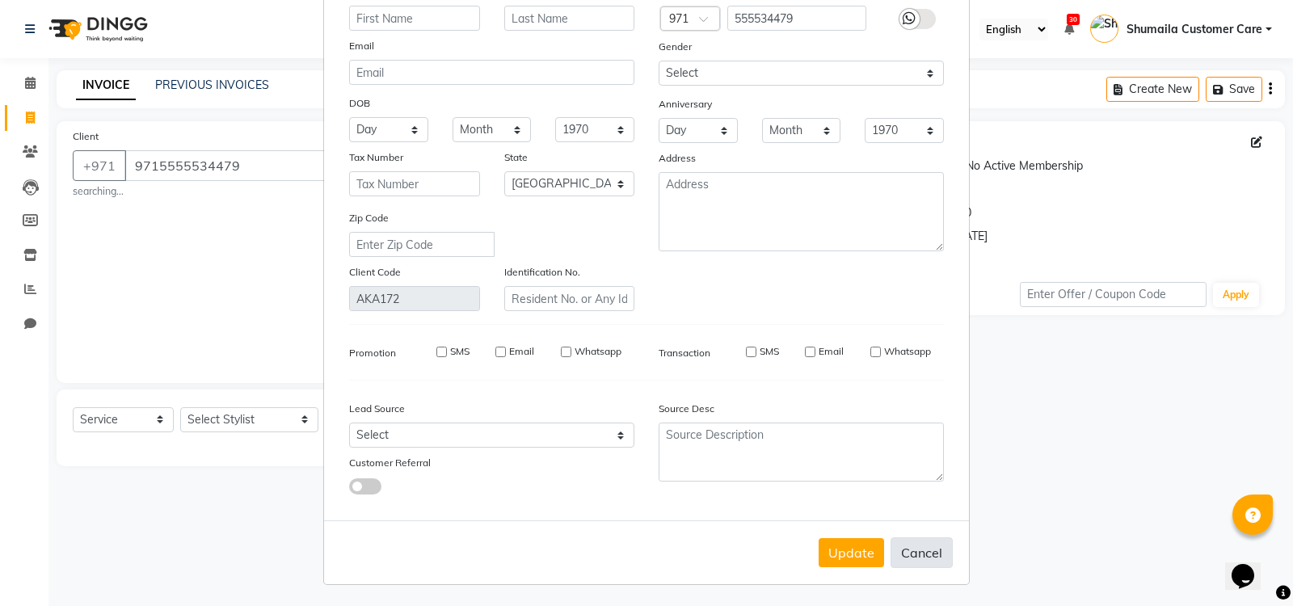
checkbox input "false"
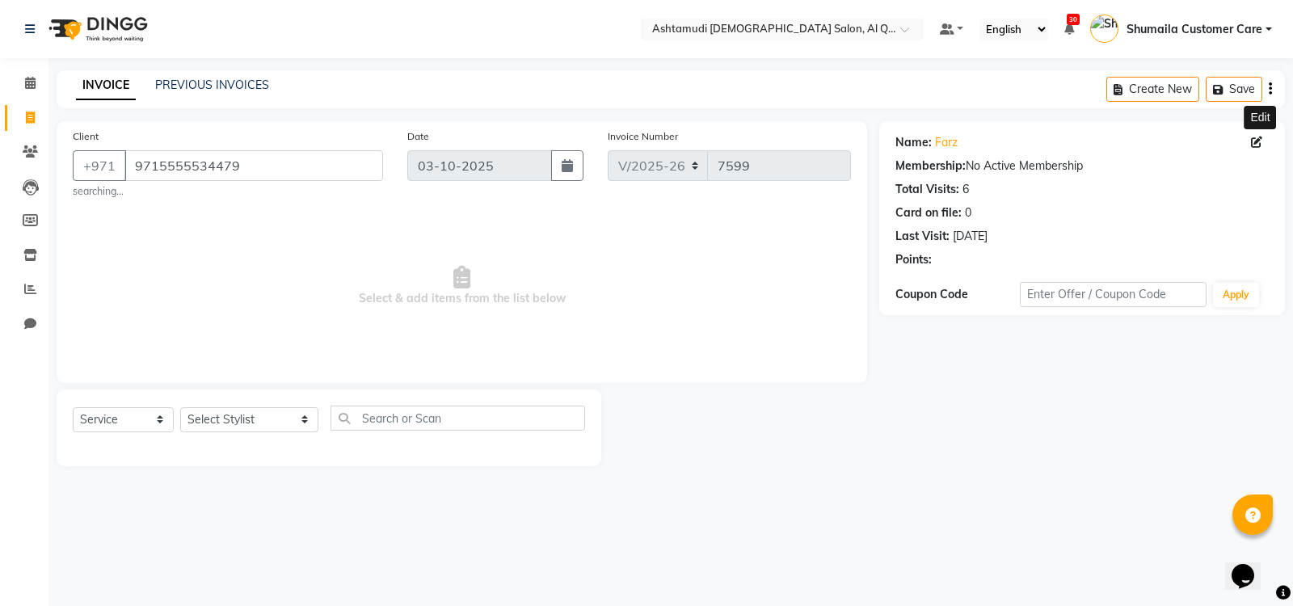
click at [1251, 145] on icon at bounding box center [1256, 142] width 11 height 11
select select "3798"
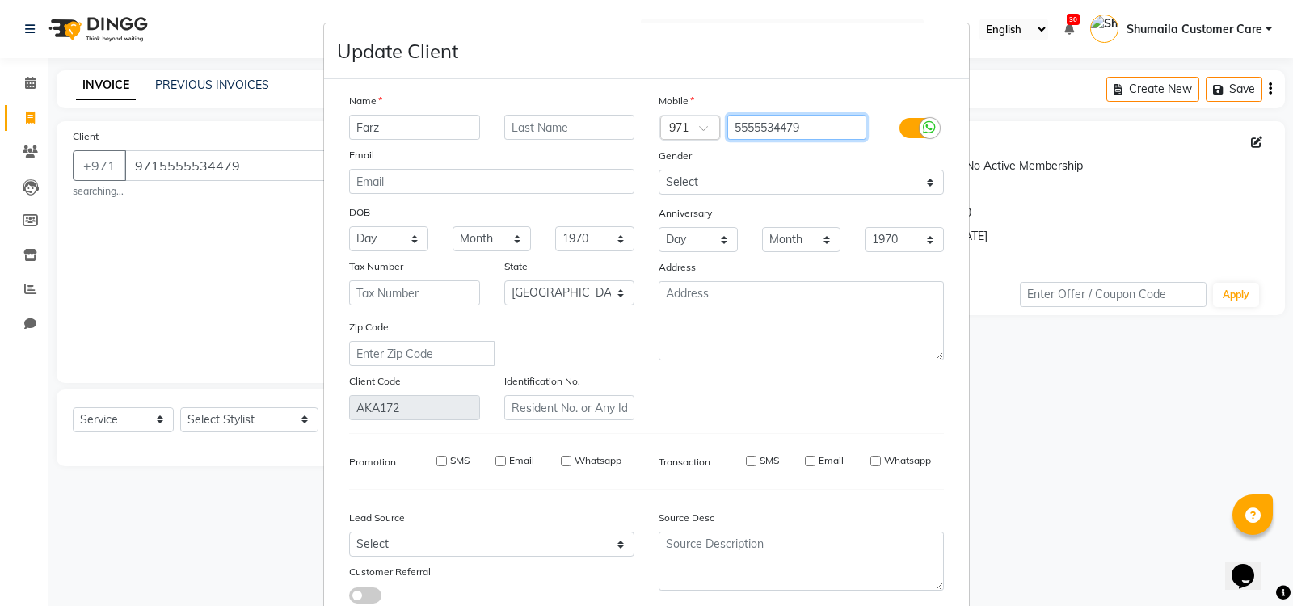
drag, startPoint x: 740, startPoint y: 122, endPoint x: 751, endPoint y: 124, distance: 11.6
click at [751, 124] on input "5555534479" at bounding box center [797, 127] width 140 height 25
click at [734, 122] on input "5555534479" at bounding box center [797, 127] width 140 height 25
type input "555534479"
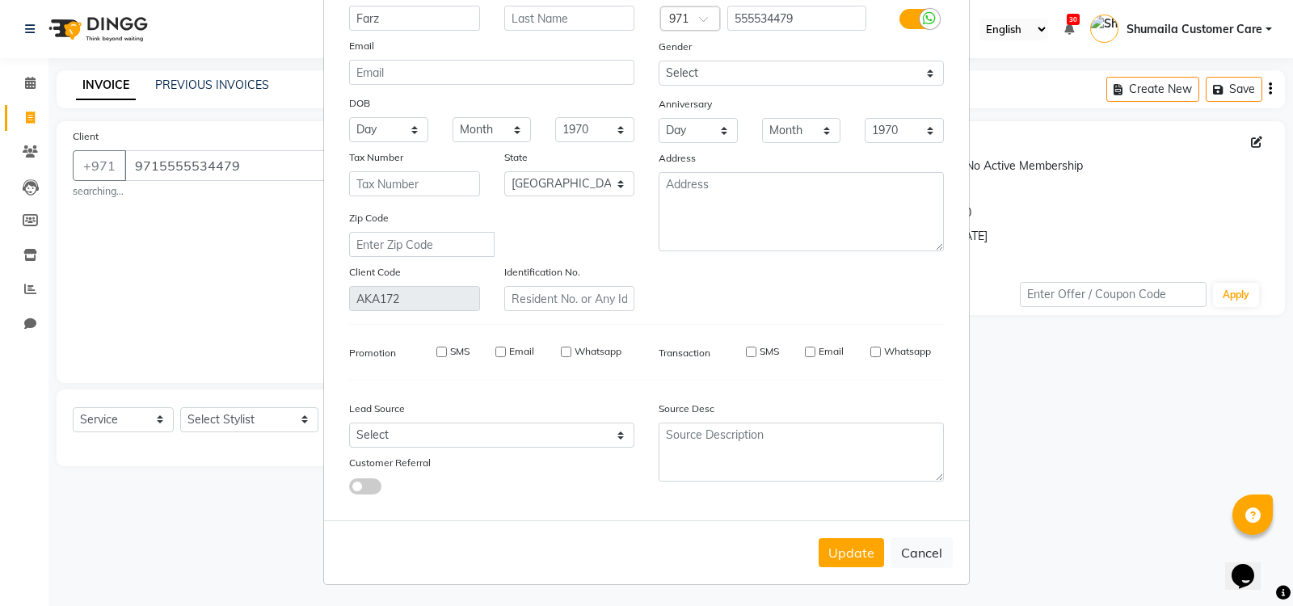
click at [909, 11] on label at bounding box center [918, 19] width 36 height 20
click at [0, 0] on input "checkbox" at bounding box center [0, 0] width 0 height 0
drag, startPoint x: 741, startPoint y: 15, endPoint x: 761, endPoint y: 17, distance: 20.4
click at [761, 17] on input "555534479" at bounding box center [797, 18] width 140 height 25
click at [826, 546] on button "Update" at bounding box center [851, 552] width 65 height 29
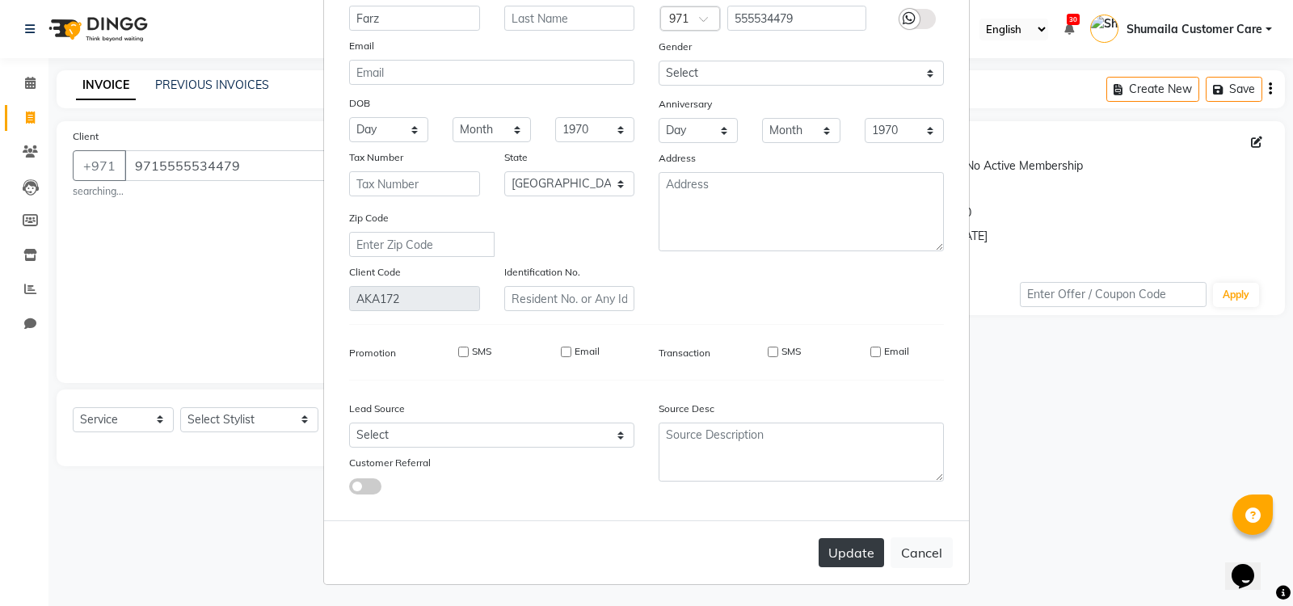
click at [858, 550] on button "Update" at bounding box center [851, 552] width 65 height 29
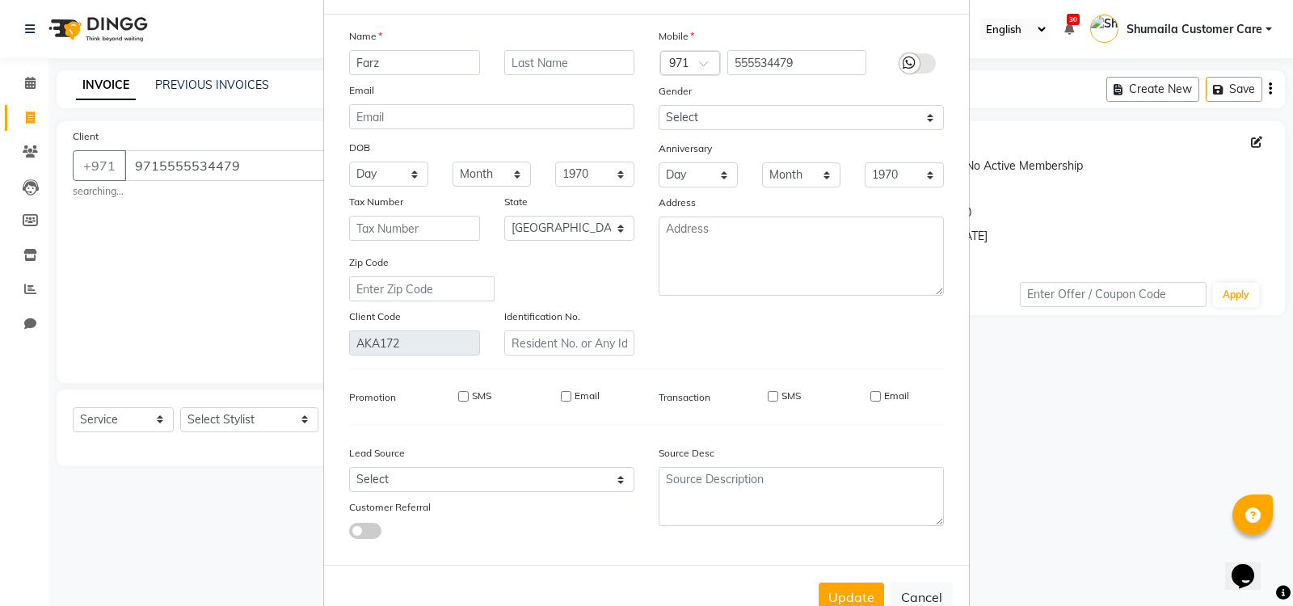
scroll to position [0, 0]
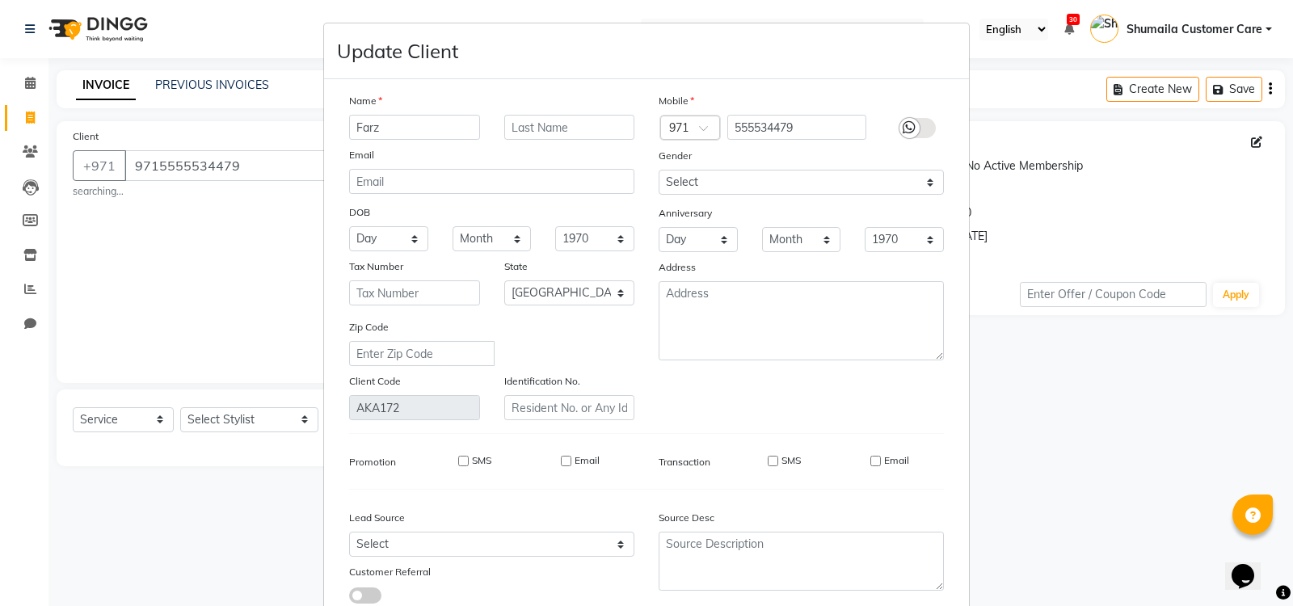
click at [1152, 117] on ngb-modal-window "Update Client Name Farz Email DOB Day 01 02 03 04 05 06 07 08 09 10 11 12 13 14…" at bounding box center [646, 303] width 1293 height 606
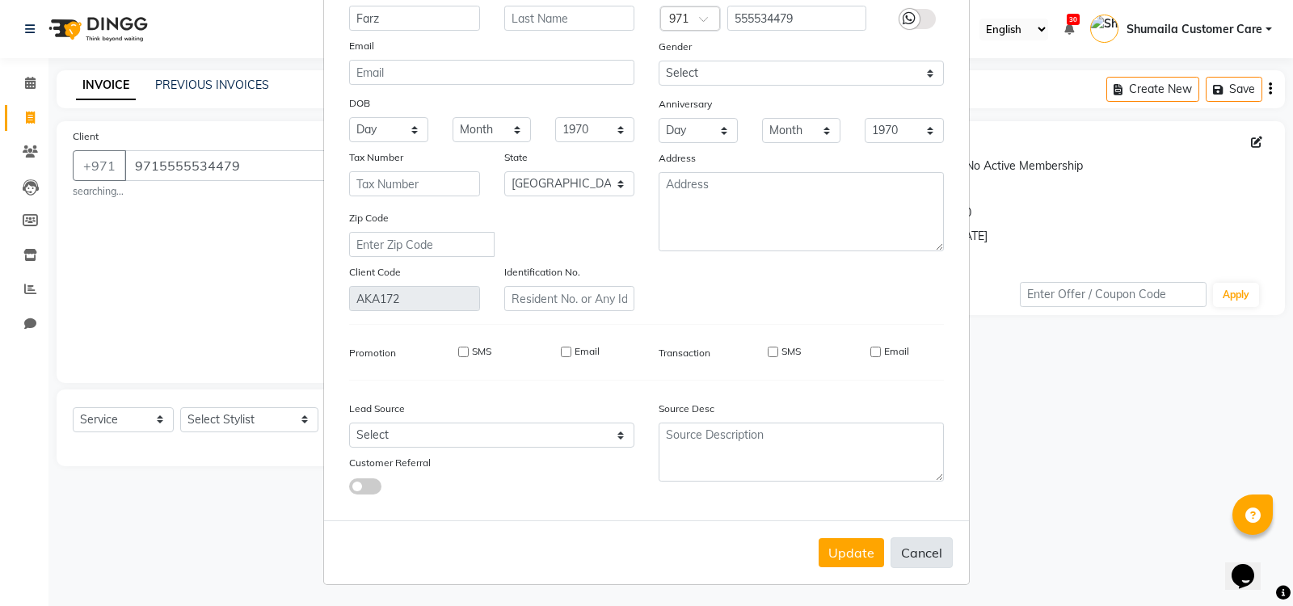
click at [926, 563] on button "Cancel" at bounding box center [922, 553] width 62 height 31
select select
select select "null"
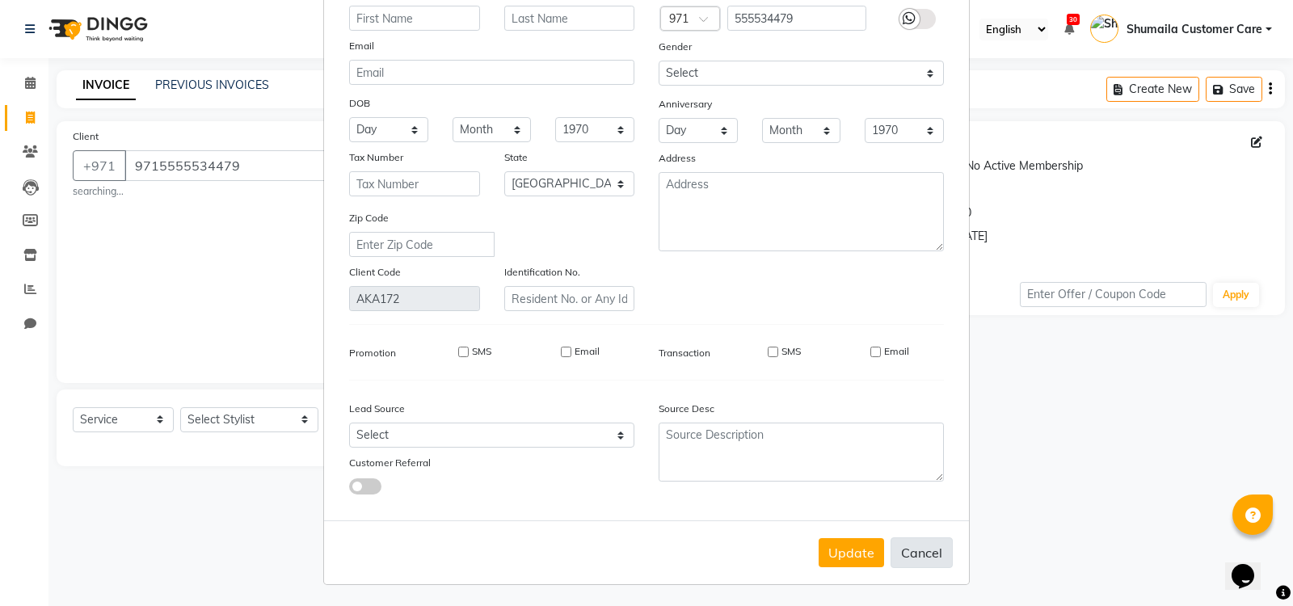
select select
checkbox input "false"
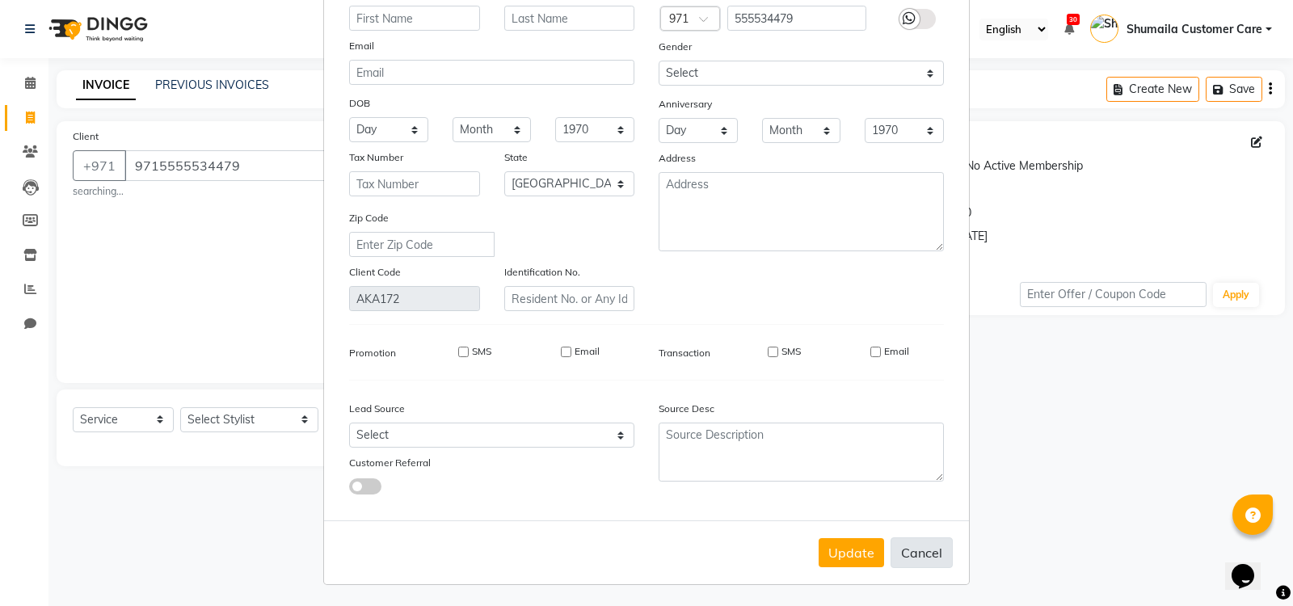
checkbox input "false"
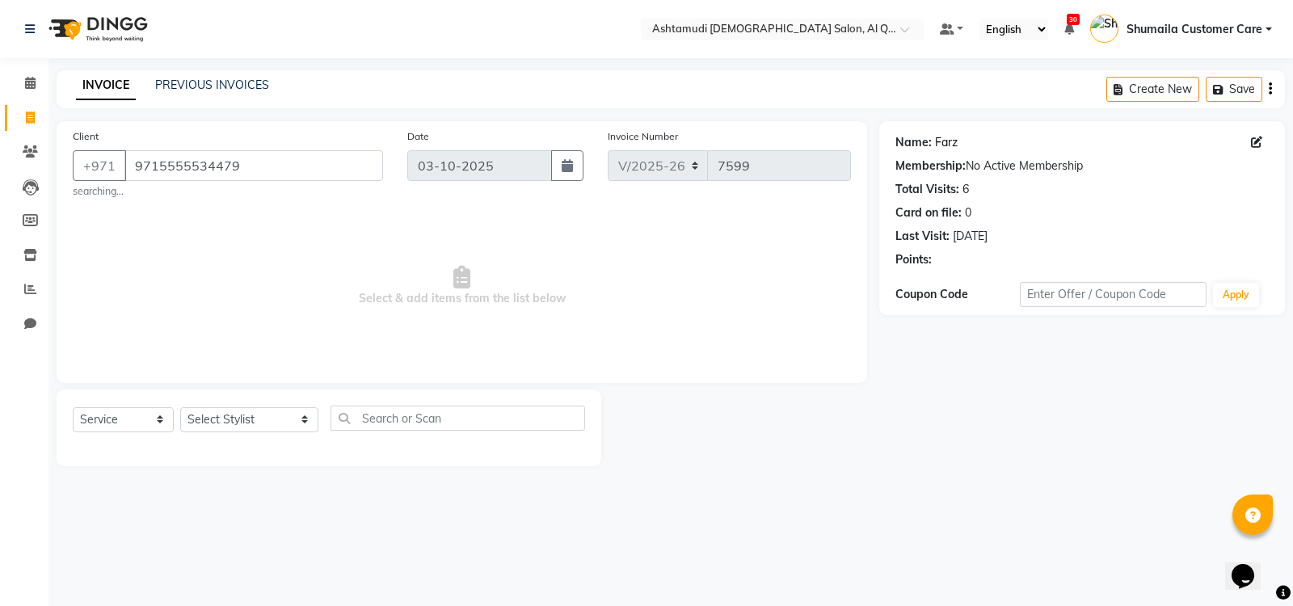
click at [952, 139] on link "Farz" at bounding box center [946, 142] width 23 height 17
drag, startPoint x: 167, startPoint y: 158, endPoint x: 233, endPoint y: 156, distance: 65.5
click at [233, 156] on input "9715555534479" at bounding box center [253, 165] width 259 height 31
click at [261, 172] on input "9715555534479" at bounding box center [253, 165] width 259 height 31
click at [1262, 143] on icon at bounding box center [1256, 142] width 11 height 11
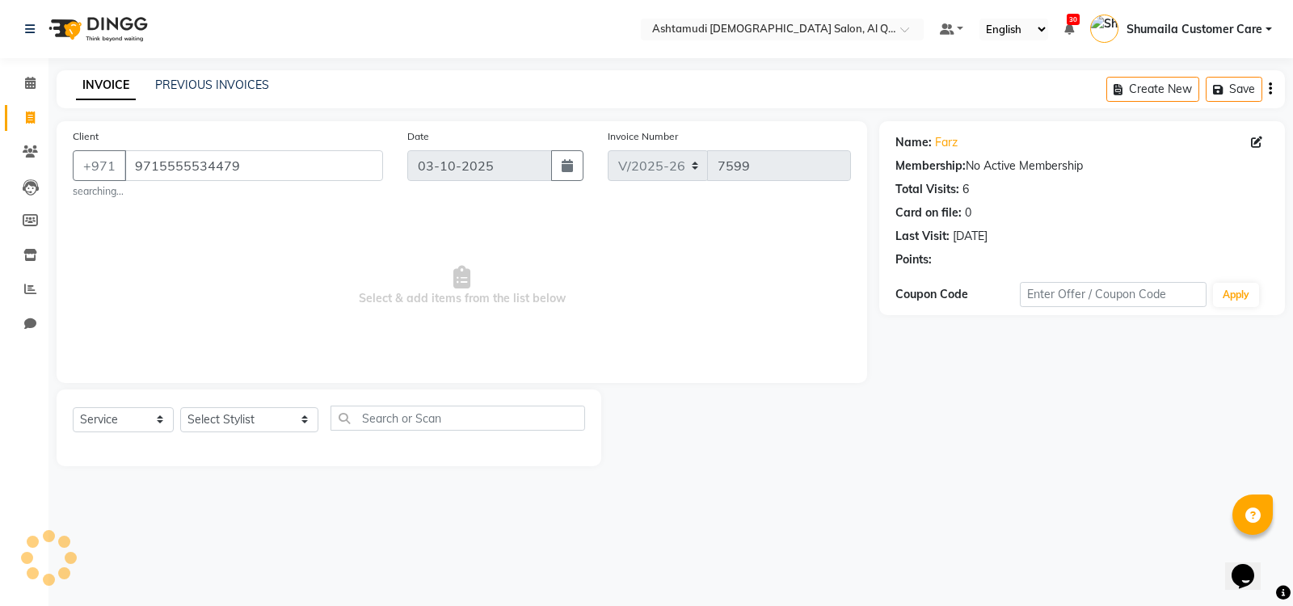
select select "3798"
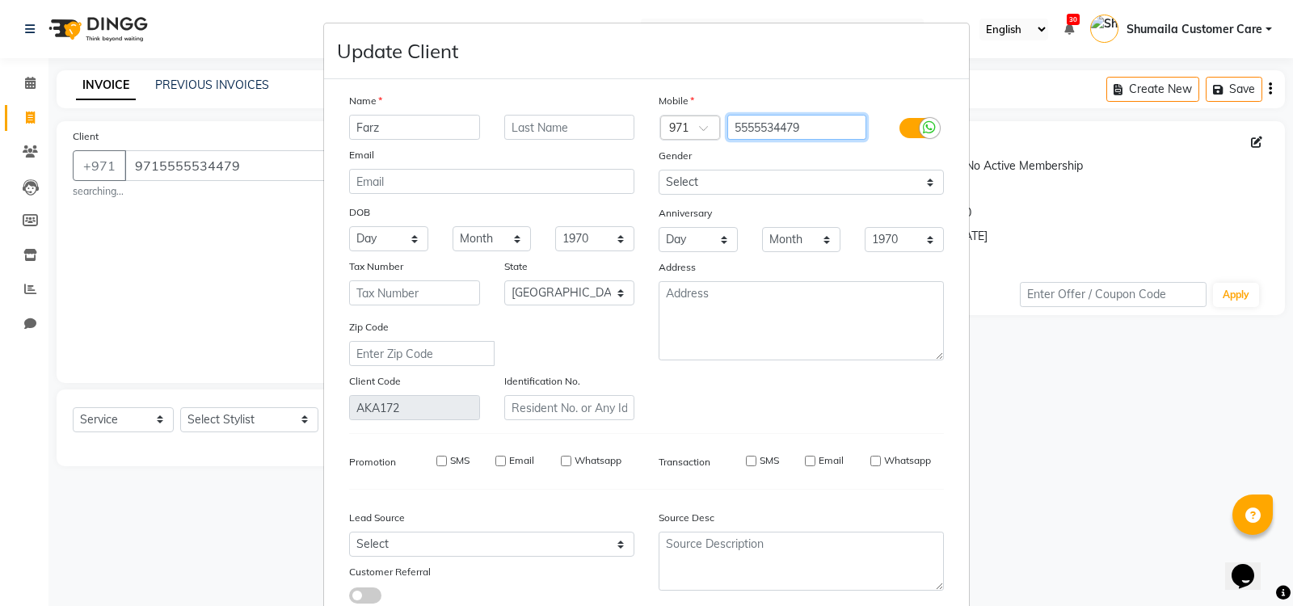
click at [732, 130] on input "5555534479" at bounding box center [797, 127] width 140 height 25
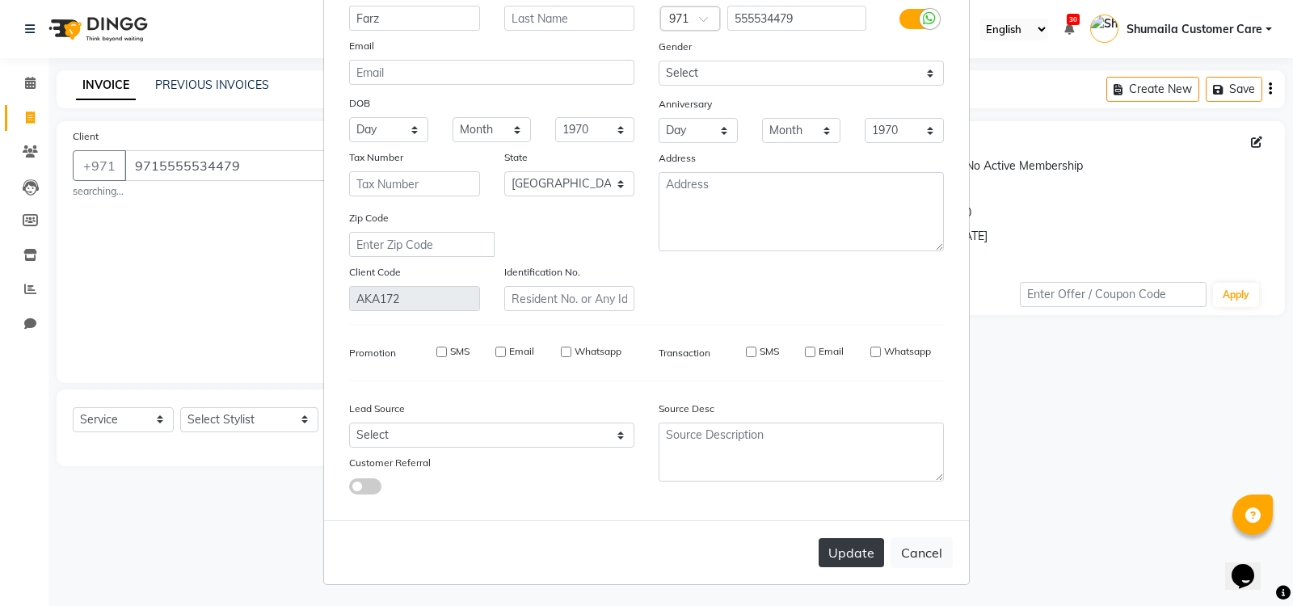
click at [830, 547] on button "Update" at bounding box center [851, 552] width 65 height 29
click at [864, 556] on button "Update" at bounding box center [851, 552] width 65 height 29
click at [854, 550] on button "Update" at bounding box center [851, 552] width 65 height 29
click at [728, 20] on input "555534479" at bounding box center [797, 18] width 140 height 25
click at [847, 565] on button "Update" at bounding box center [851, 552] width 65 height 29
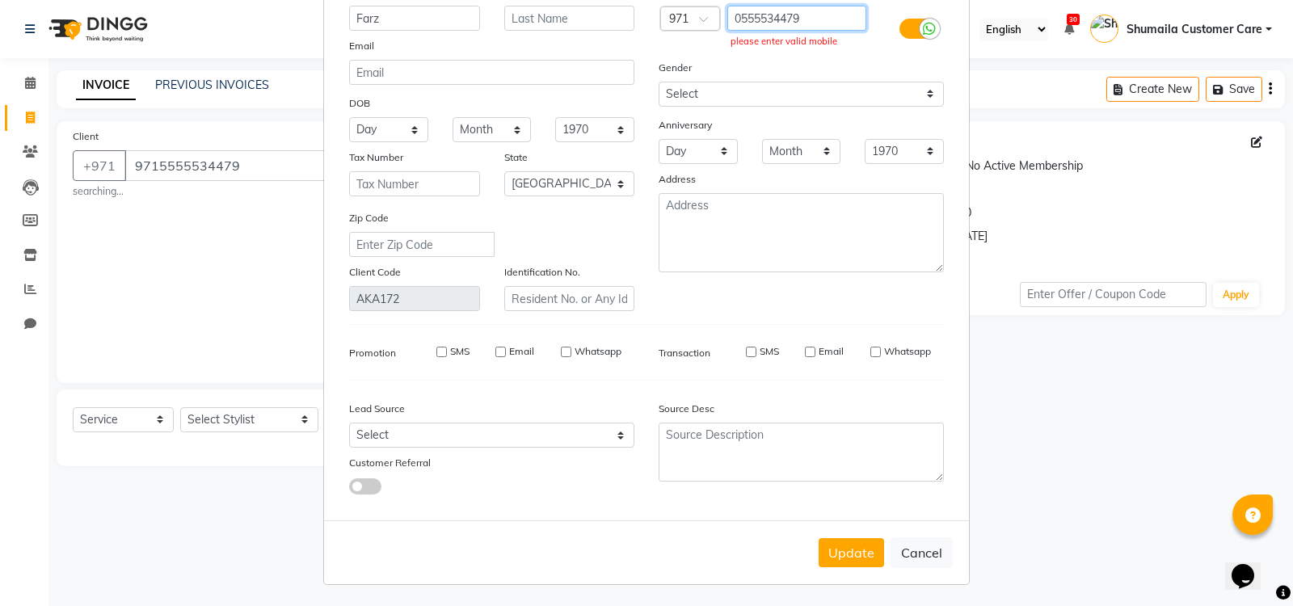
click at [733, 12] on input "0555534479" at bounding box center [797, 18] width 140 height 25
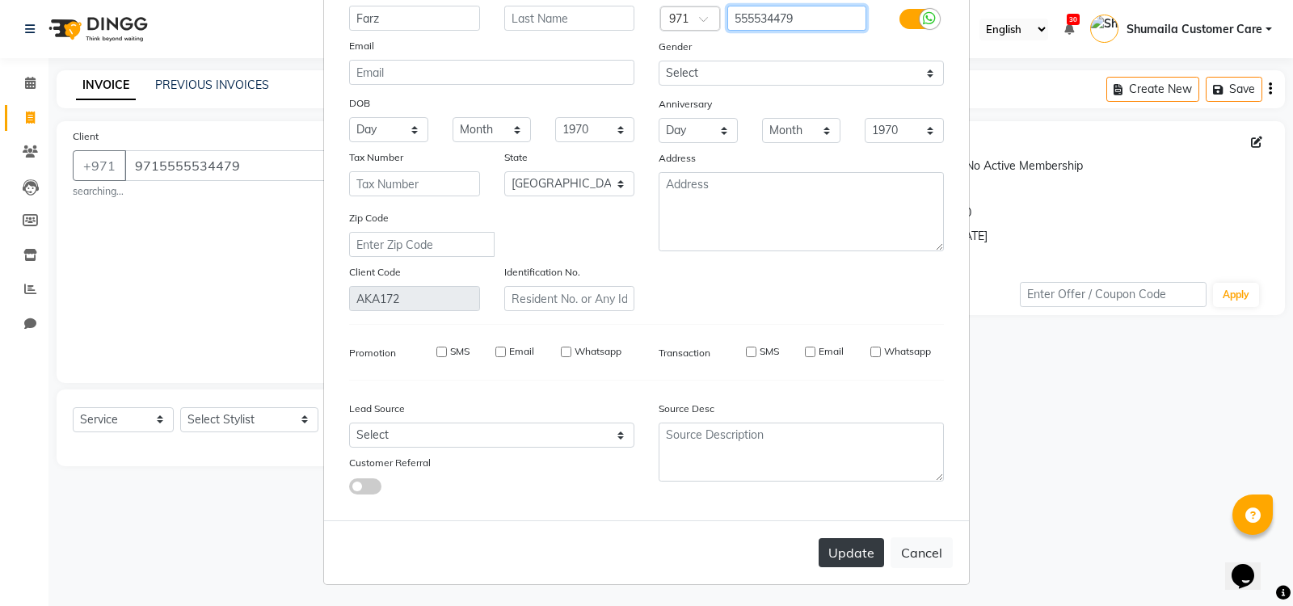
type input "555534479"
click at [851, 544] on button "Update" at bounding box center [851, 552] width 65 height 29
click at [937, 550] on button "Cancel" at bounding box center [922, 553] width 62 height 31
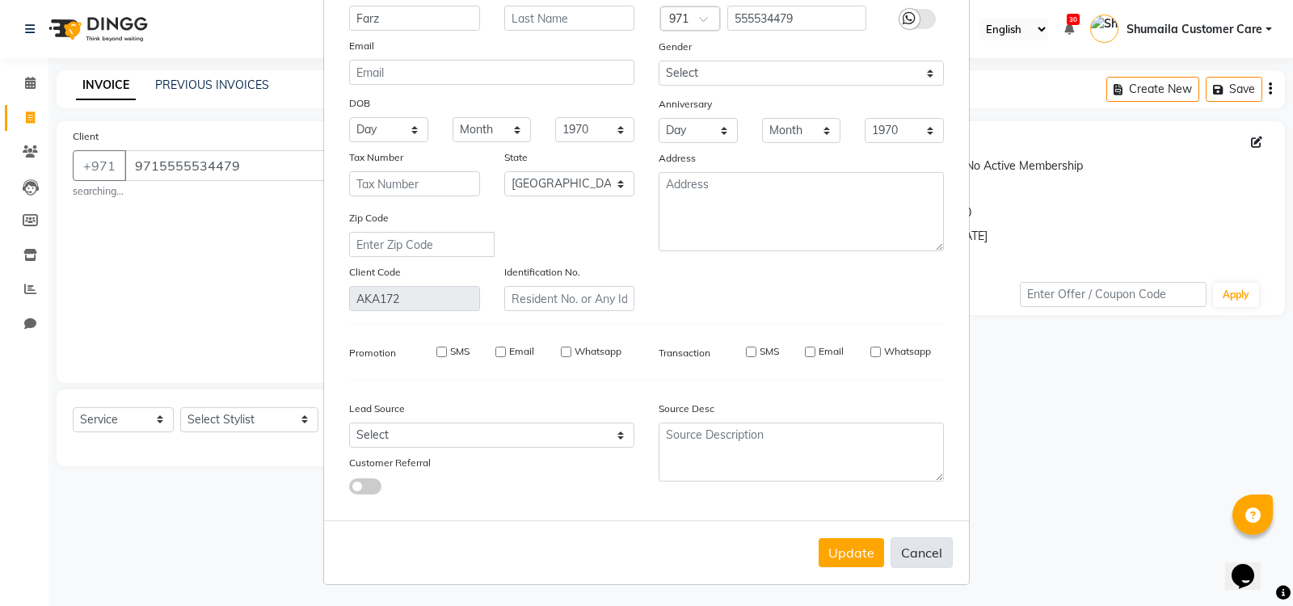
select select
select select "null"
select select
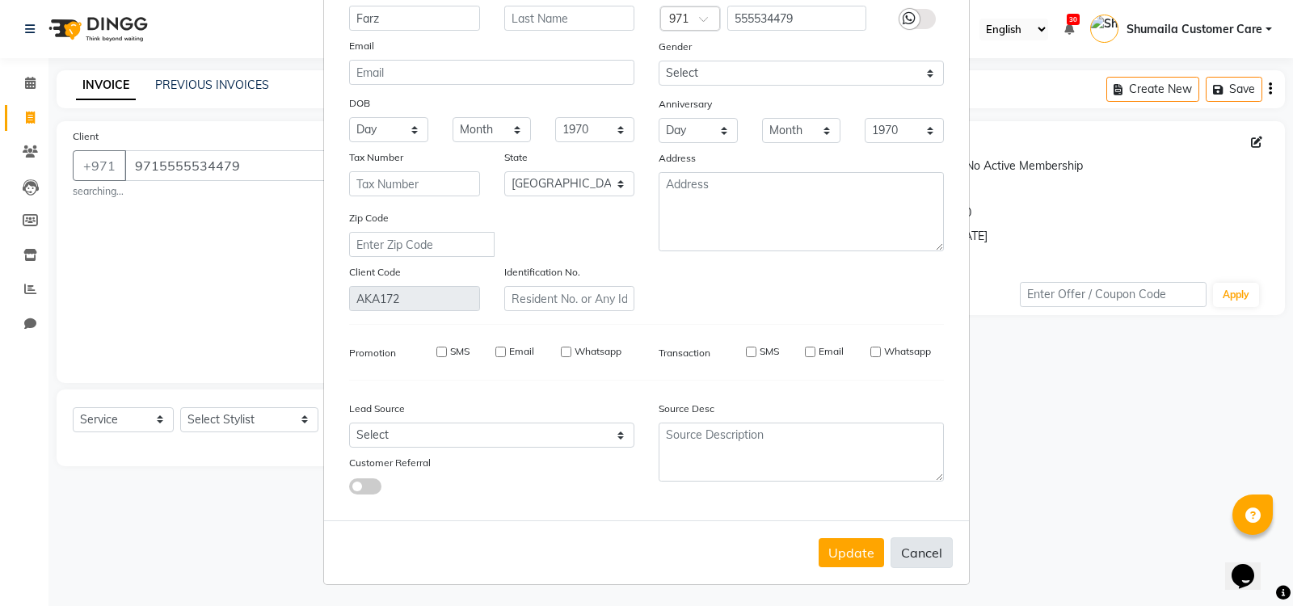
select select
checkbox input "false"
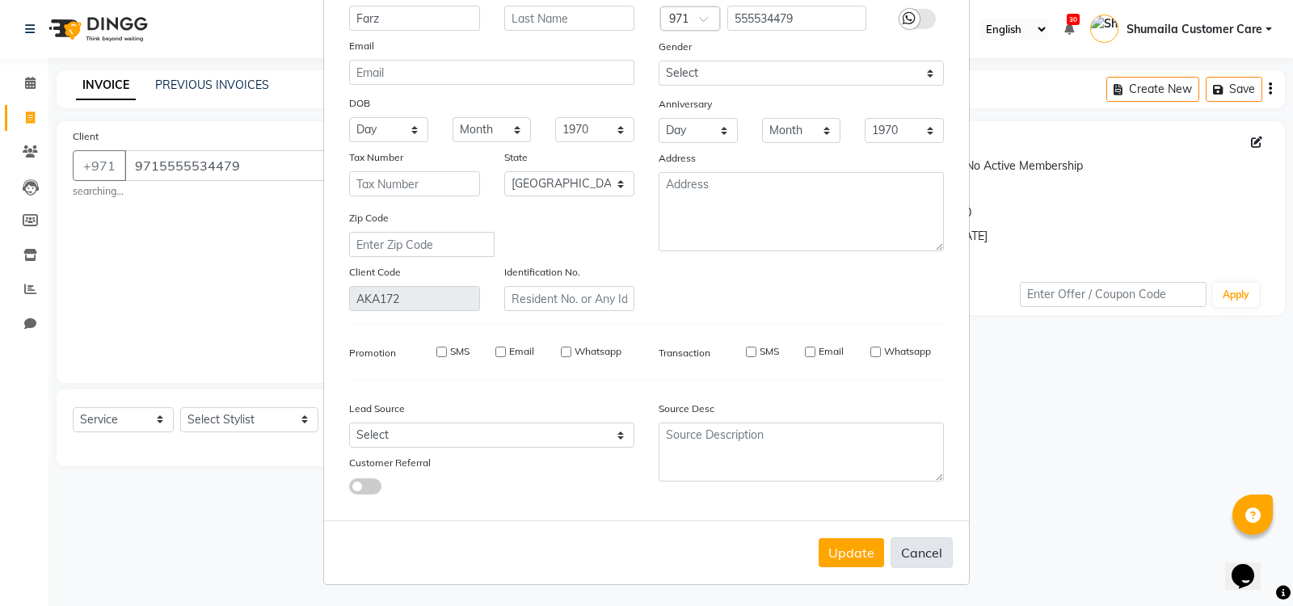
checkbox input "false"
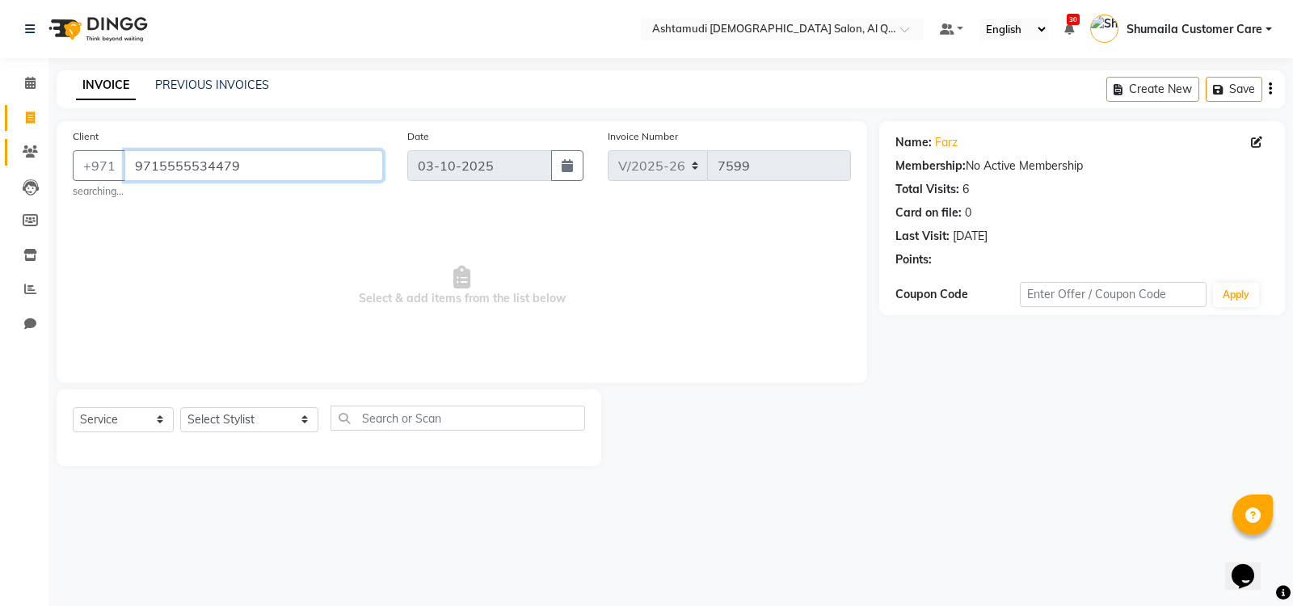
drag, startPoint x: 266, startPoint y: 172, endPoint x: 42, endPoint y: 155, distance: 224.5
click at [42, 155] on app-home "Select Location × Ashtamudi Ladies Salon, Al Qusais 1 Default Panel My Panel En…" at bounding box center [646, 245] width 1293 height 491
paste input "7553501"
click at [154, 167] on input "971557553501" at bounding box center [253, 165] width 259 height 31
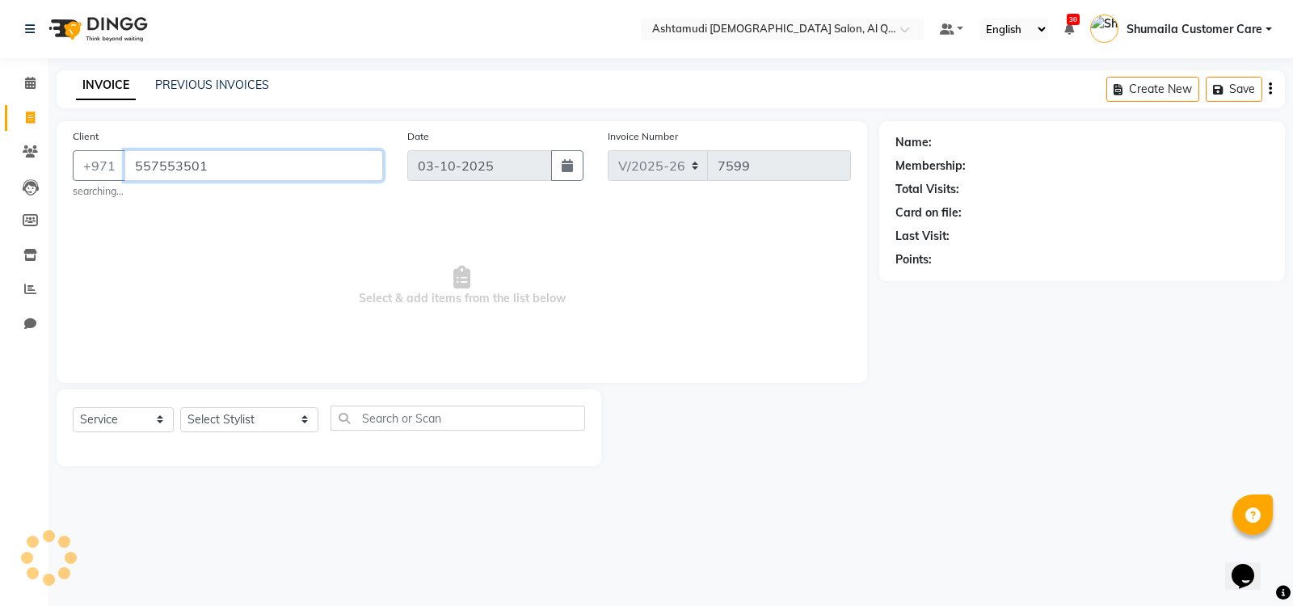
type input "557553501"
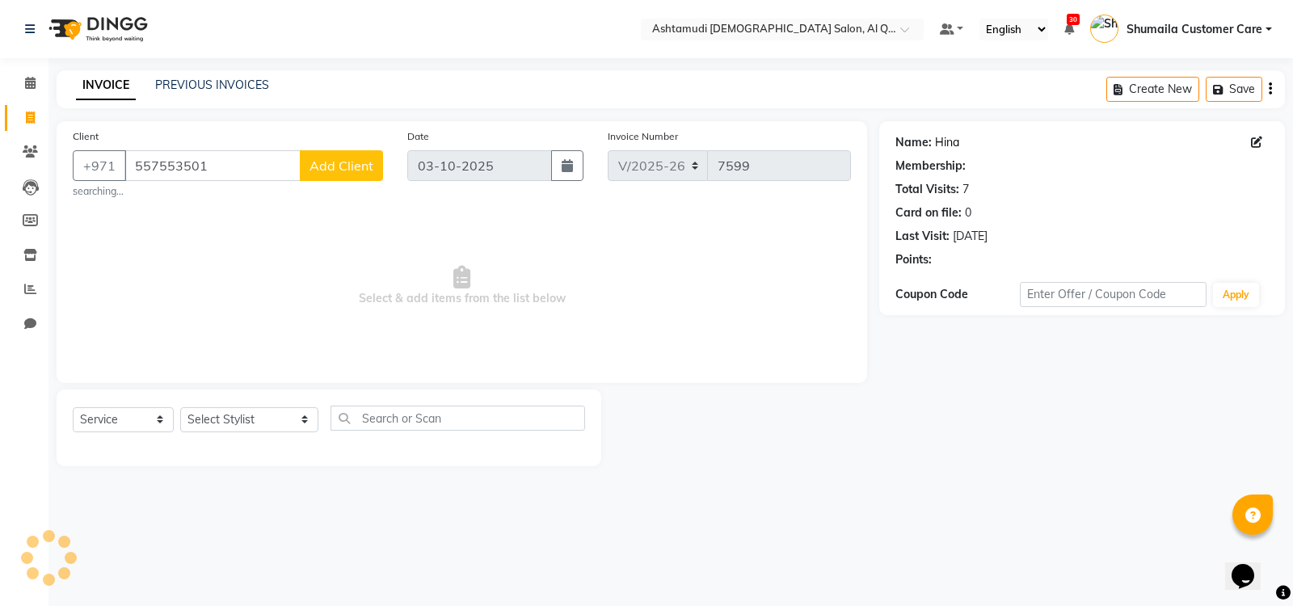
click at [947, 141] on link "Hina" at bounding box center [947, 142] width 24 height 17
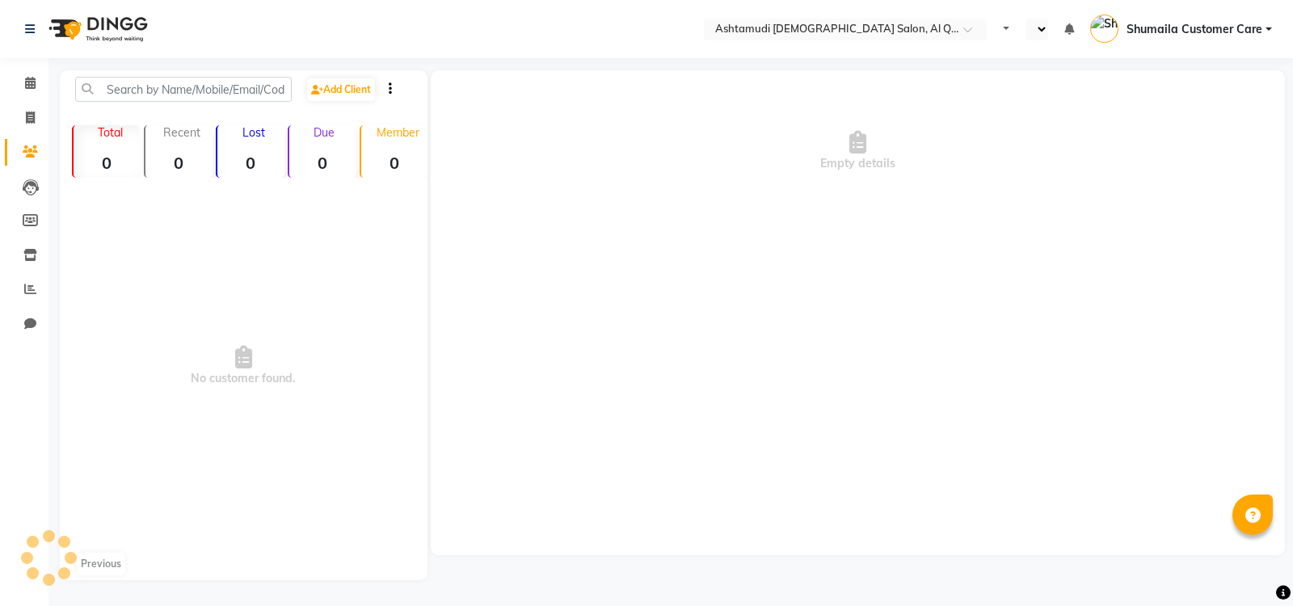
select select "en"
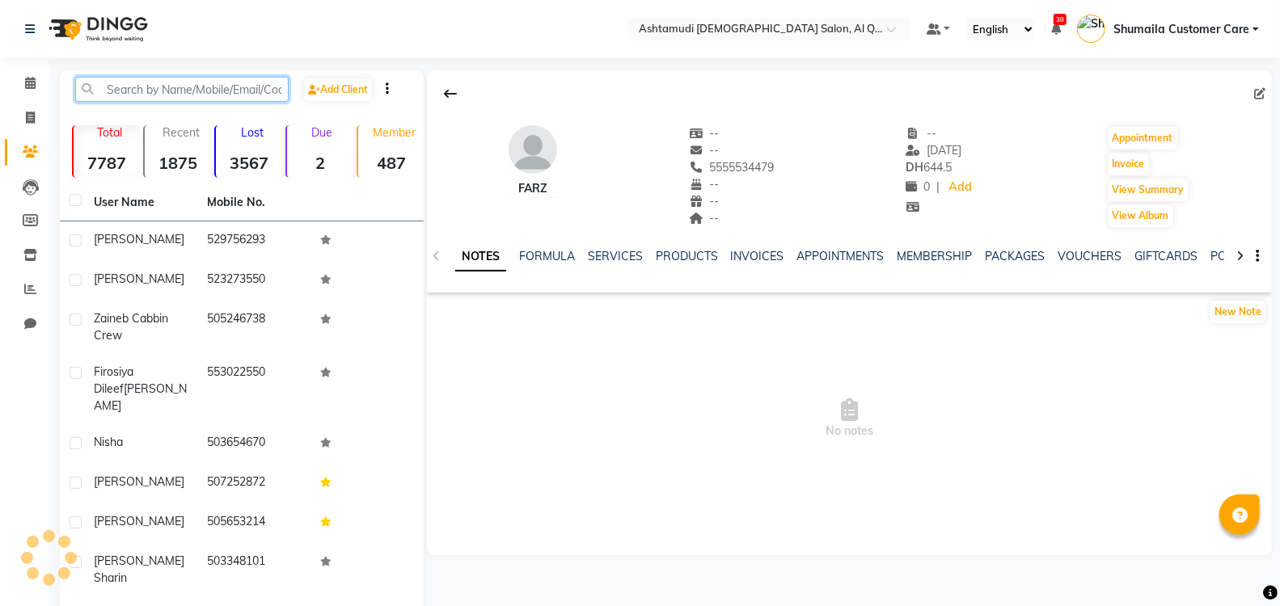
click at [263, 85] on input "text" at bounding box center [181, 89] width 213 height 25
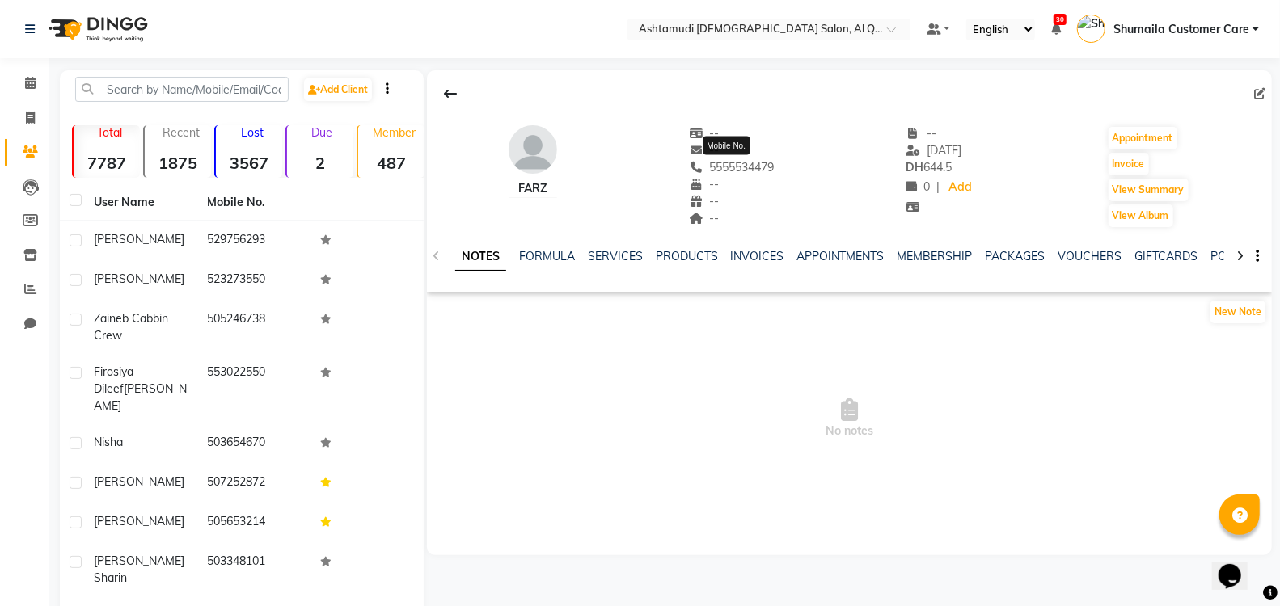
drag, startPoint x: 778, startPoint y: 170, endPoint x: 702, endPoint y: 171, distance: 76.8
click at [702, 171] on div "Farz -- -- 5555534479 Mobile No. -- -- -- -- 20-06-2025 DH 644.5 0 | Add Appoin…" at bounding box center [849, 169] width 845 height 120
copy span "5555534479"
click at [623, 259] on link "SERVICES" at bounding box center [615, 256] width 55 height 15
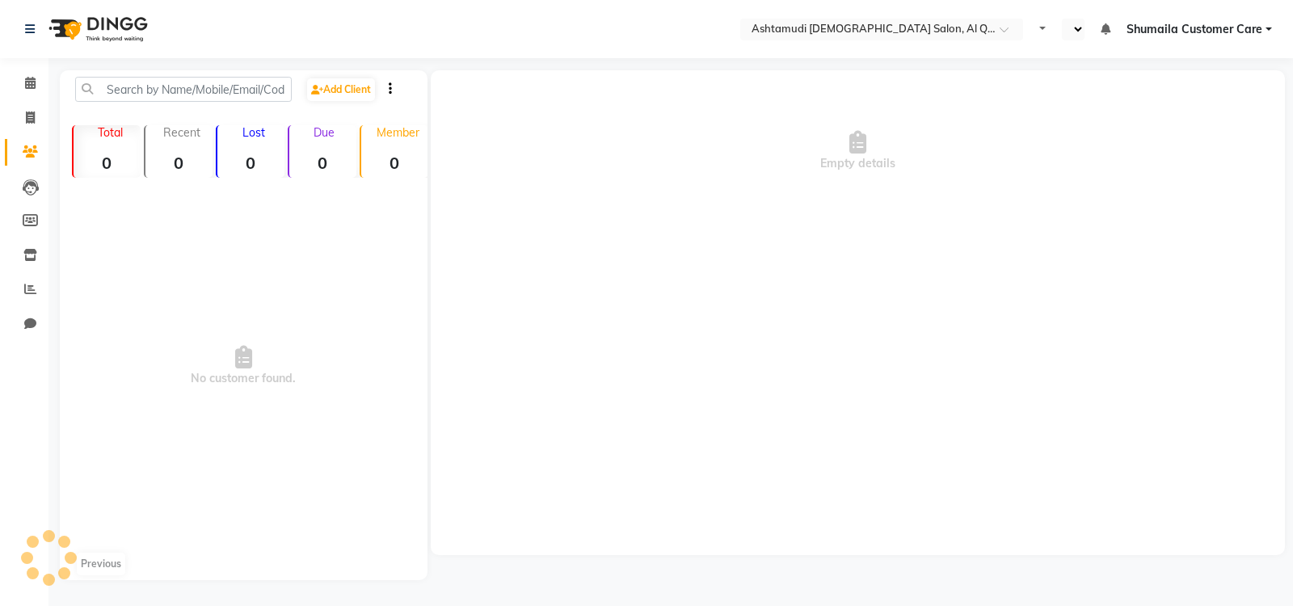
select select "en"
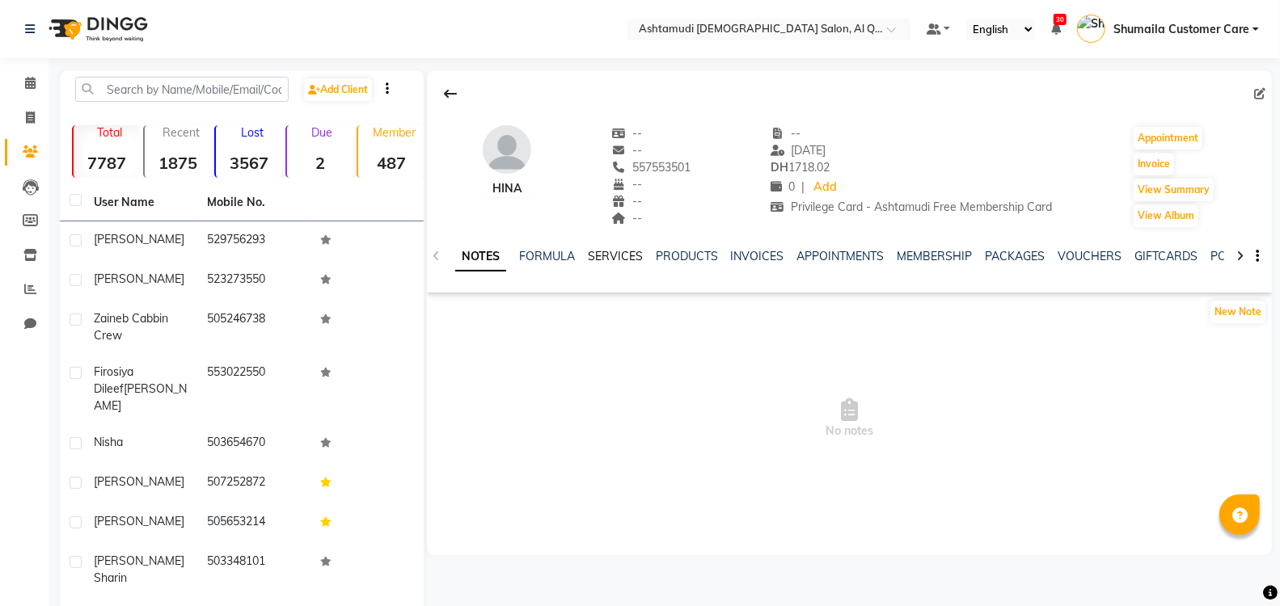
click at [608, 255] on link "SERVICES" at bounding box center [615, 256] width 55 height 15
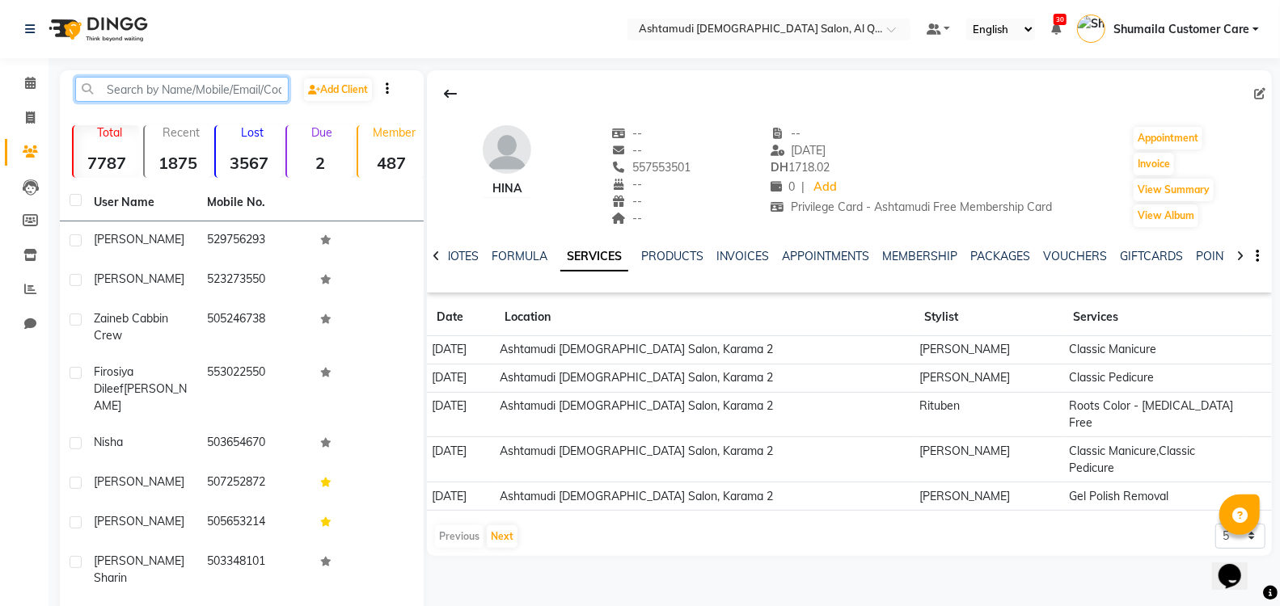
click at [220, 91] on input "text" at bounding box center [181, 89] width 213 height 25
paste input "971566627798"
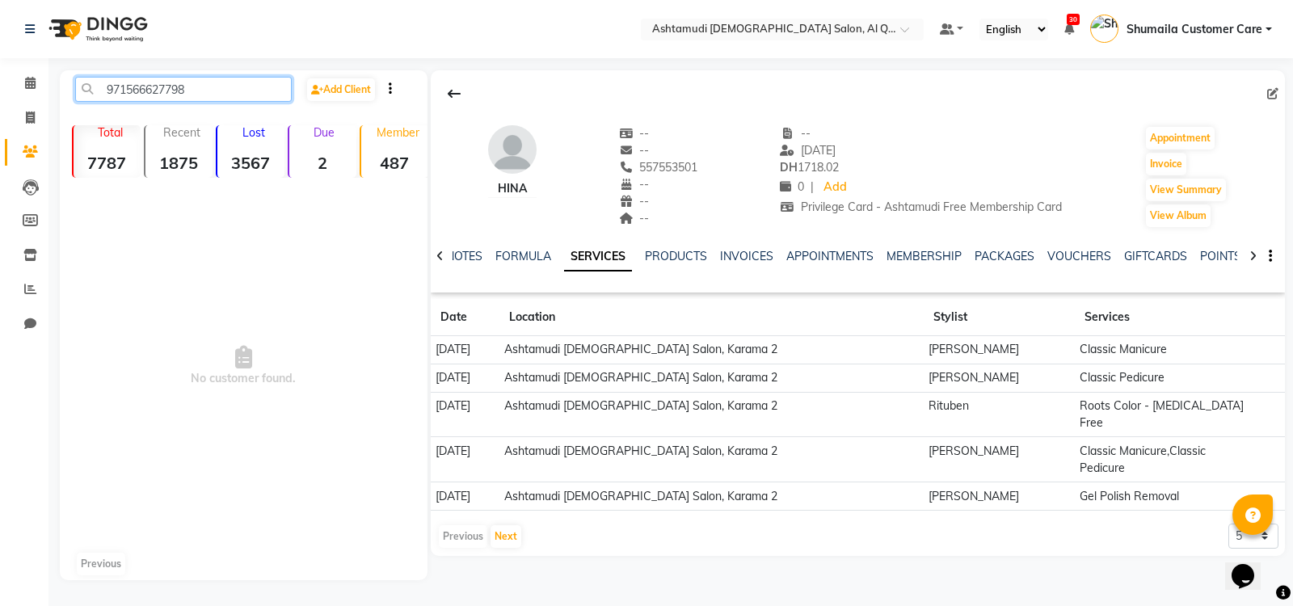
click at [107, 91] on input "971566627798" at bounding box center [183, 89] width 217 height 25
click at [129, 87] on input "971566627798" at bounding box center [183, 89] width 217 height 25
type input "566627798"
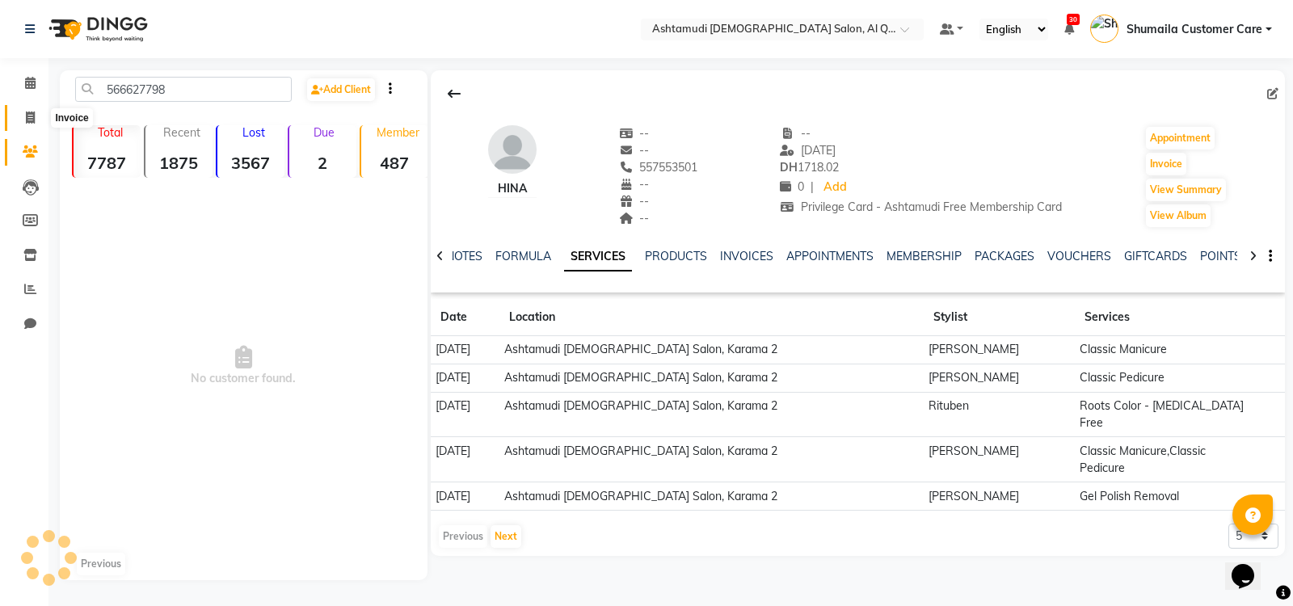
click at [30, 110] on span at bounding box center [30, 118] width 28 height 19
select select "service"
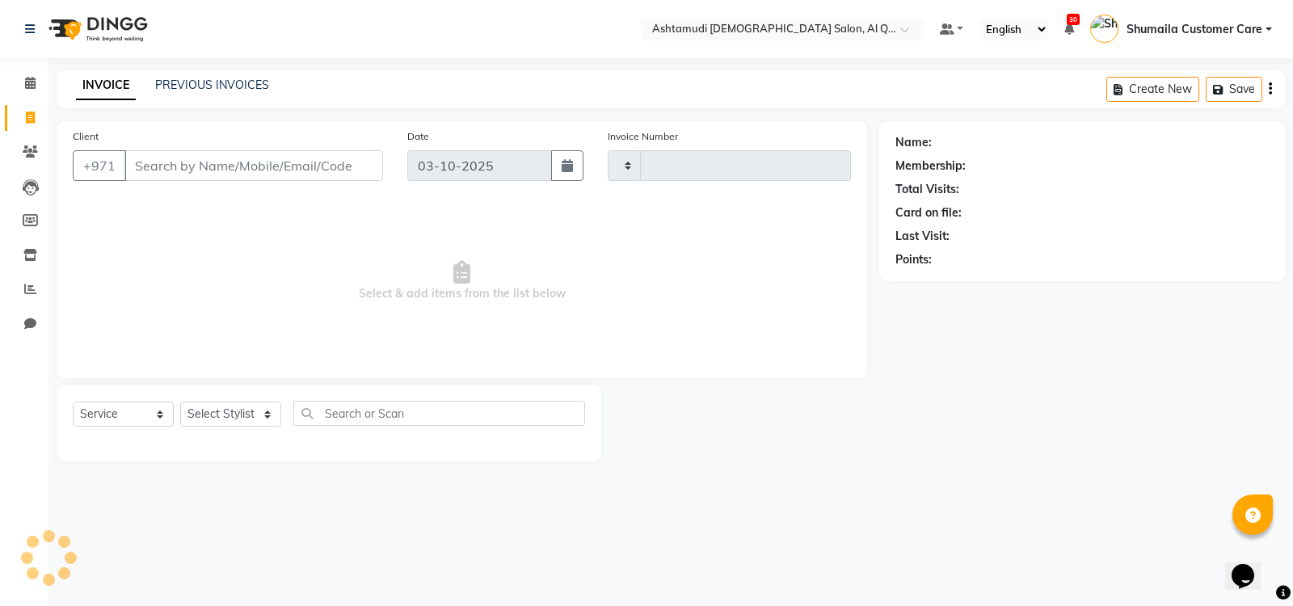
click at [161, 163] on input "Client" at bounding box center [253, 165] width 259 height 31
type input "7599"
select select "6848"
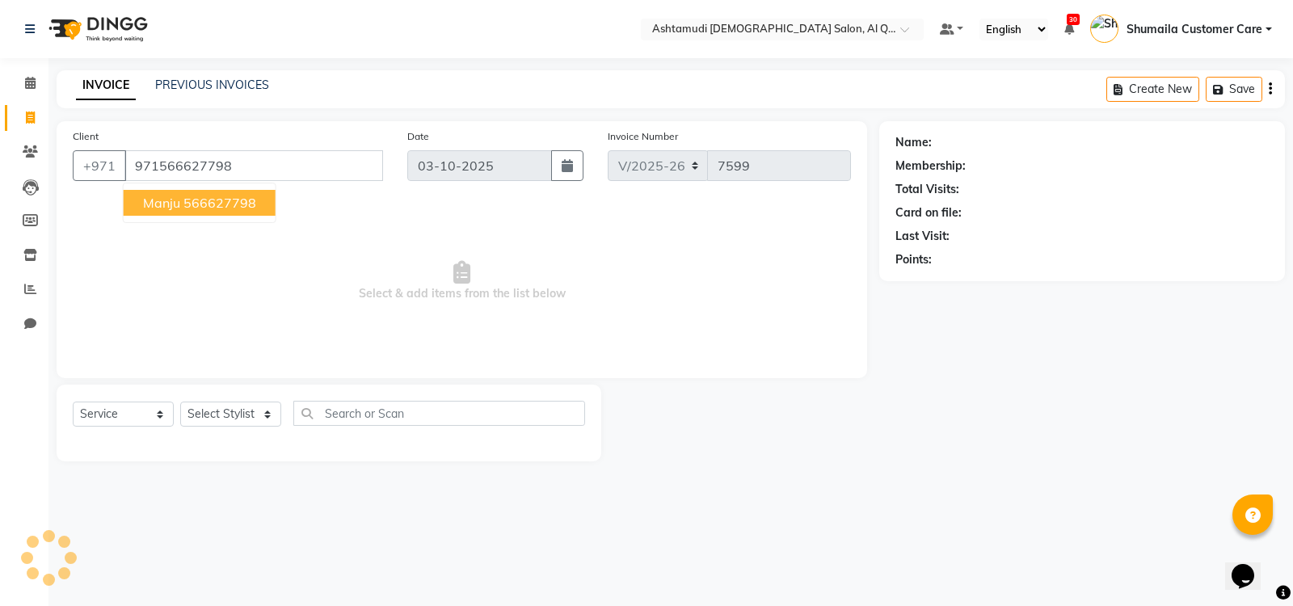
click at [154, 167] on input "971566627798" at bounding box center [253, 165] width 259 height 31
click at [155, 196] on span "manju" at bounding box center [161, 203] width 37 height 16
type input "566627798"
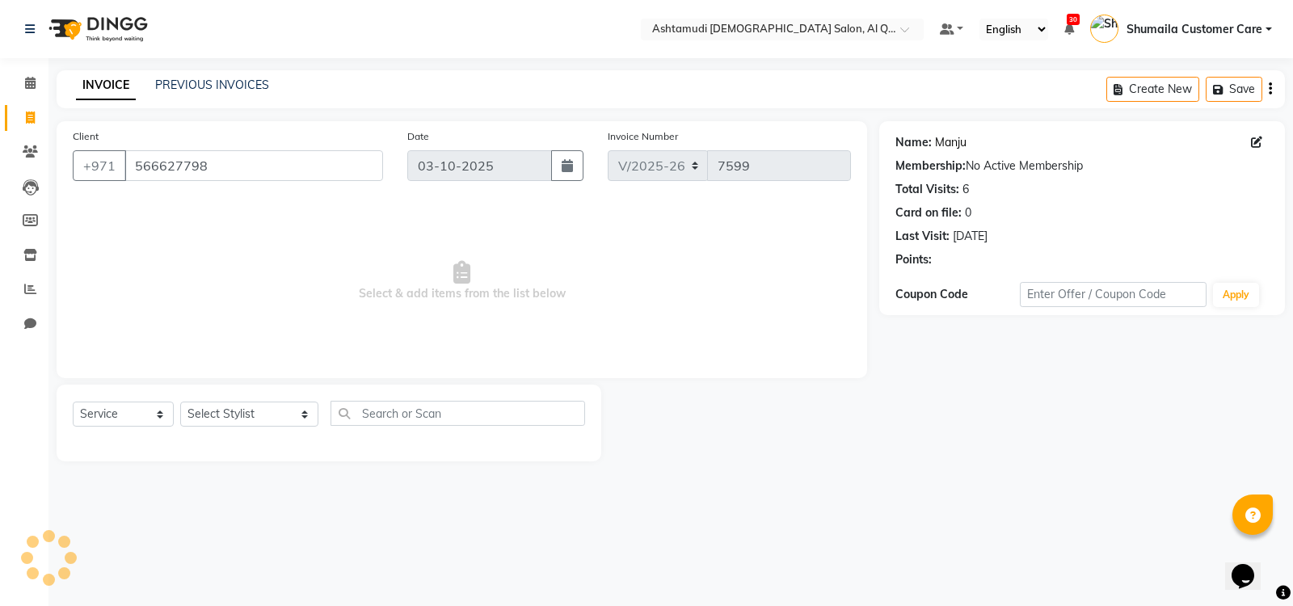
click at [942, 138] on link "Manju" at bounding box center [951, 142] width 32 height 17
click at [34, 148] on icon at bounding box center [30, 151] width 15 height 12
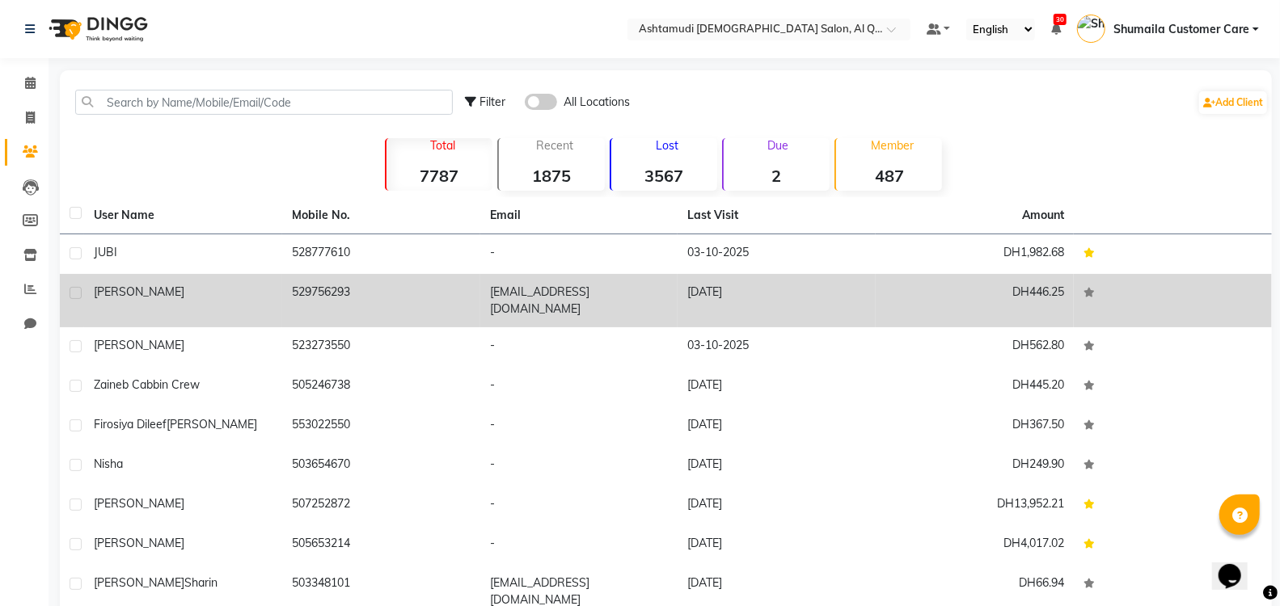
click at [78, 295] on label at bounding box center [76, 293] width 12 height 12
click at [78, 295] on input "checkbox" at bounding box center [75, 294] width 11 height 11
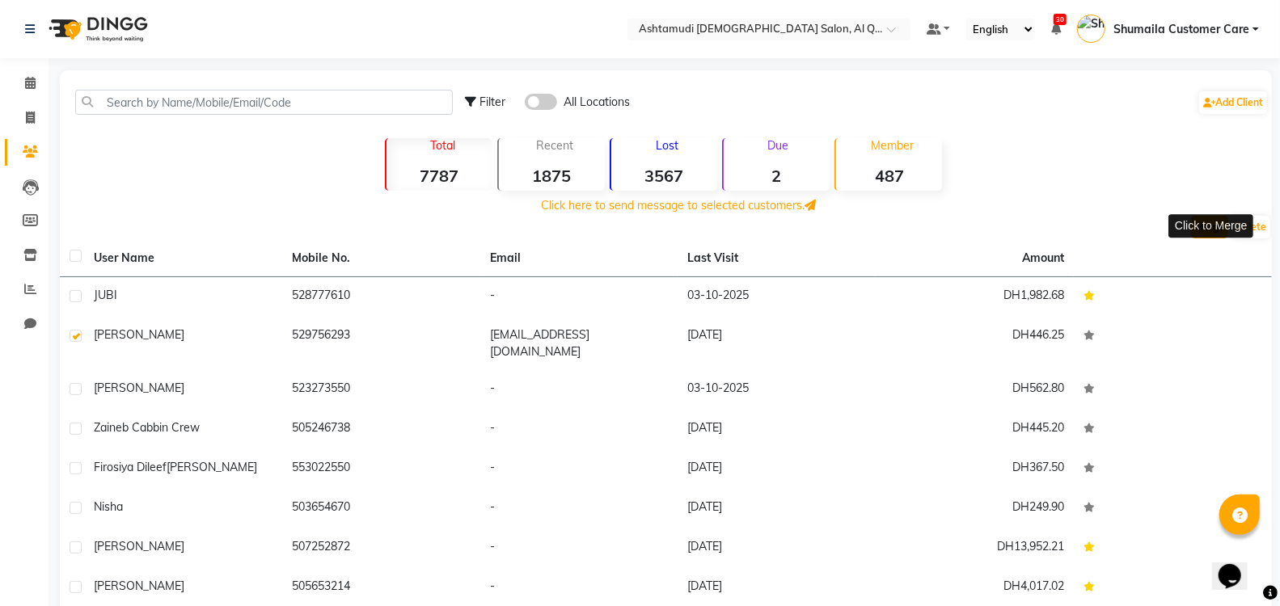
click at [1213, 224] on button "Merge" at bounding box center [1209, 227] width 37 height 23
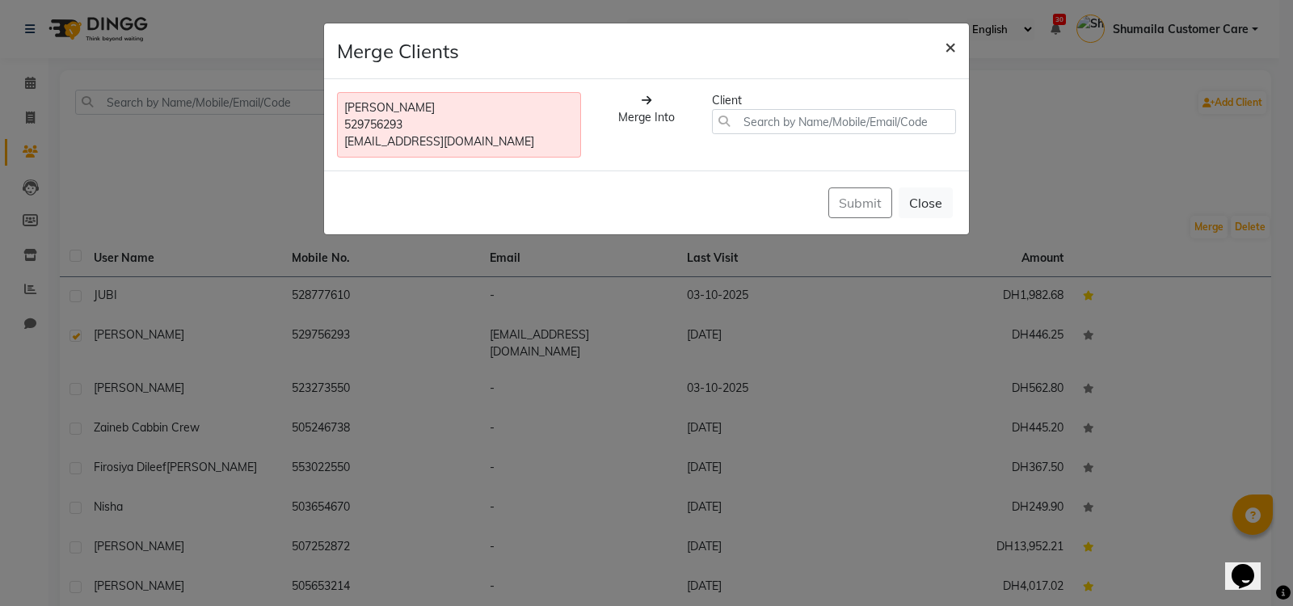
click at [950, 44] on span "×" at bounding box center [950, 46] width 11 height 24
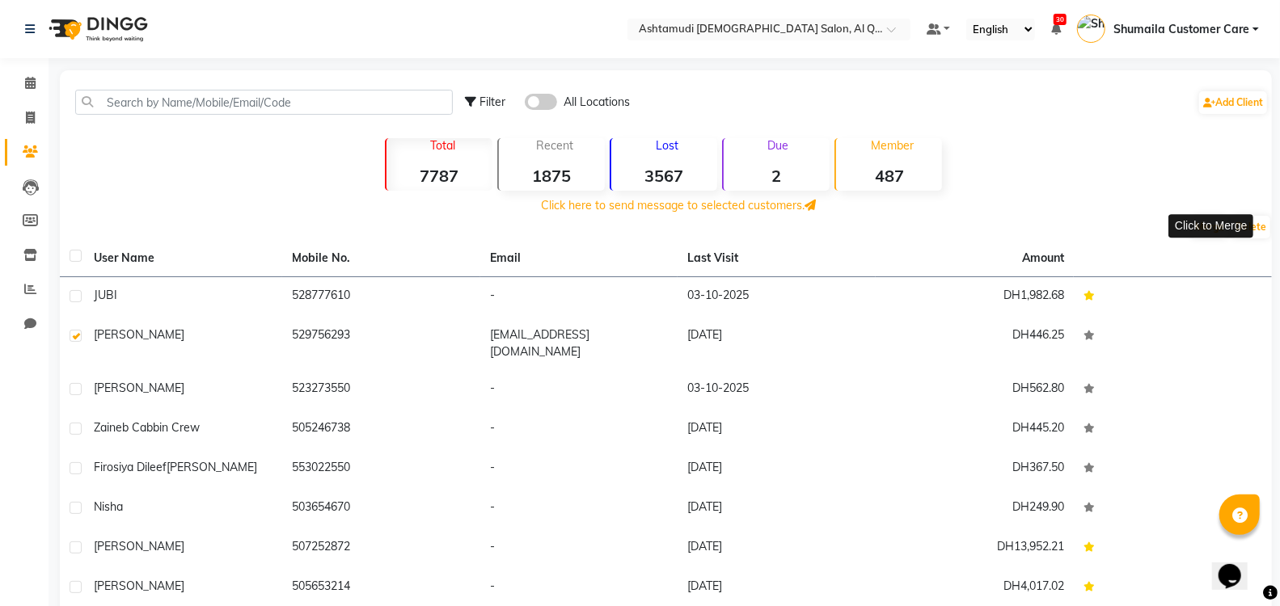
click at [297, 64] on div "Select Location × Ashtamudi Ladies Salon, Al Qusais 1 Default Panel My Panel En…" at bounding box center [640, 385] width 1280 height 770
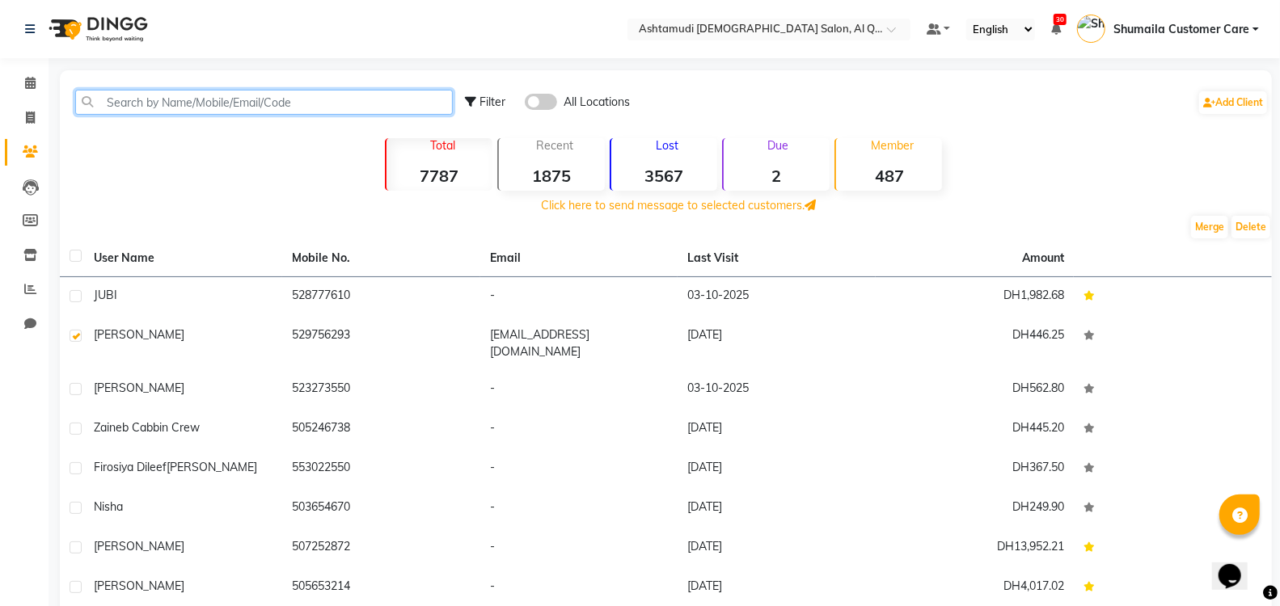
click at [280, 103] on input "text" at bounding box center [263, 102] width 377 height 25
click at [177, 115] on div "Filter All Locations Add Client" at bounding box center [665, 102] width 1205 height 51
click at [546, 111] on div "Filter All Locations Add Client" at bounding box center [866, 102] width 803 height 51
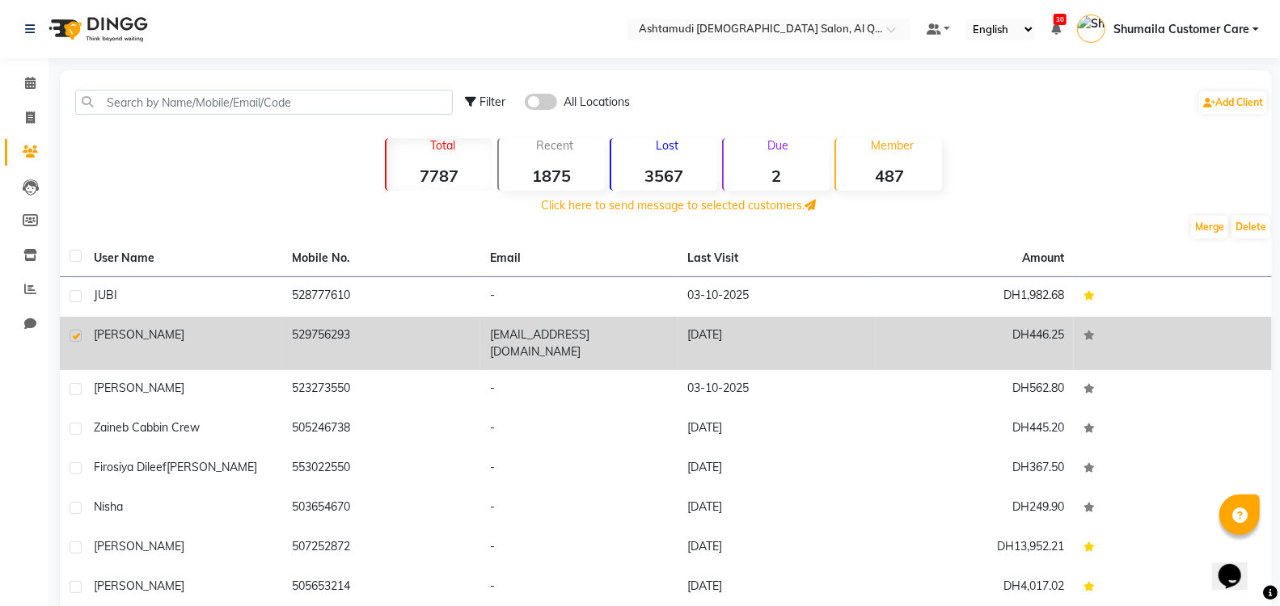
click at [75, 337] on label at bounding box center [76, 336] width 12 height 12
click at [75, 337] on input "checkbox" at bounding box center [75, 336] width 11 height 11
checkbox input "false"
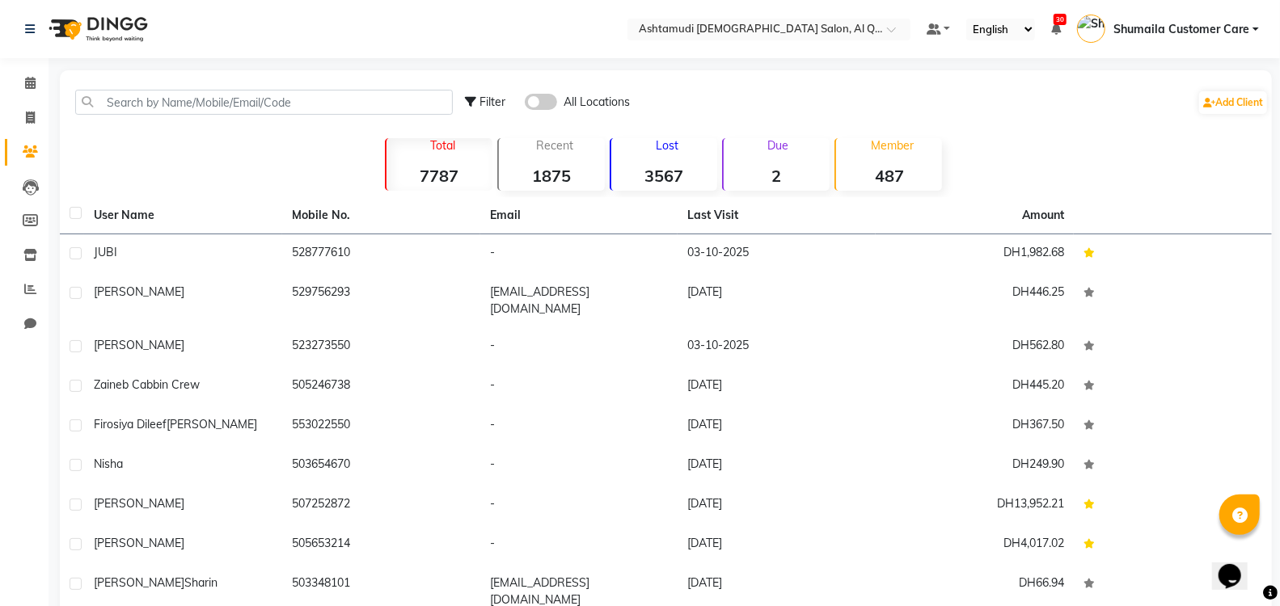
click at [557, 99] on div "All Locations" at bounding box center [577, 102] width 105 height 17
click at [546, 102] on span at bounding box center [541, 102] width 32 height 16
click at [525, 104] on input "checkbox" at bounding box center [525, 104] width 0 height 0
click at [527, 99] on span at bounding box center [541, 102] width 32 height 16
click at [525, 104] on input "checkbox" at bounding box center [525, 104] width 0 height 0
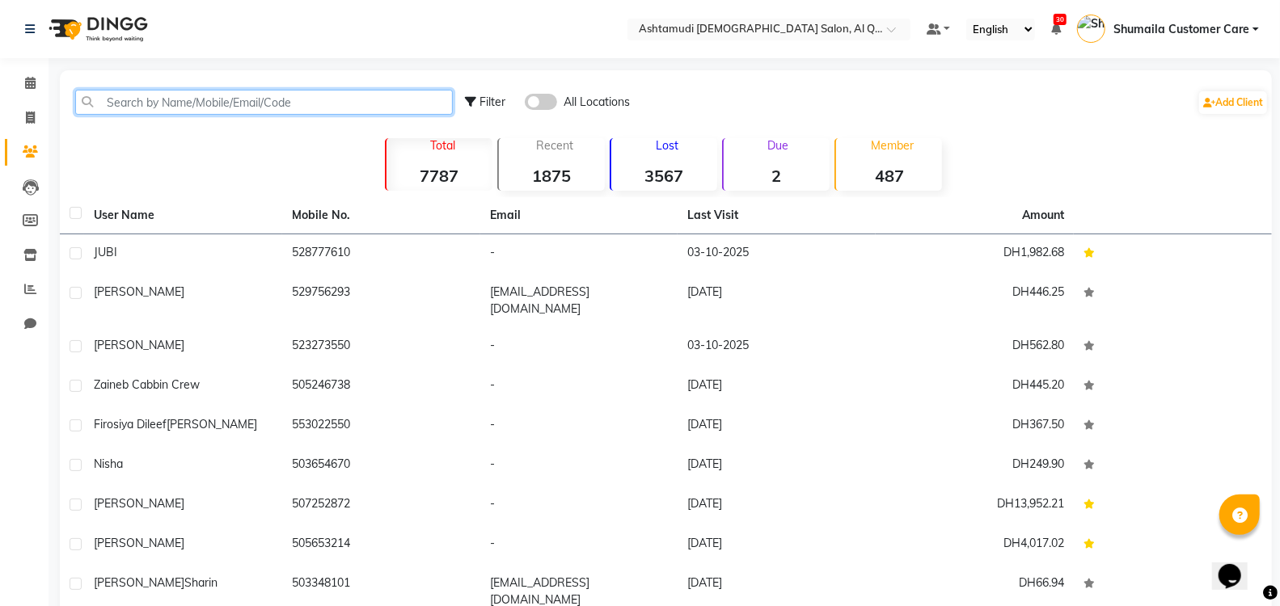
click at [239, 99] on input "text" at bounding box center [263, 102] width 377 height 25
paste input "97155555555"
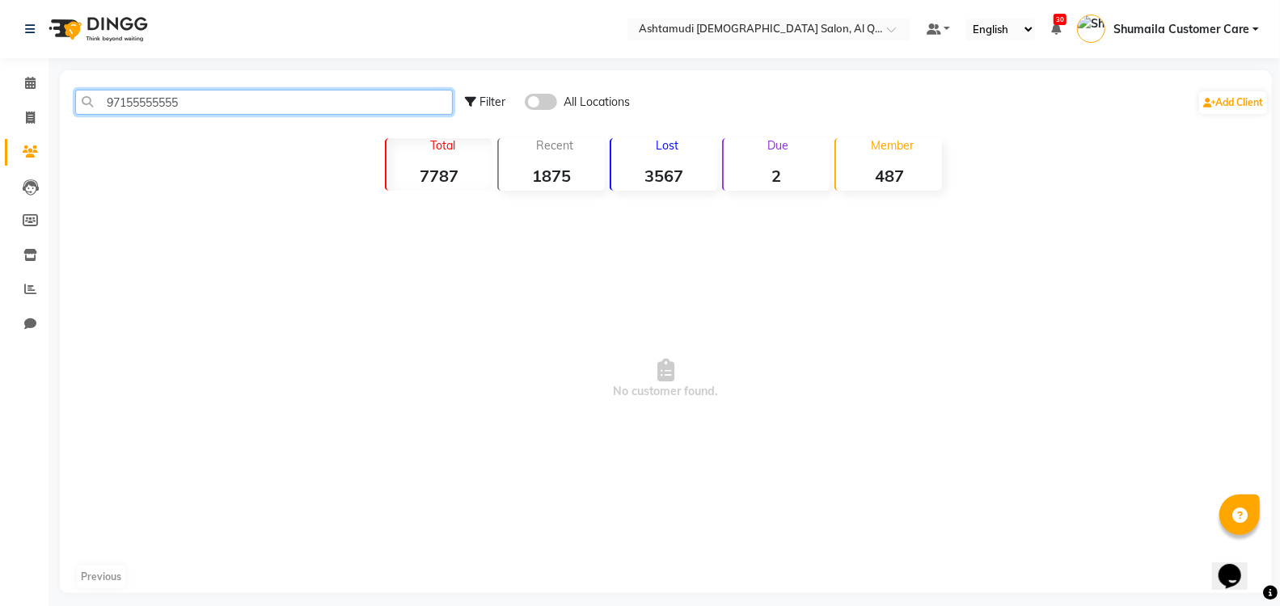
click at [131, 100] on input "97155555555" at bounding box center [263, 102] width 377 height 25
type input "55555555"
click at [547, 102] on span at bounding box center [541, 102] width 32 height 16
click at [525, 104] on input "checkbox" at bounding box center [525, 104] width 0 height 0
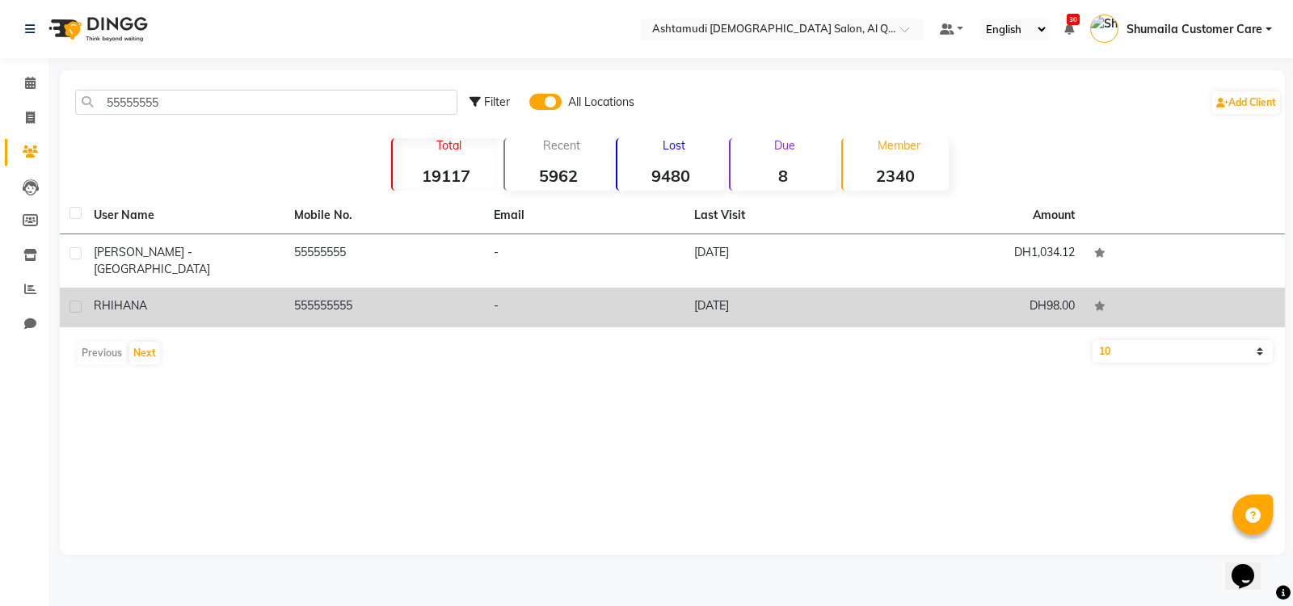
click at [78, 301] on label at bounding box center [76, 307] width 12 height 12
click at [78, 302] on input "checkbox" at bounding box center [75, 307] width 11 height 11
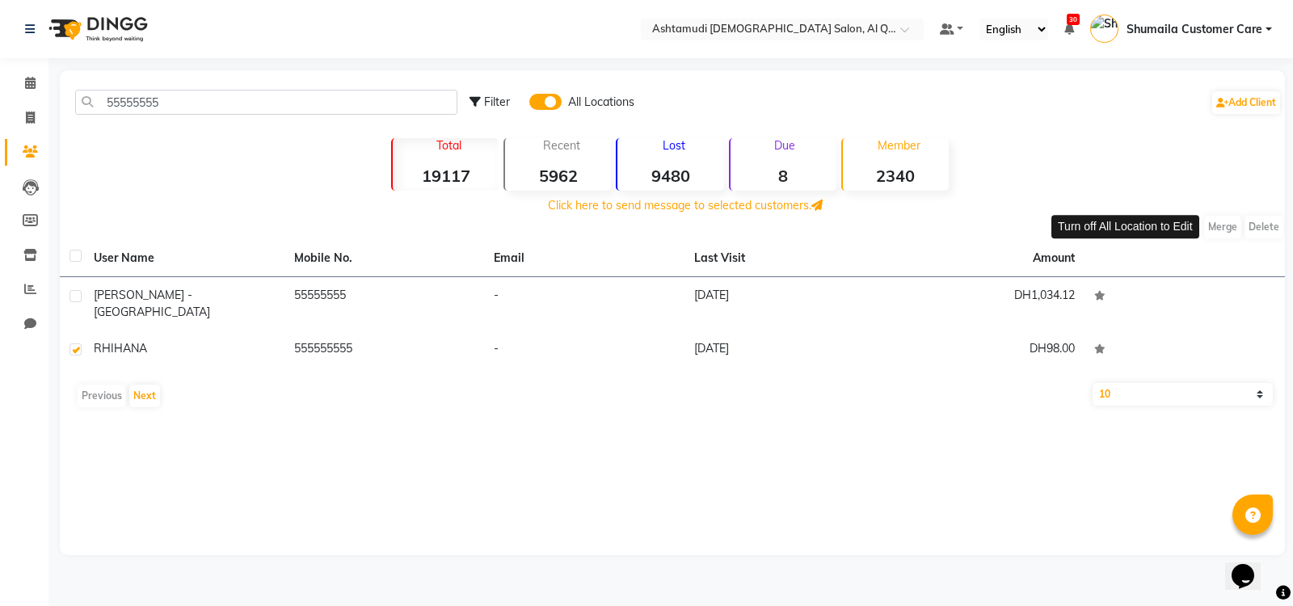
click at [1226, 233] on span "Merge" at bounding box center [1223, 227] width 40 height 26
click at [1221, 221] on span "Merge" at bounding box center [1223, 227] width 40 height 26
click at [1221, 230] on span "Merge" at bounding box center [1223, 227] width 40 height 26
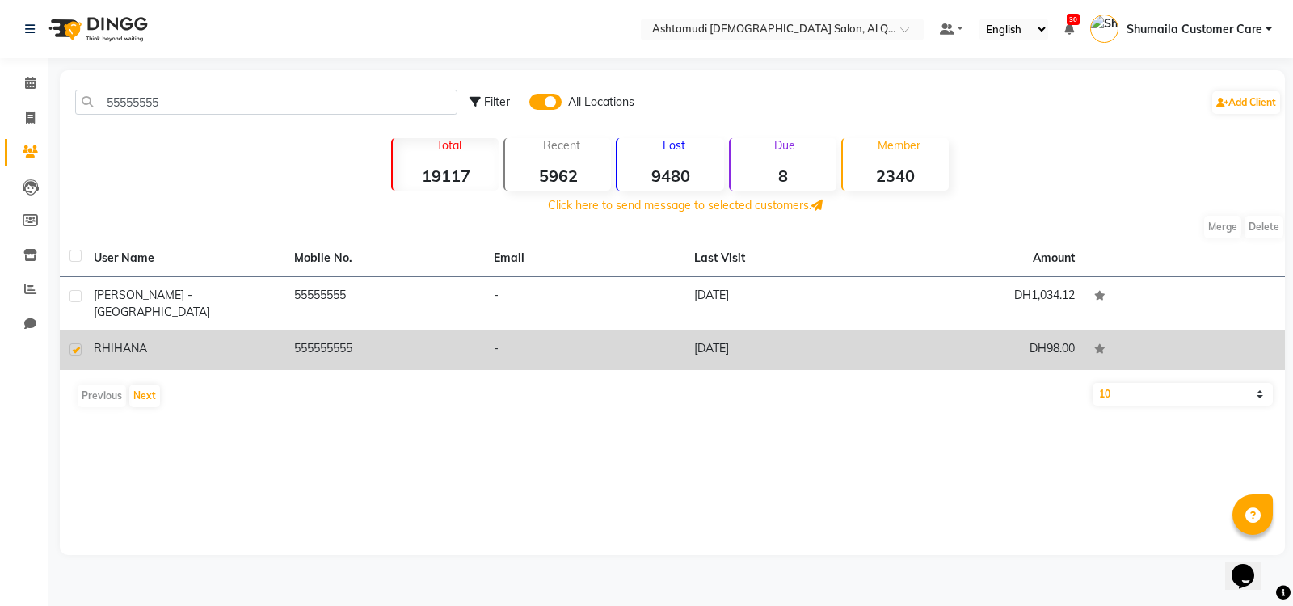
click at [76, 344] on label at bounding box center [76, 350] width 12 height 12
click at [76, 345] on input "checkbox" at bounding box center [75, 350] width 11 height 11
checkbox input "false"
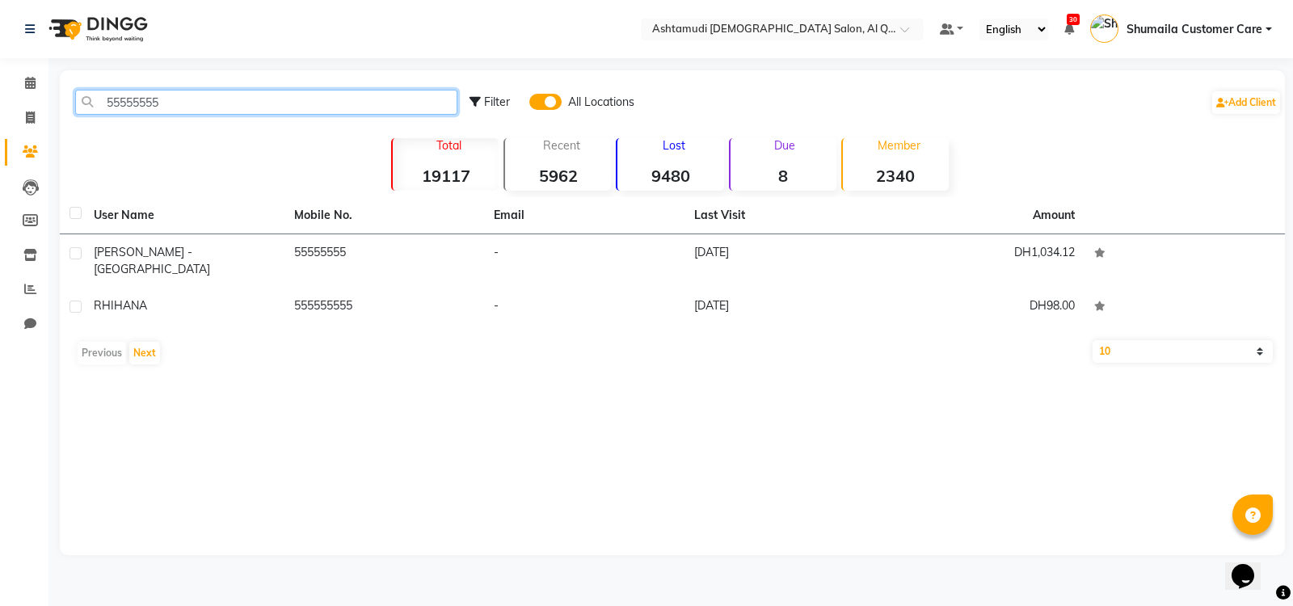
drag, startPoint x: 192, startPoint y: 98, endPoint x: 0, endPoint y: 98, distance: 191.6
click at [0, 98] on app-home "Select Location × Ashtamudi Ladies Salon, Al Qusais 1 Default Panel My Panel En…" at bounding box center [646, 290] width 1293 height 580
paste input "971544255909"
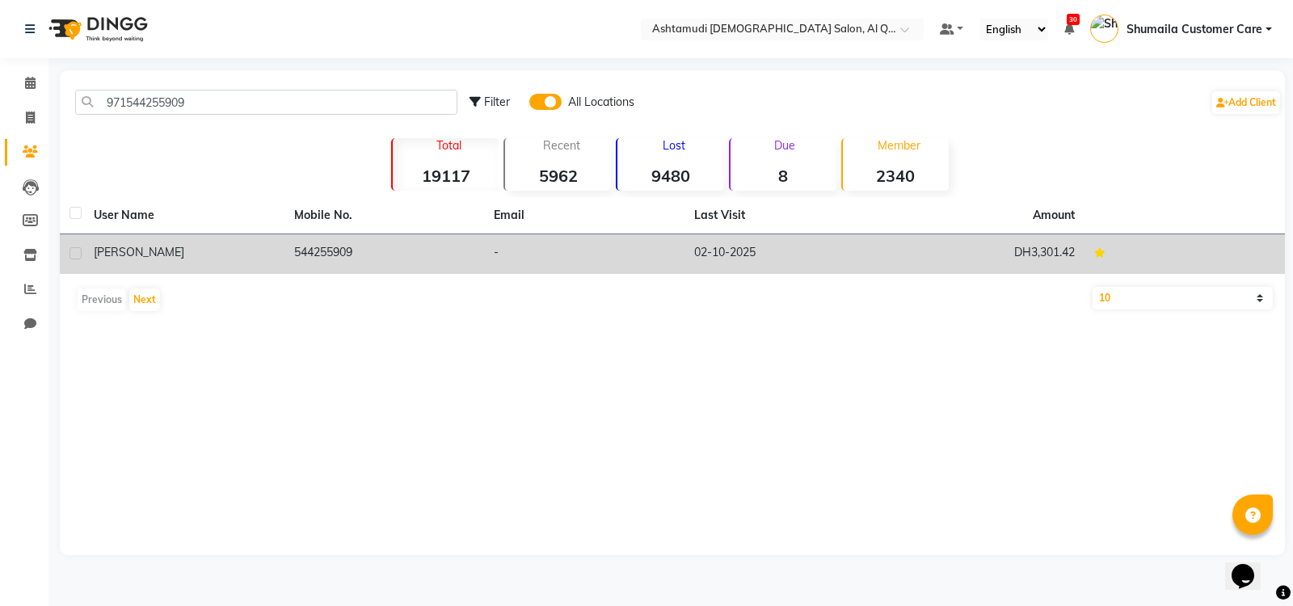
click at [214, 245] on div "Rowena" at bounding box center [184, 252] width 181 height 17
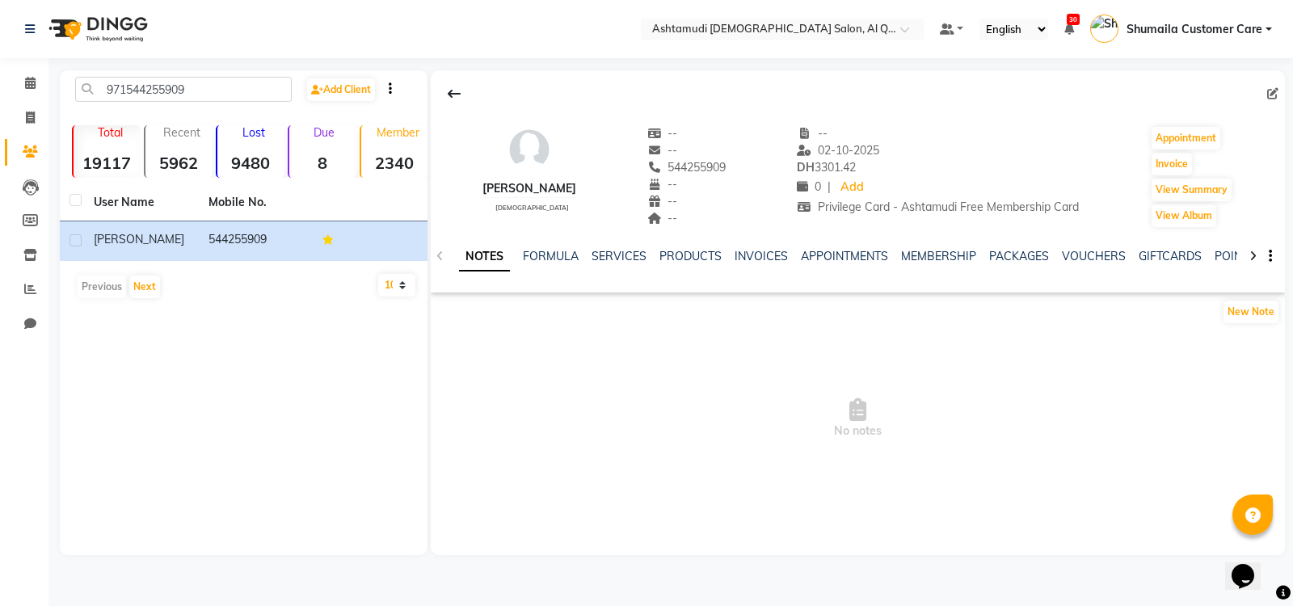
click at [626, 248] on div "SERVICES" at bounding box center [619, 256] width 55 height 17
click at [622, 253] on link "SERVICES" at bounding box center [619, 256] width 55 height 15
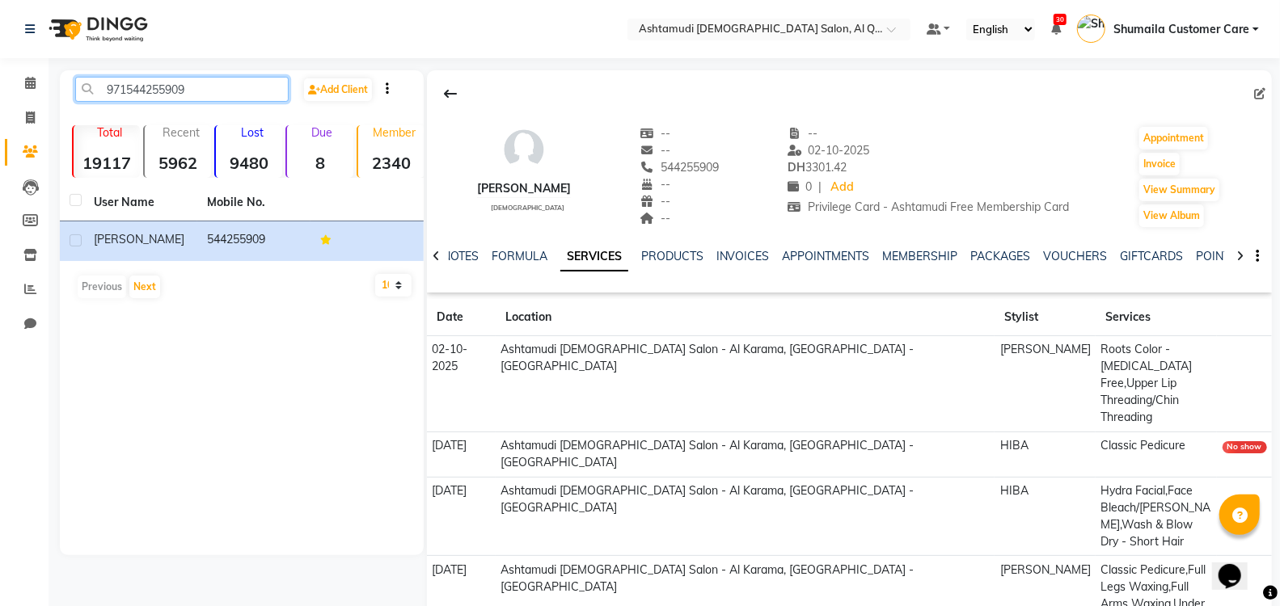
drag, startPoint x: 208, startPoint y: 87, endPoint x: 0, endPoint y: 70, distance: 208.4
click at [0, 70] on app-home "Select Location × Ashtamudi Ladies Salon, Al Qusais 1 Default Panel My Panel En…" at bounding box center [640, 434] width 1280 height 869
paste input "69188190"
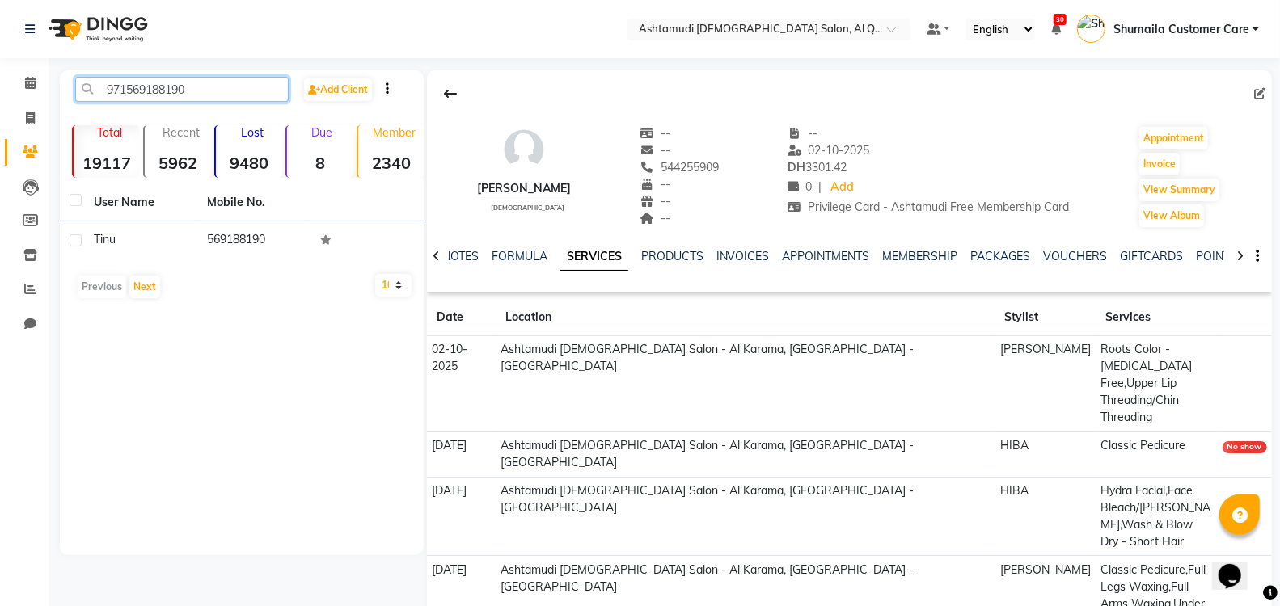
click at [126, 91] on input "971569188190" at bounding box center [181, 89] width 213 height 25
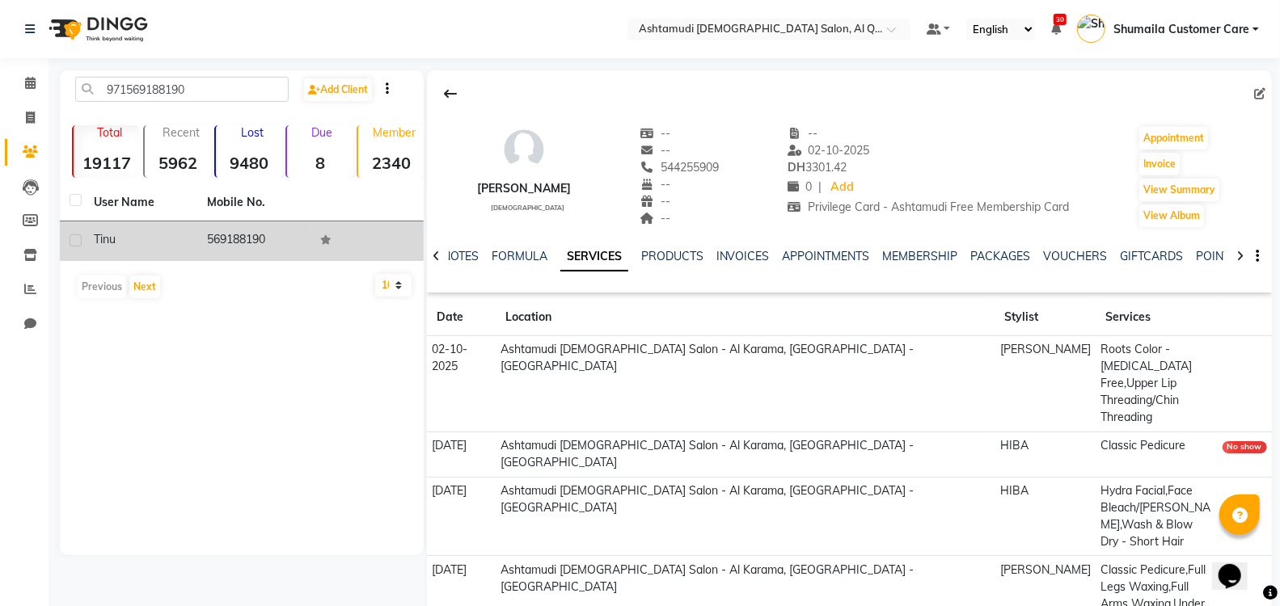
click at [186, 242] on div "Tinu" at bounding box center [141, 239] width 94 height 17
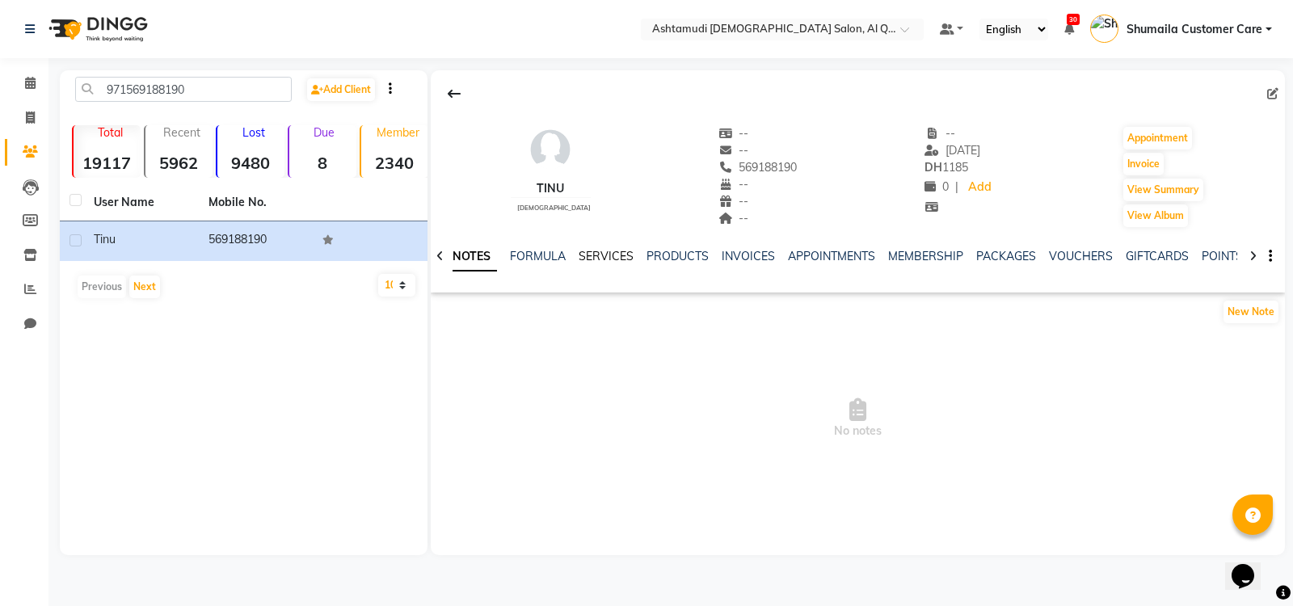
click at [604, 253] on link "SERVICES" at bounding box center [606, 256] width 55 height 15
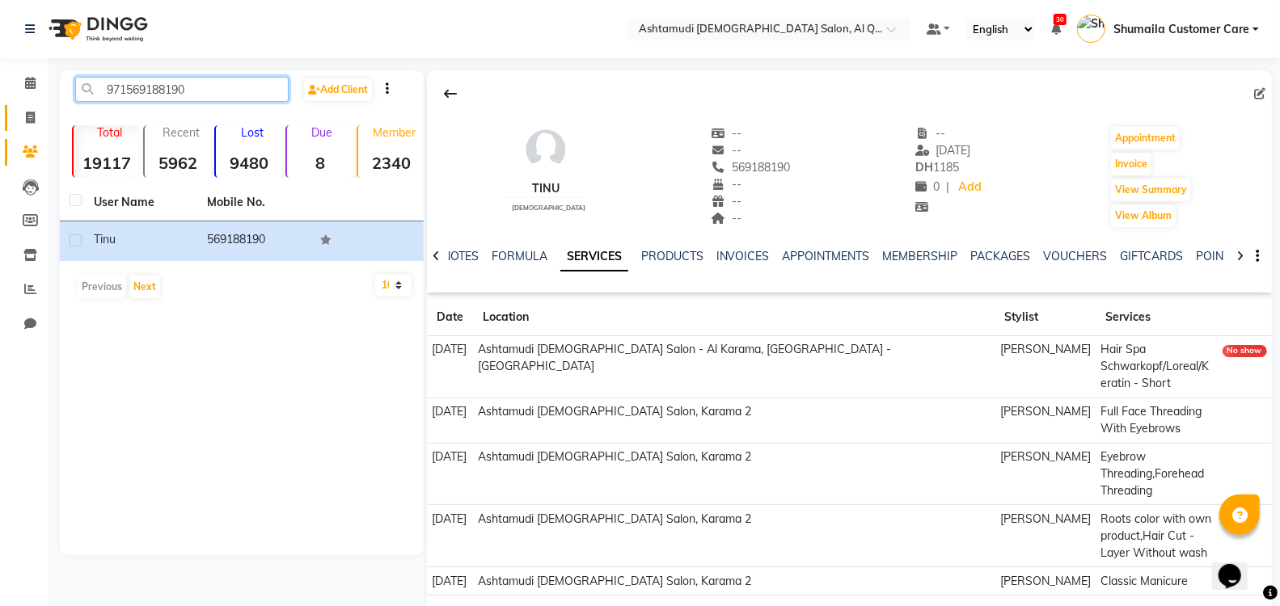
drag, startPoint x: 225, startPoint y: 79, endPoint x: 17, endPoint y: 108, distance: 209.8
click at [17, 108] on app-home "Select Location × Ashtamudi Ladies Salon, Al Qusais 1 Default Panel My Panel En…" at bounding box center [640, 332] width 1280 height 665
paste input "05424586"
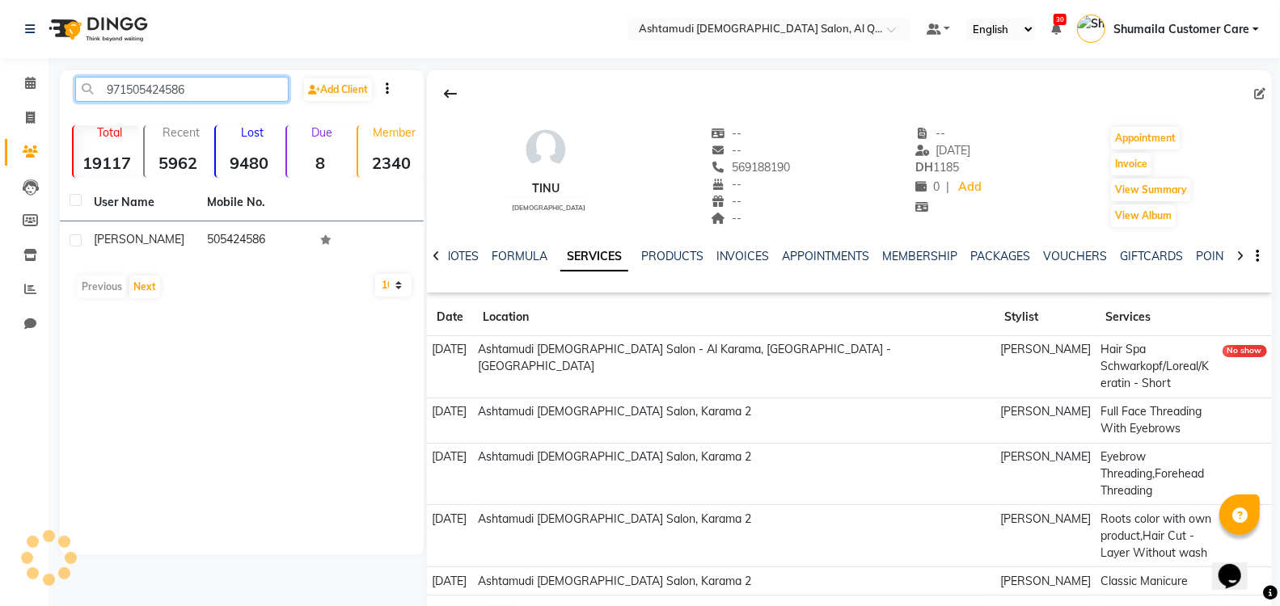
click at [129, 91] on input "971505424586" at bounding box center [181, 89] width 213 height 25
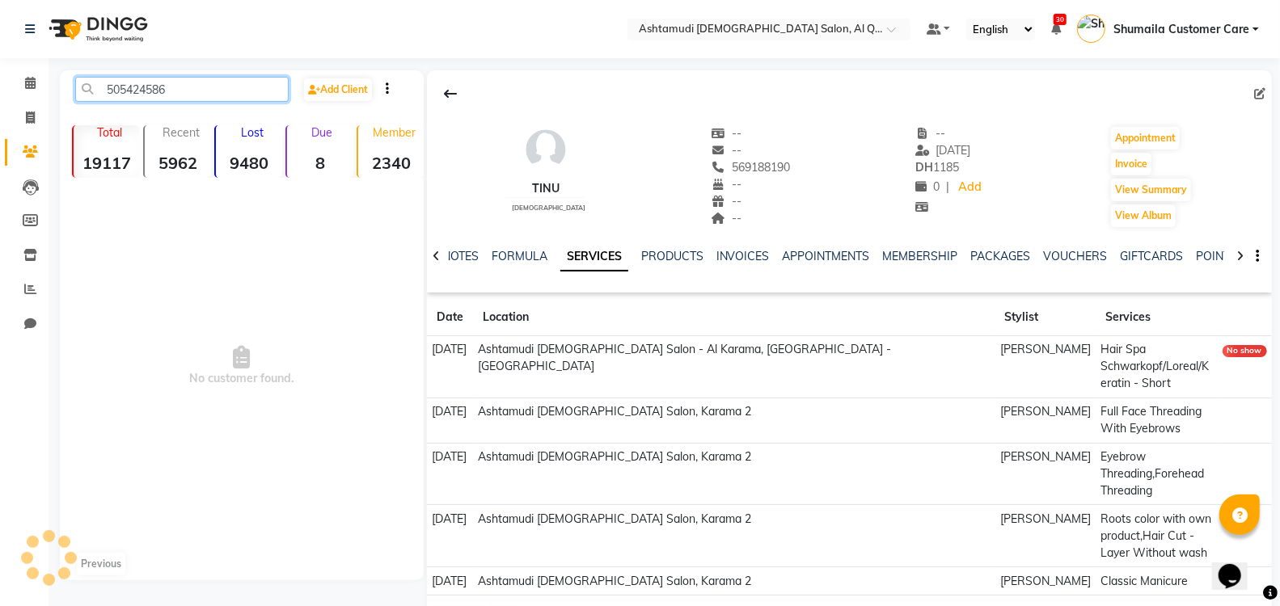
type input "505424586"
click at [216, 247] on span "No customer found." at bounding box center [242, 366] width 364 height 364
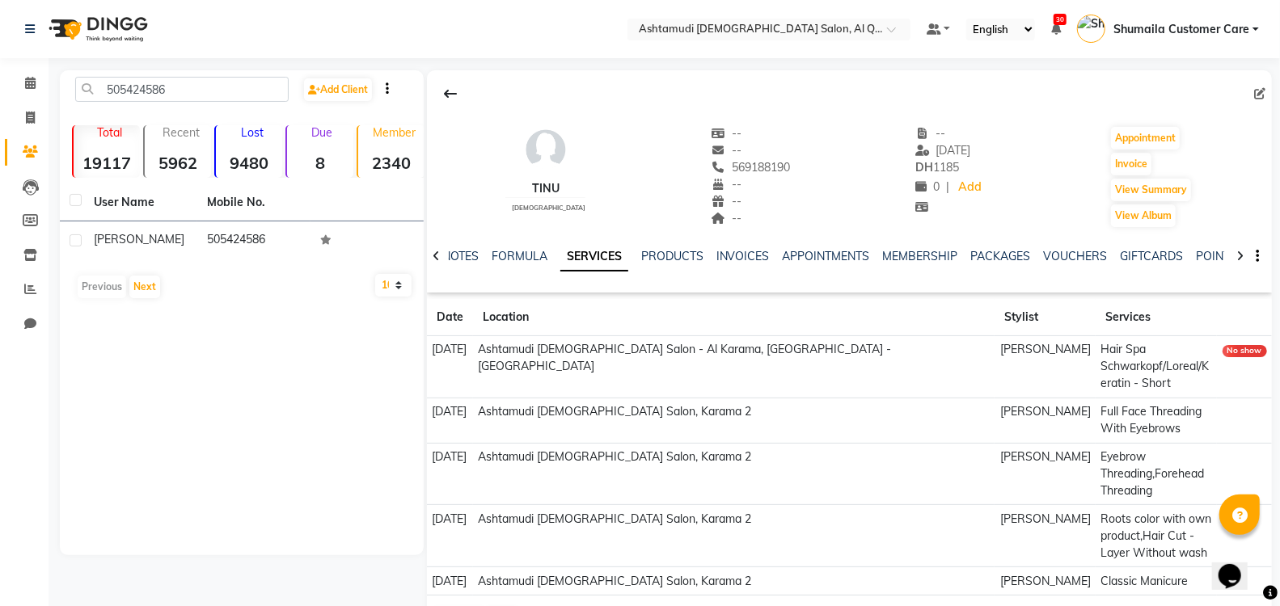
click at [216, 247] on td "505424586" at bounding box center [253, 241] width 113 height 40
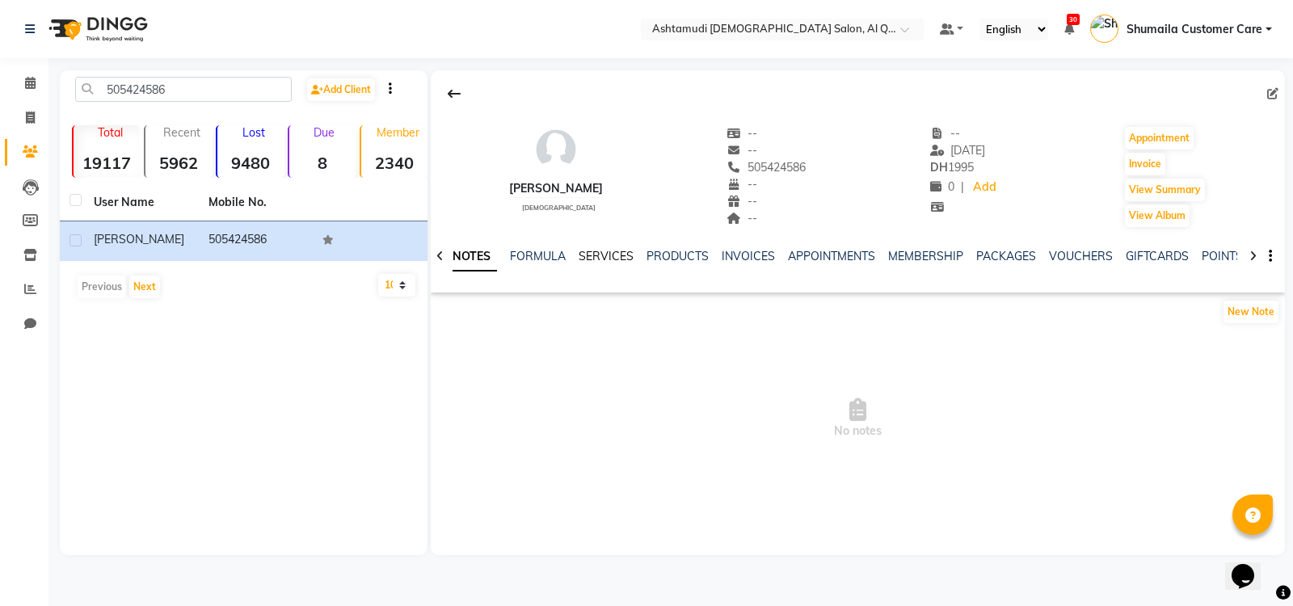
click at [621, 258] on link "SERVICES" at bounding box center [606, 256] width 55 height 15
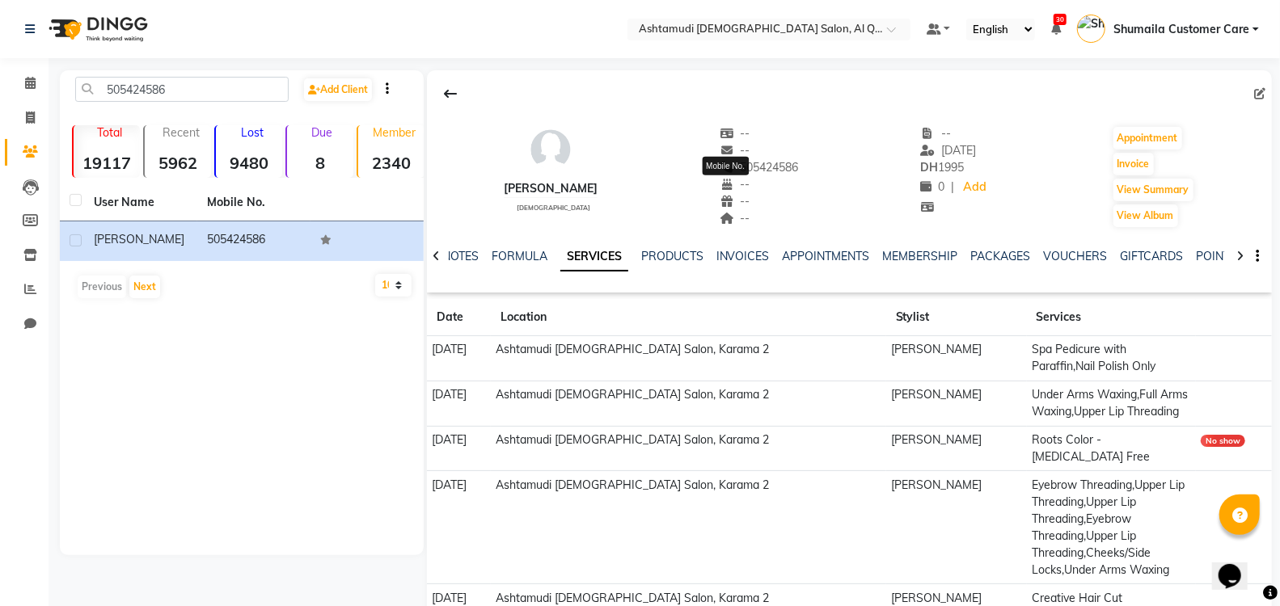
drag, startPoint x: 783, startPoint y: 171, endPoint x: 703, endPoint y: 167, distance: 80.1
click at [703, 167] on div "Ann female -- -- 505424586 Mobile No. -- -- -- -- 30-01-2025 DH 1995 0 | Add Ap…" at bounding box center [849, 169] width 845 height 120
copy span "505424586"
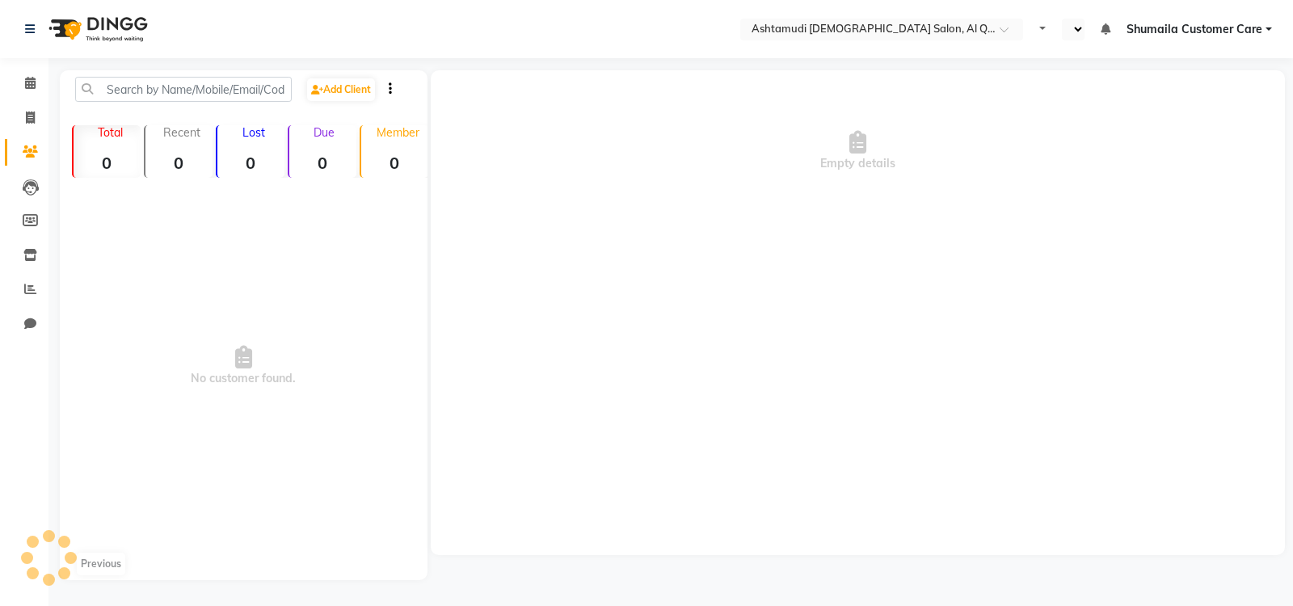
select select "en"
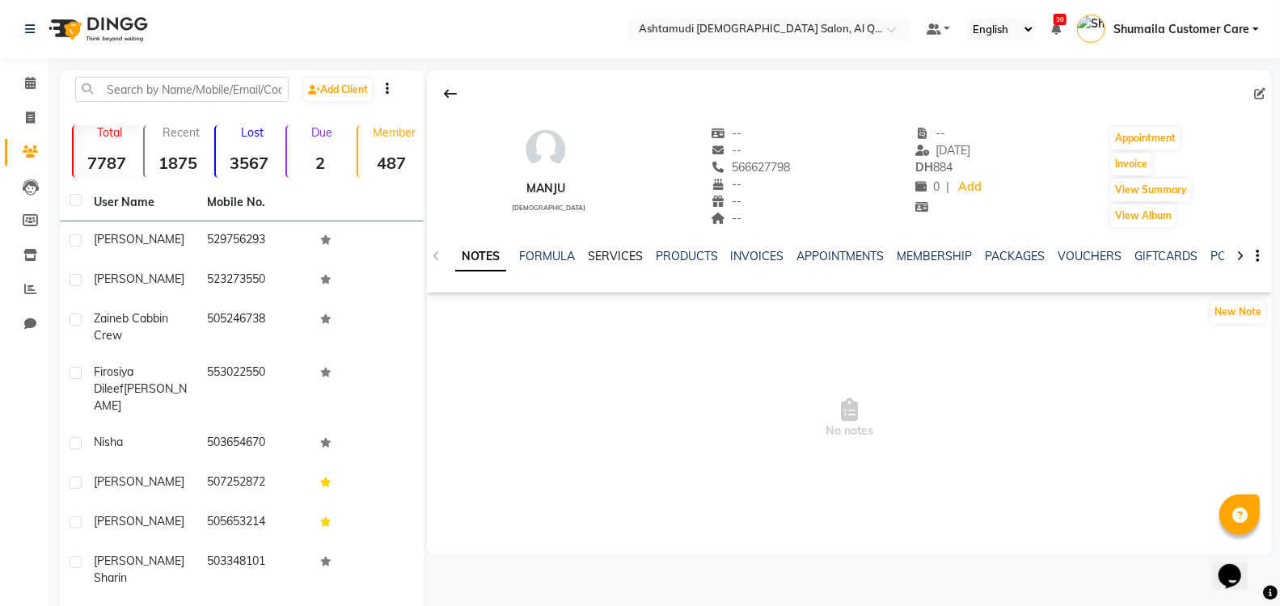
click at [612, 249] on link "SERVICES" at bounding box center [615, 256] width 55 height 15
